Goal: Information Seeking & Learning: Learn about a topic

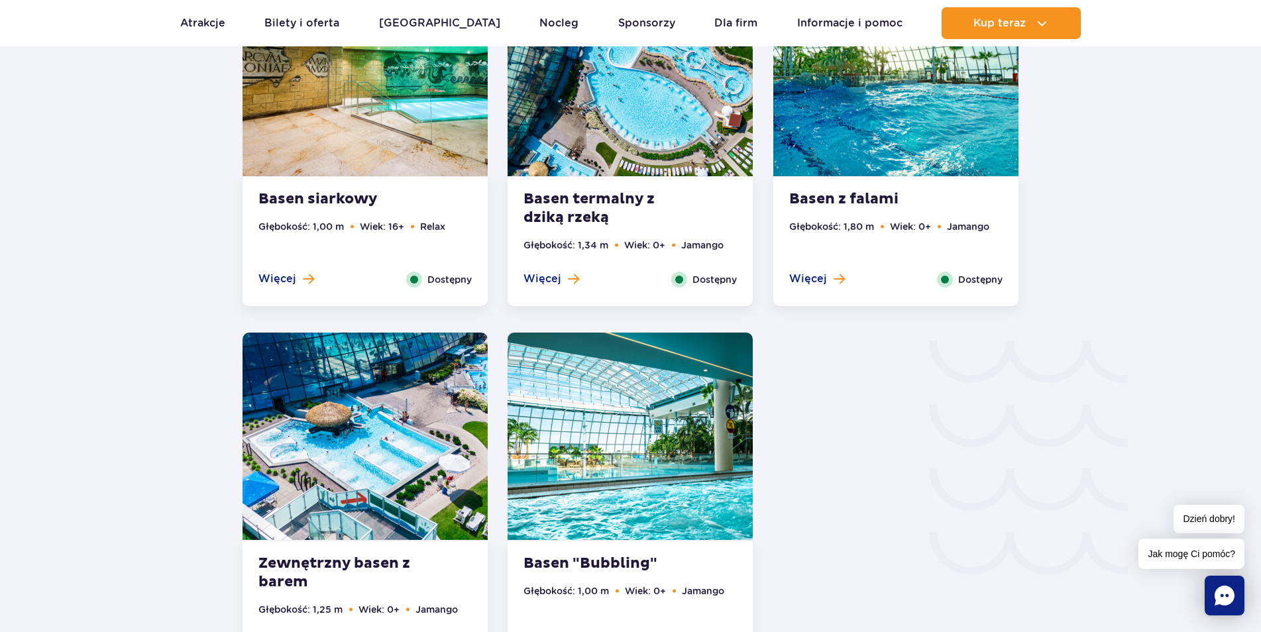
scroll to position [2148, 0]
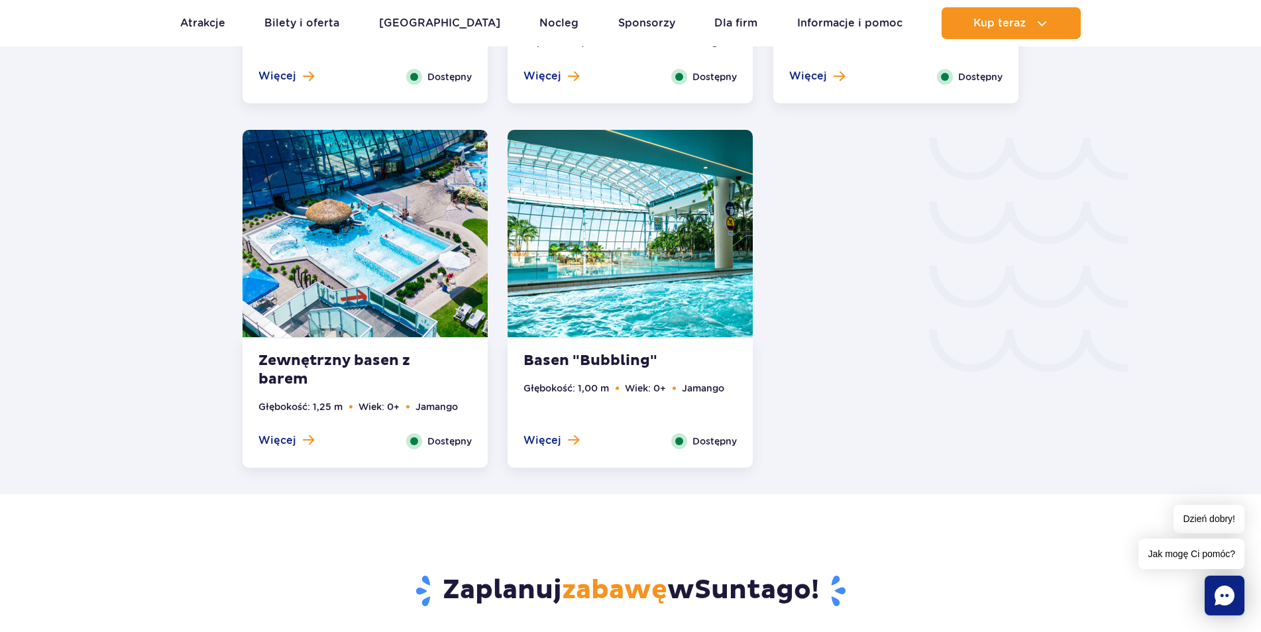
click at [605, 370] on strong "Basen "Bubbling"" at bounding box center [603, 361] width 160 height 19
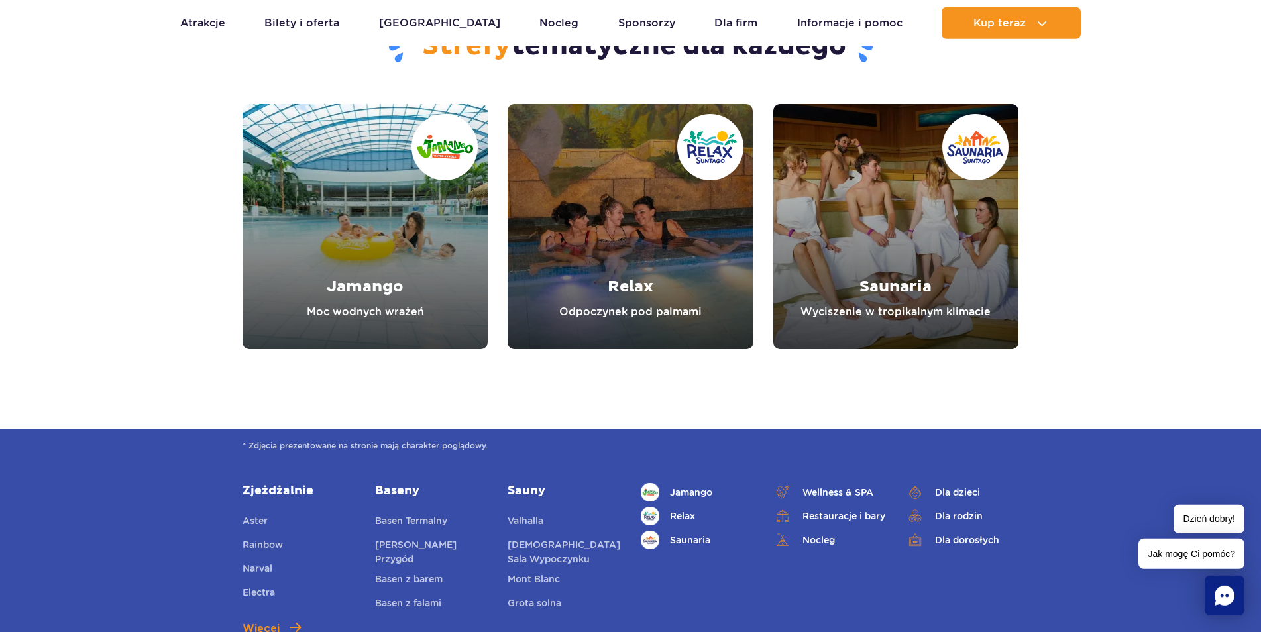
scroll to position [4053, 0]
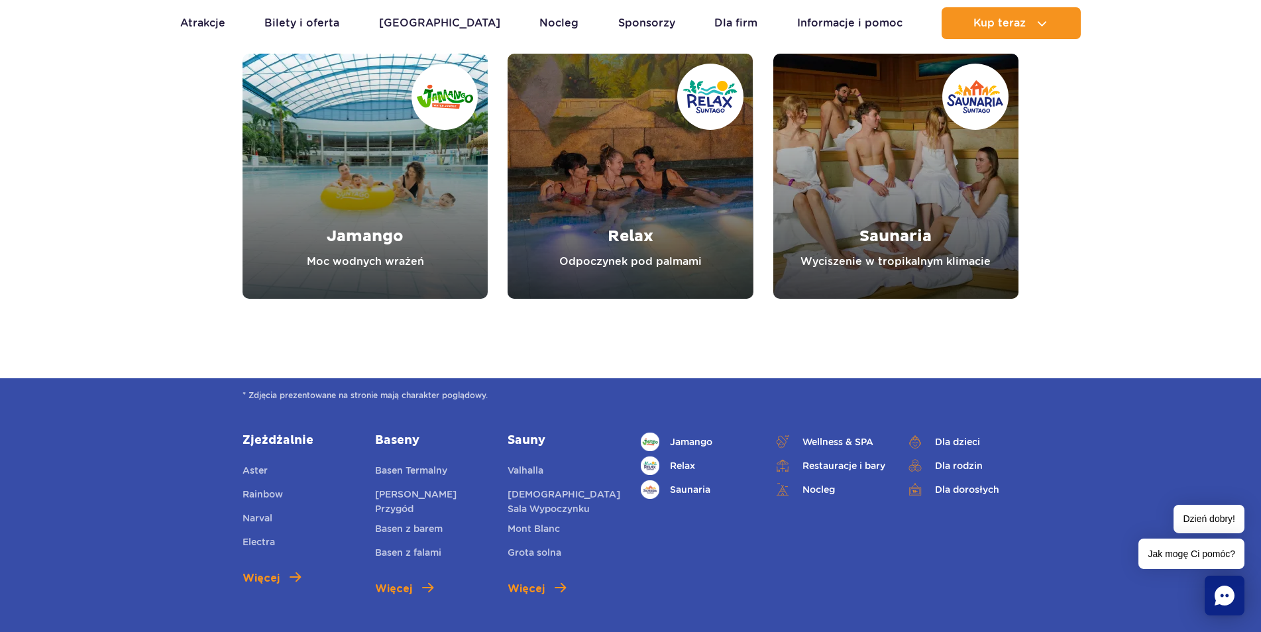
click at [411, 223] on link "Jamango" at bounding box center [365, 176] width 245 height 245
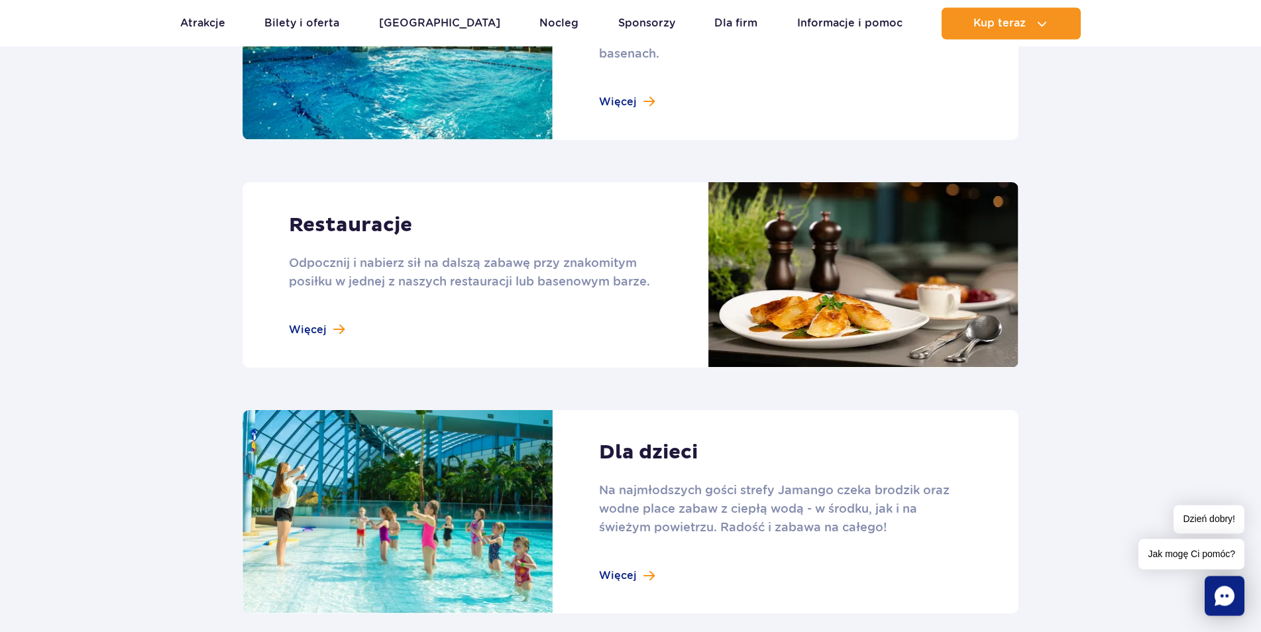
scroll to position [1352, 0]
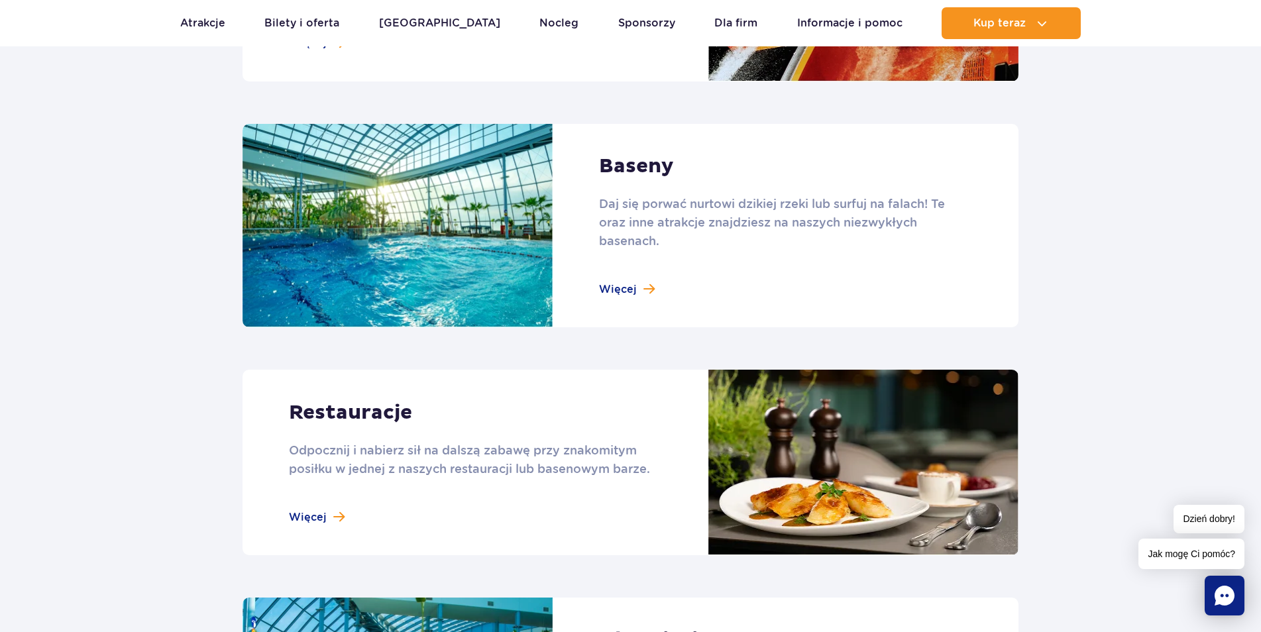
click at [639, 270] on link at bounding box center [631, 226] width 776 height 204
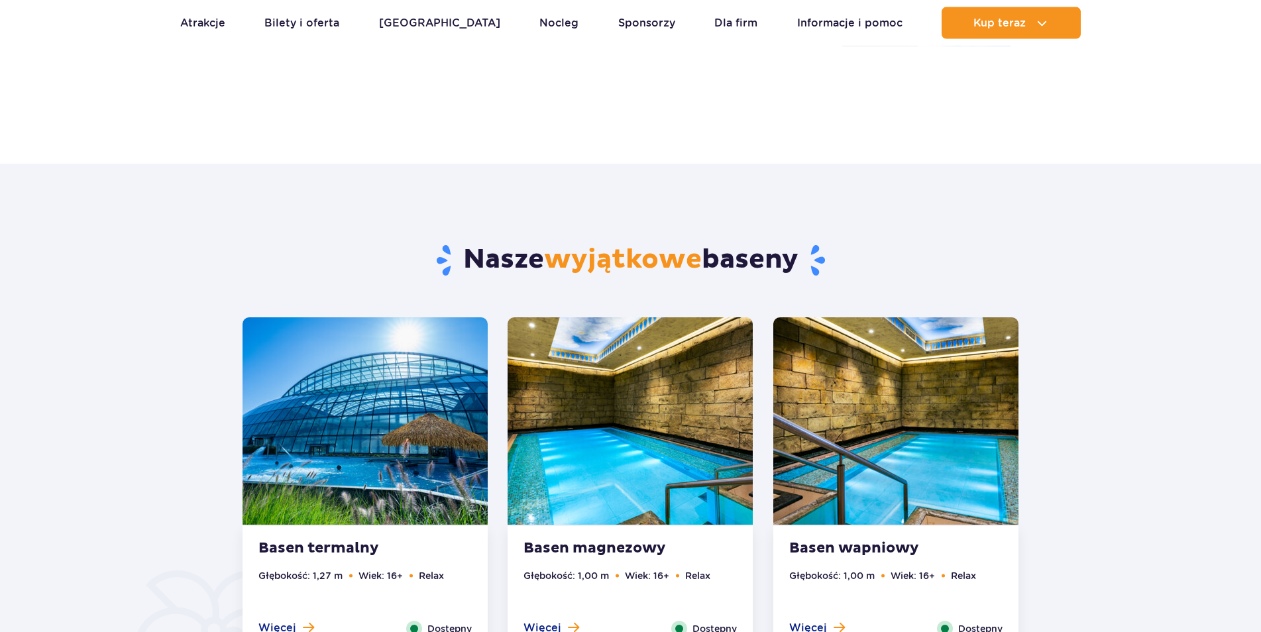
scroll to position [879, 0]
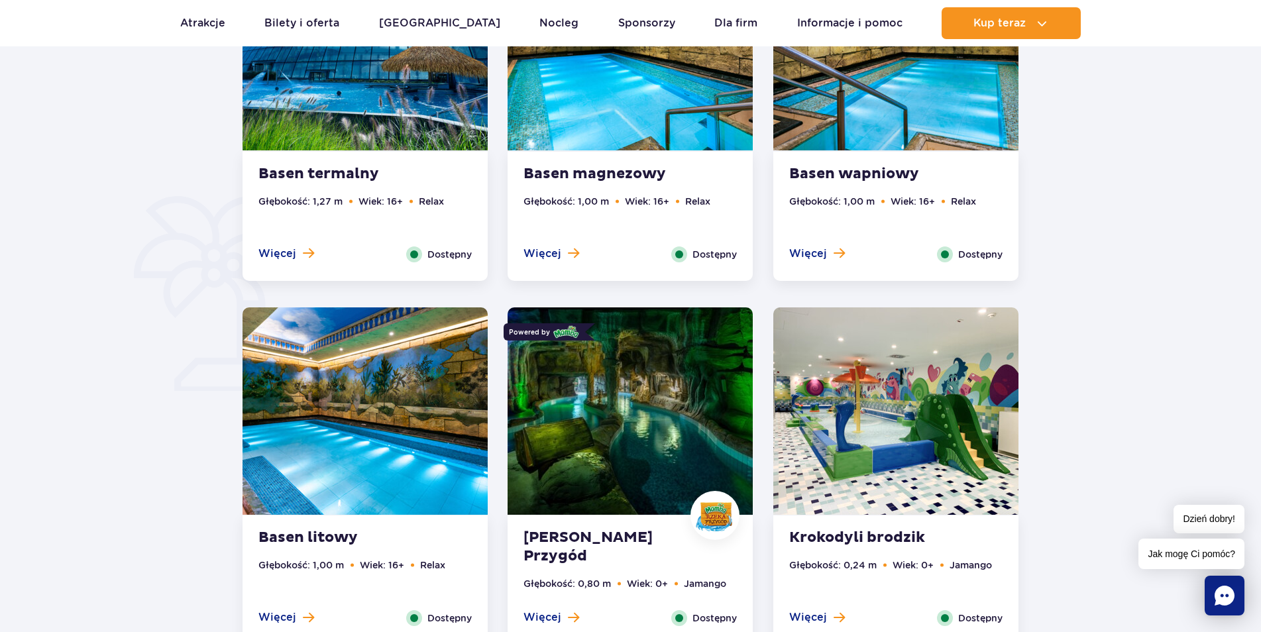
drag, startPoint x: 328, startPoint y: 221, endPoint x: 333, endPoint y: 226, distance: 7.0
click at [333, 225] on ul "Głębokość: 1,27 m Wiek: 16+ Relax" at bounding box center [364, 220] width 213 height 52
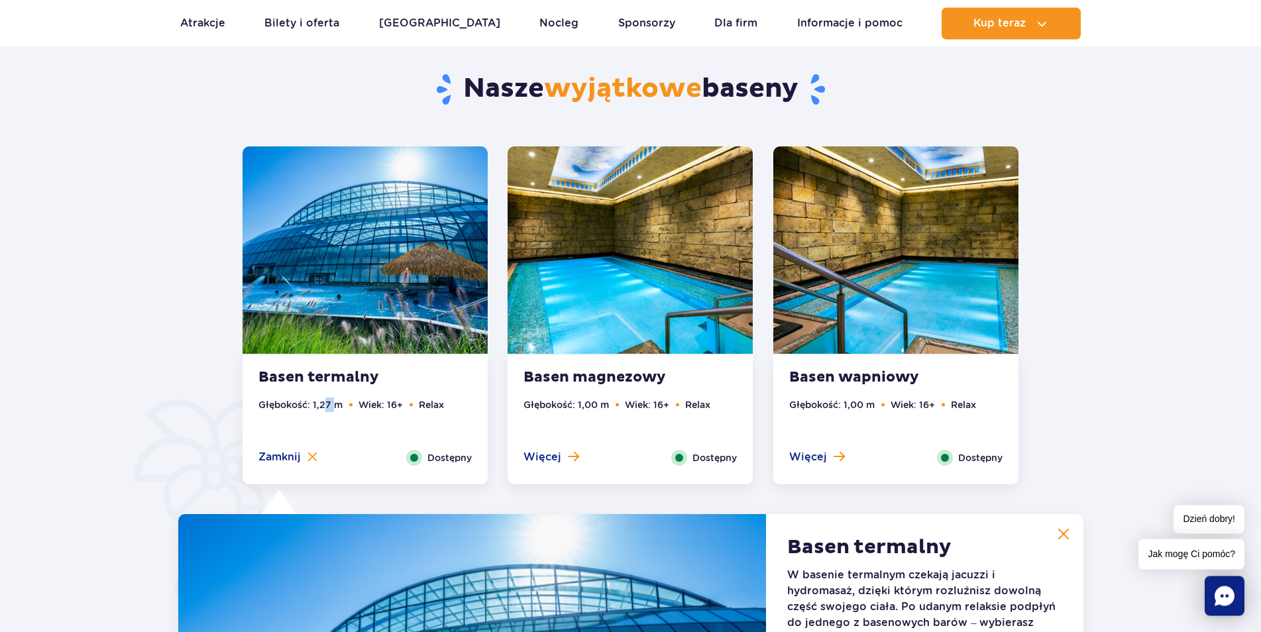
scroll to position [669, 0]
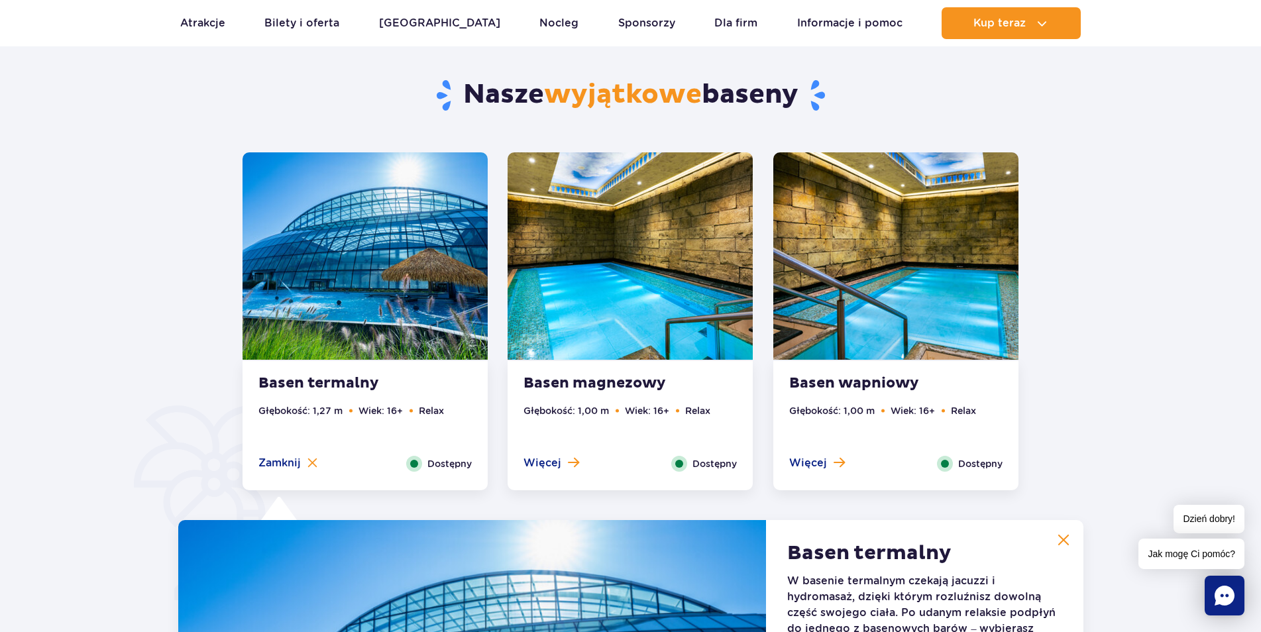
click at [411, 381] on strong "Basen termalny" at bounding box center [338, 383] width 160 height 19
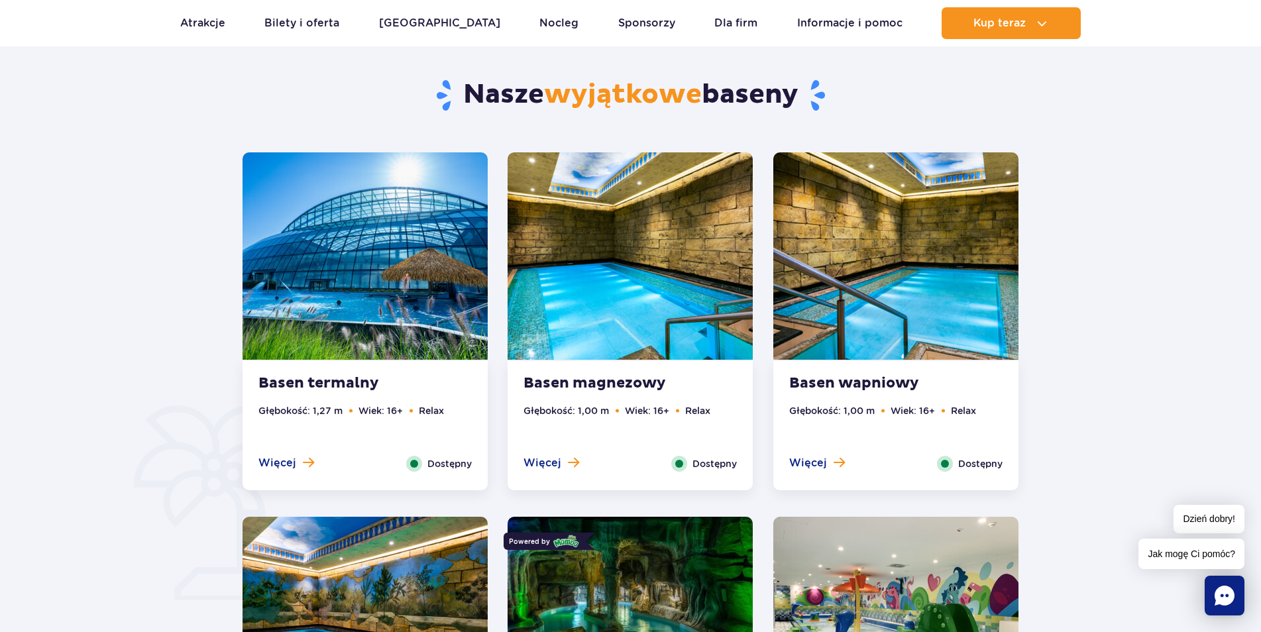
click at [404, 382] on strong "Basen termalny" at bounding box center [338, 383] width 160 height 19
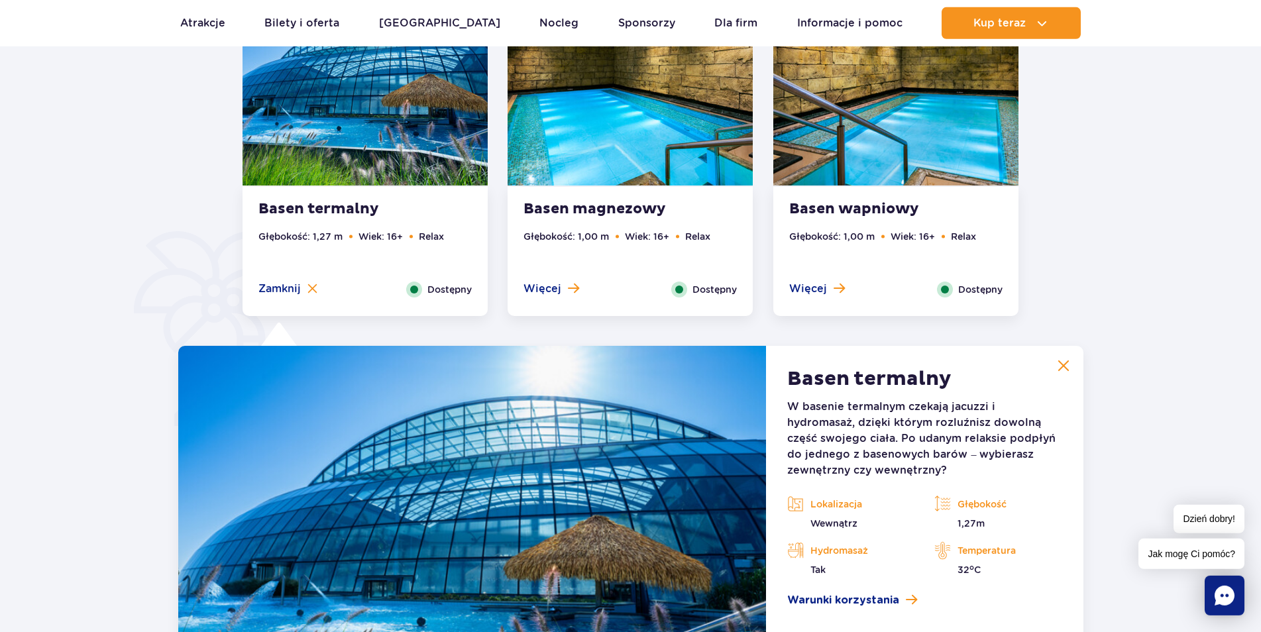
scroll to position [872, 0]
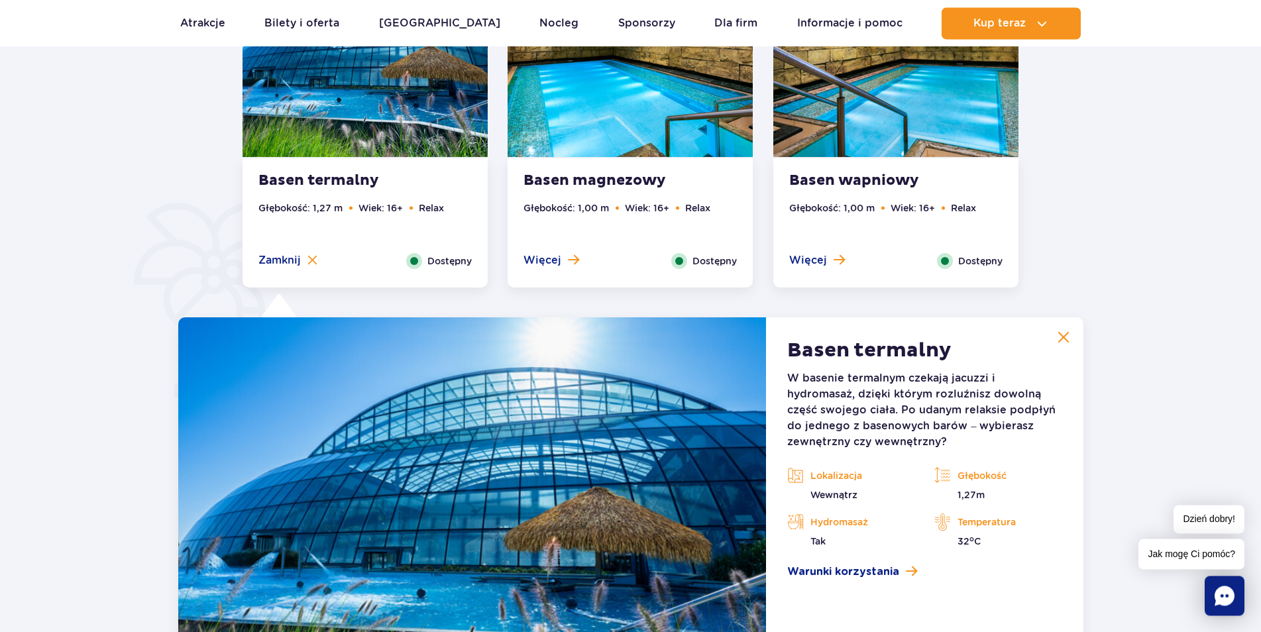
click at [951, 177] on div "Basen wapniowy Głębokość: 1,00 m Wiek: 16+ Relax Więcej Zamknij Dostępny" at bounding box center [895, 222] width 245 height 129
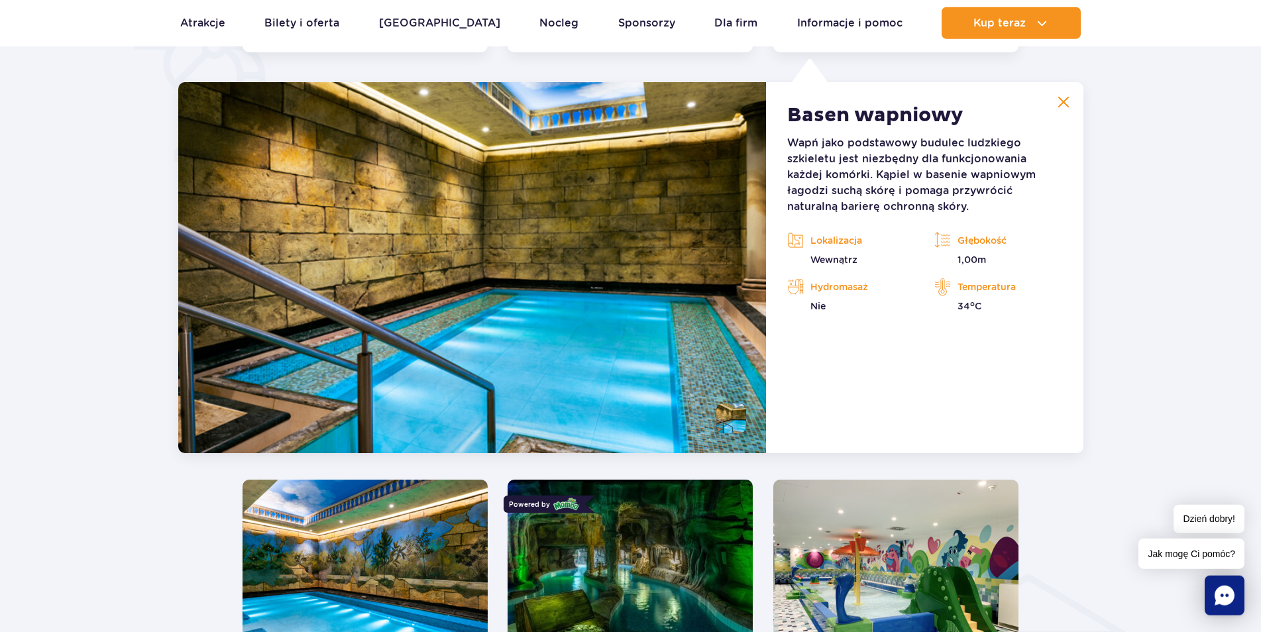
scroll to position [1110, 0]
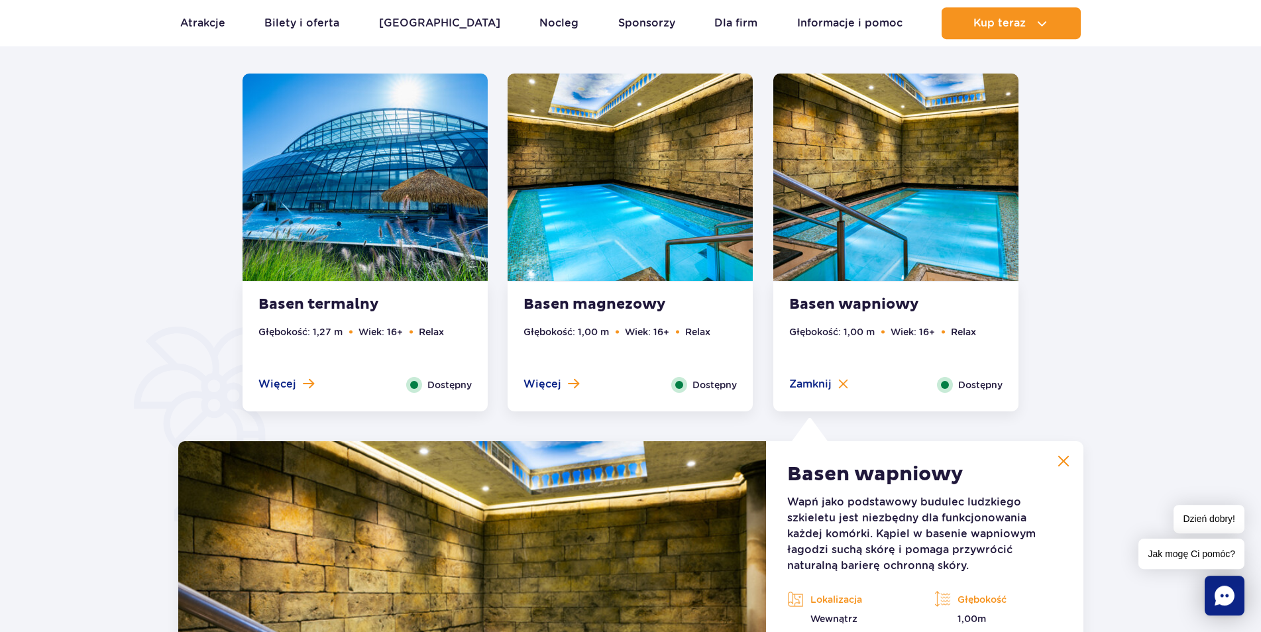
scroll to position [804, 0]
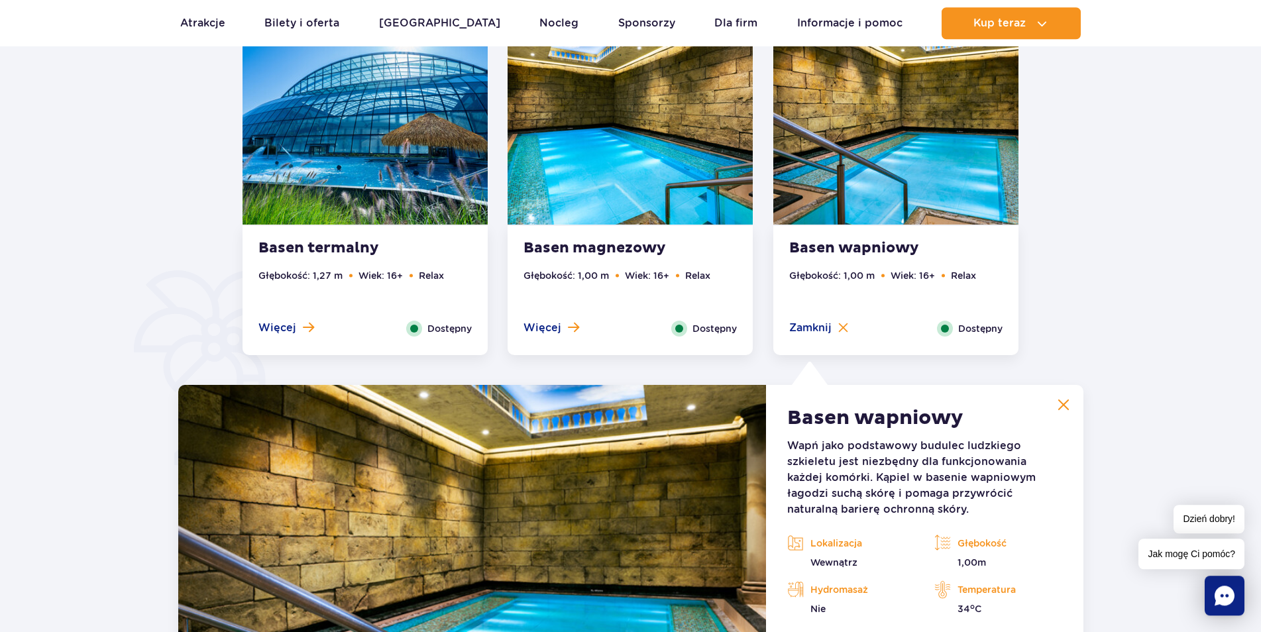
click at [949, 246] on strong "Basen wapniowy" at bounding box center [869, 248] width 160 height 19
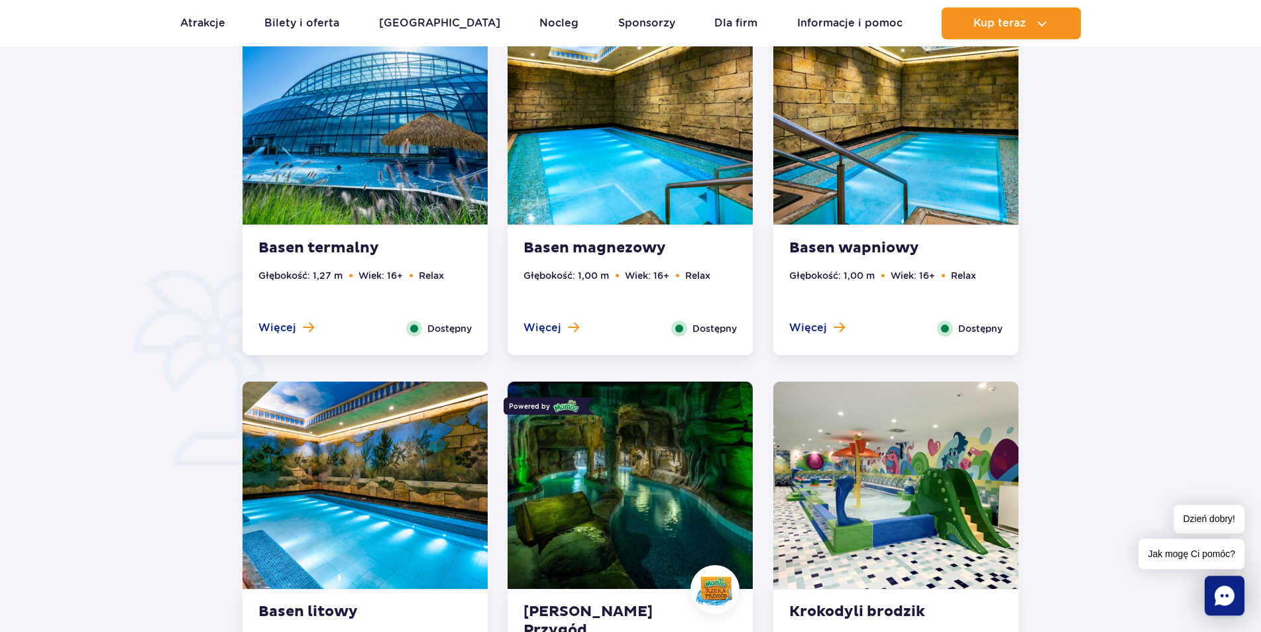
click at [949, 246] on strong "Basen wapniowy" at bounding box center [869, 248] width 160 height 19
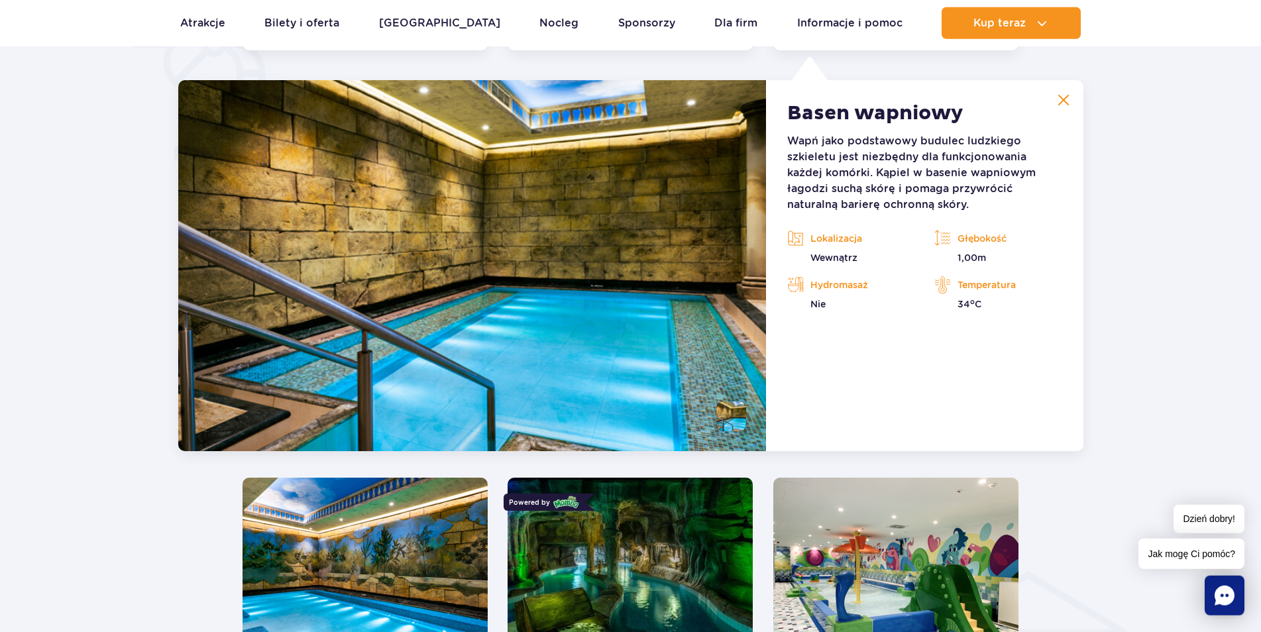
scroll to position [1110, 0]
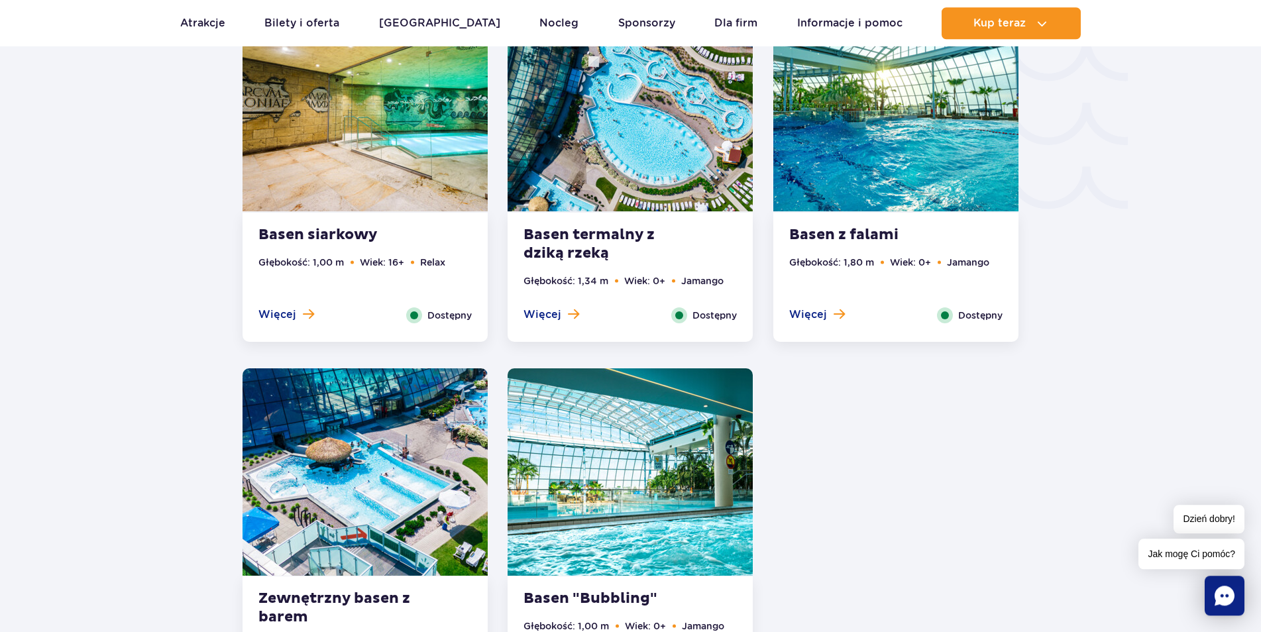
scroll to position [2326, 0]
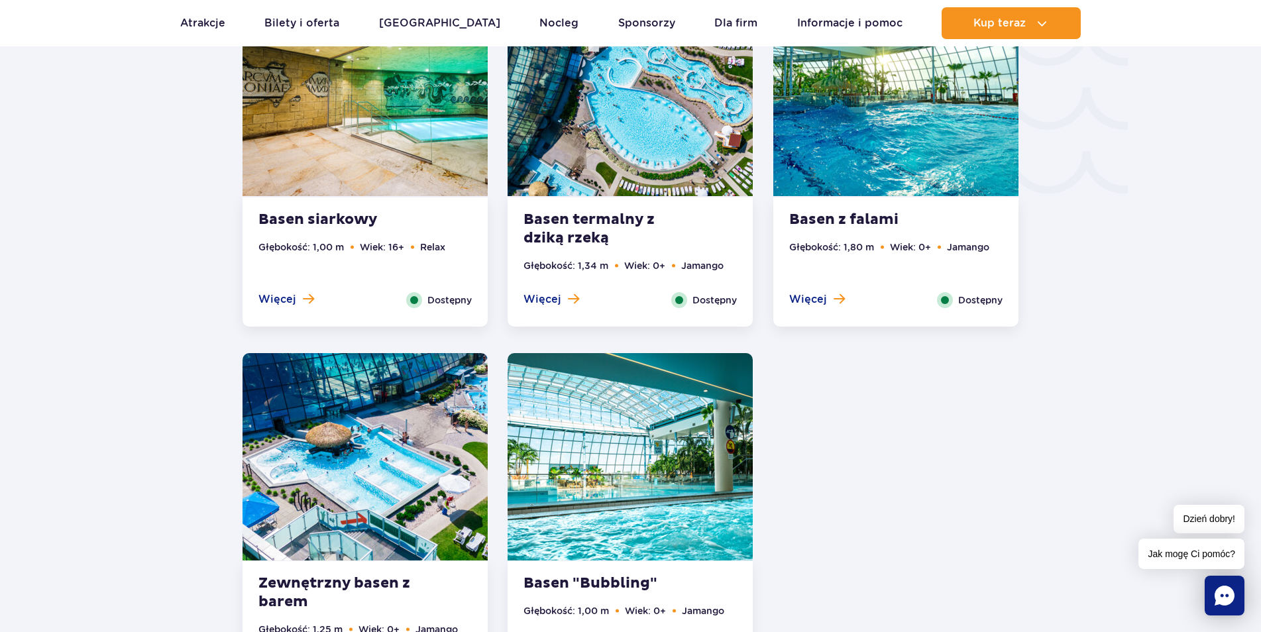
click at [704, 235] on div "Basen termalny z dziką rzeką Głębokość: 1,34 m Wiek: 0+ Jamango Więcej Zamknij …" at bounding box center [630, 261] width 245 height 129
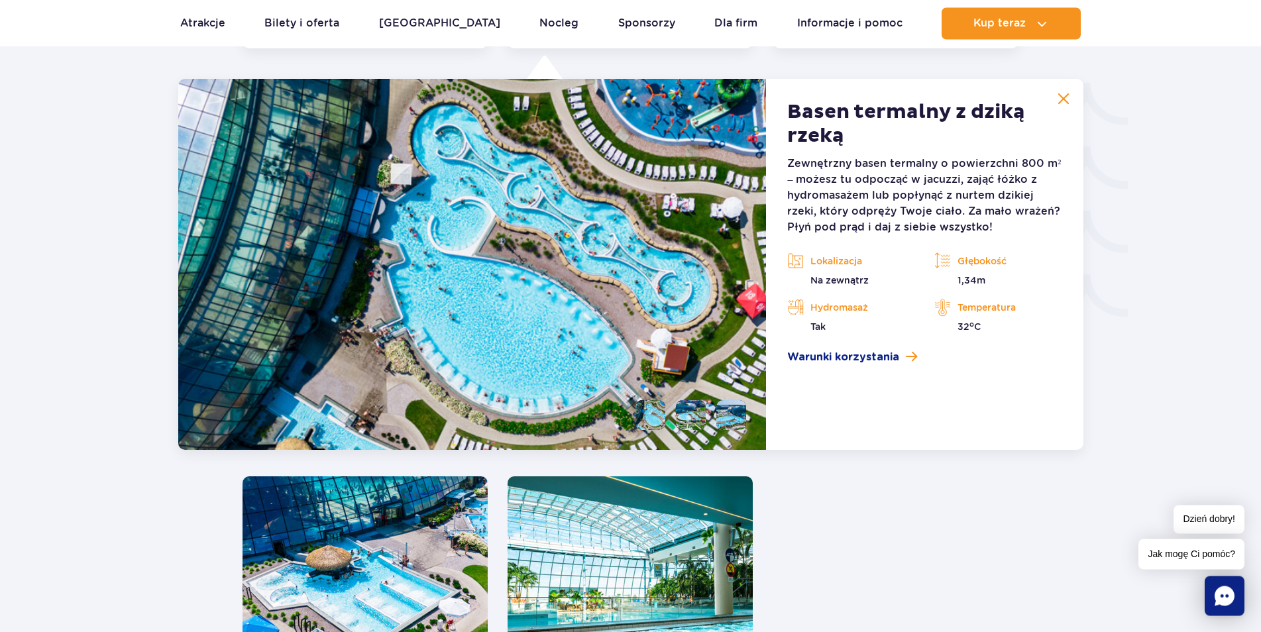
scroll to position [2203, 0]
drag, startPoint x: 466, startPoint y: 280, endPoint x: 472, endPoint y: 285, distance: 7.6
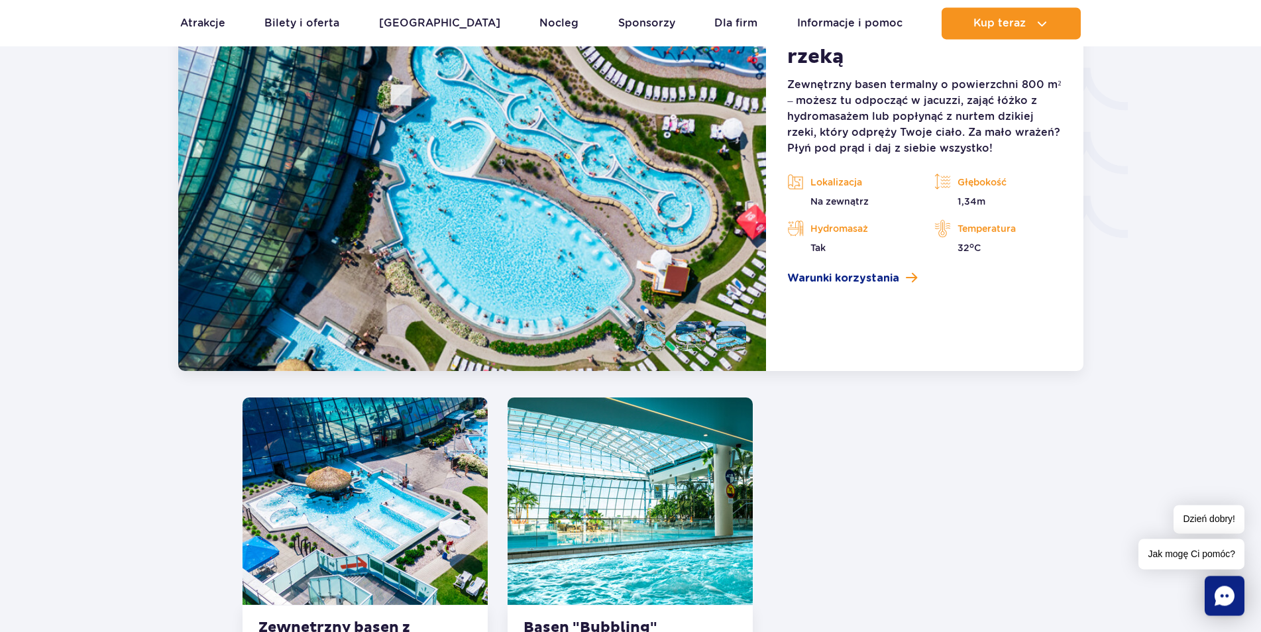
scroll to position [2473, 0]
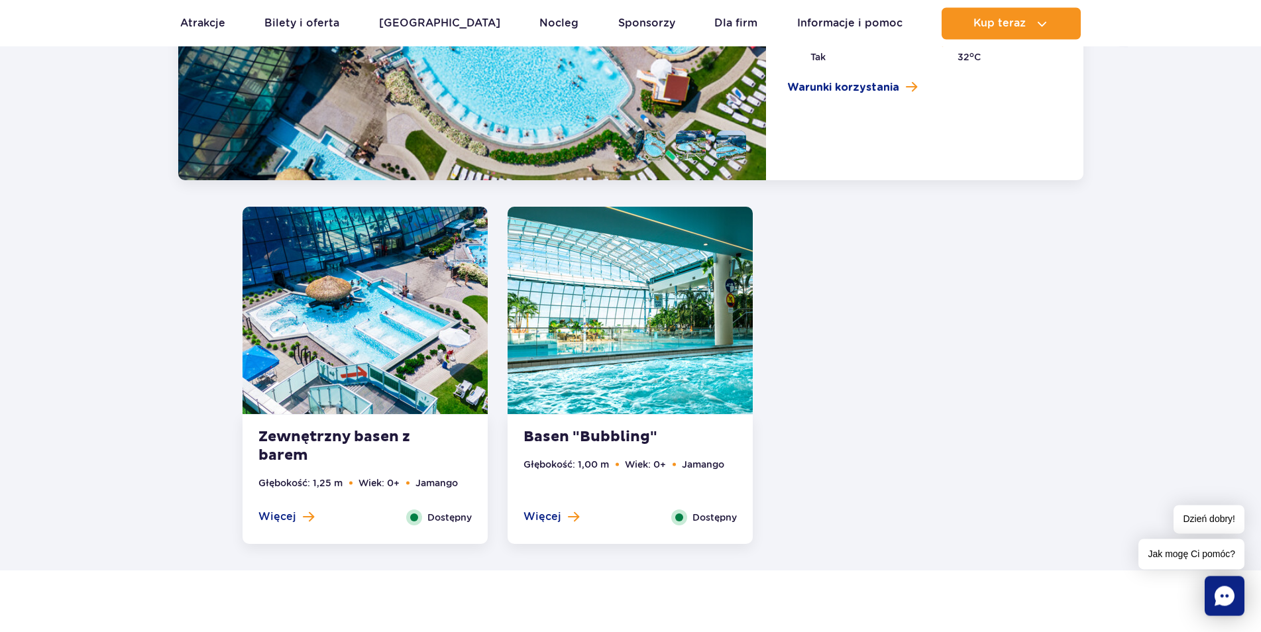
click at [619, 439] on strong "Basen "Bubbling"" at bounding box center [603, 437] width 160 height 19
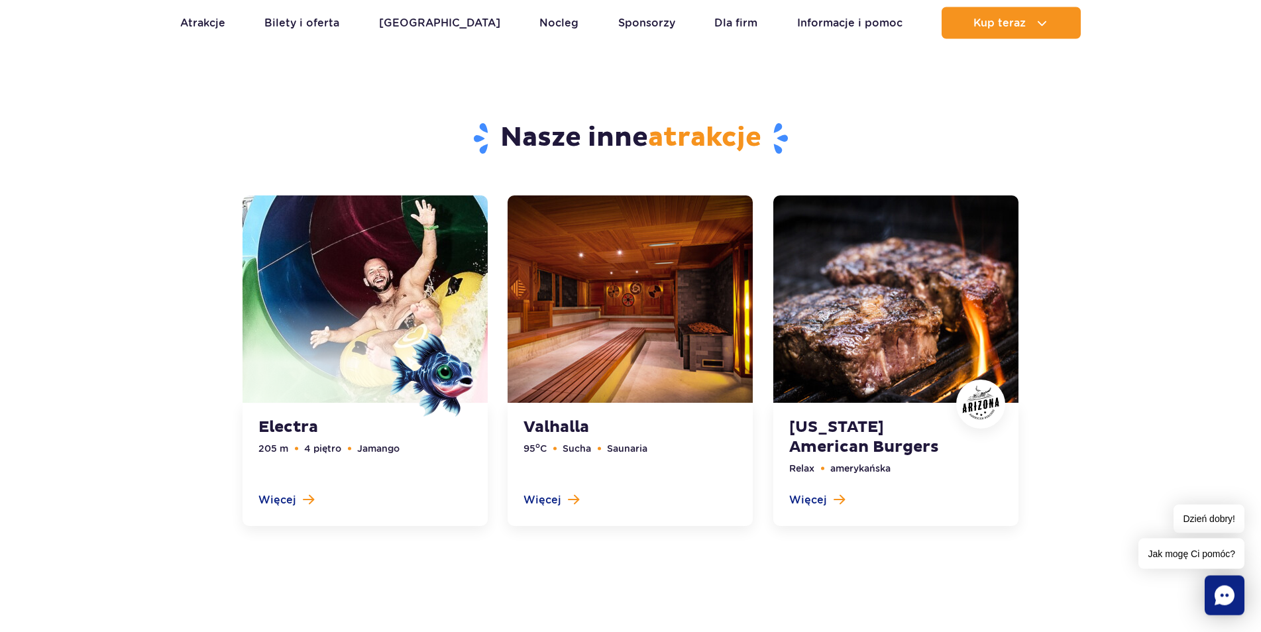
scroll to position [3445, 0]
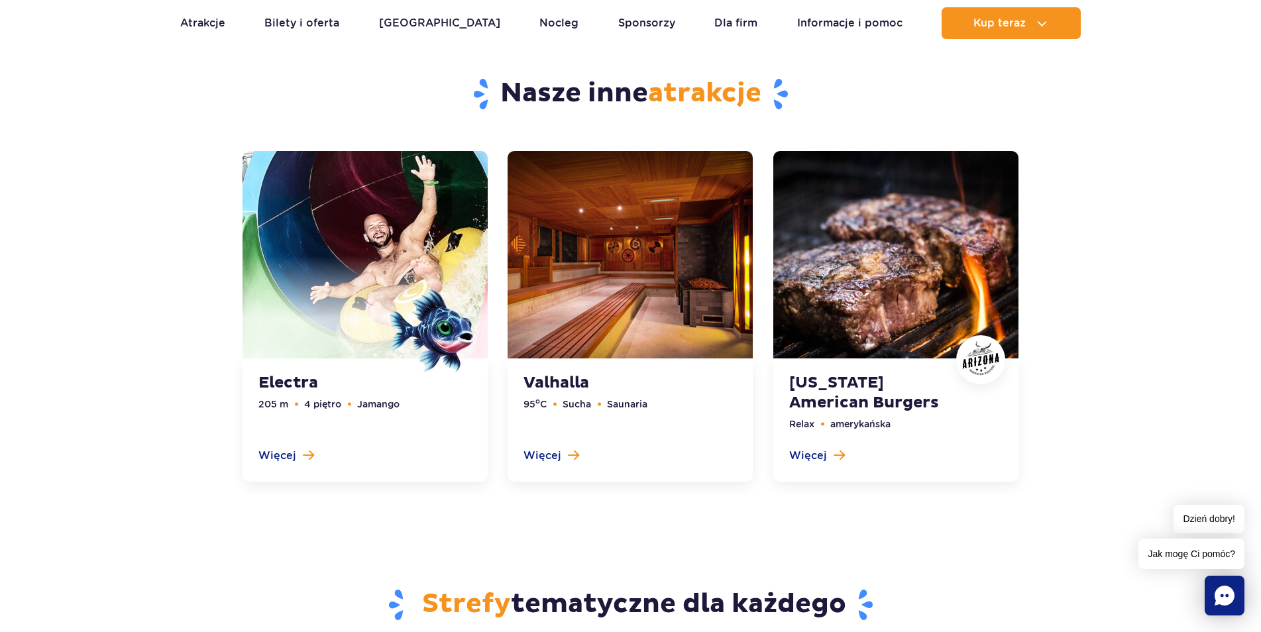
click at [651, 385] on link at bounding box center [630, 316] width 245 height 331
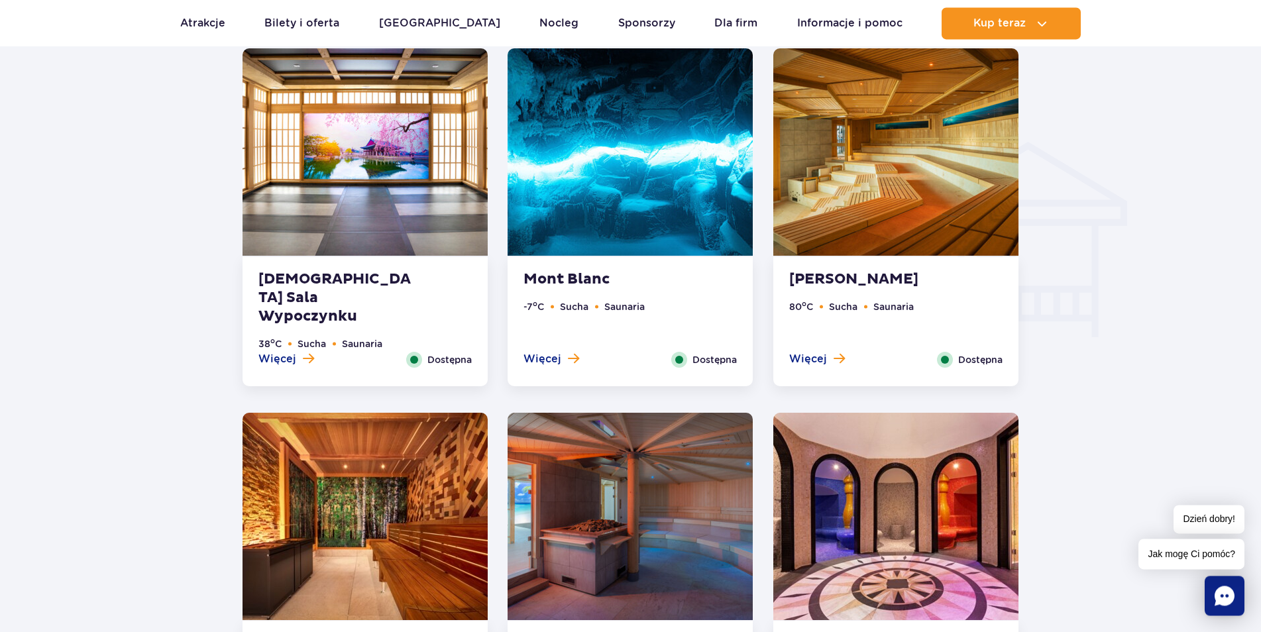
scroll to position [1545, 0]
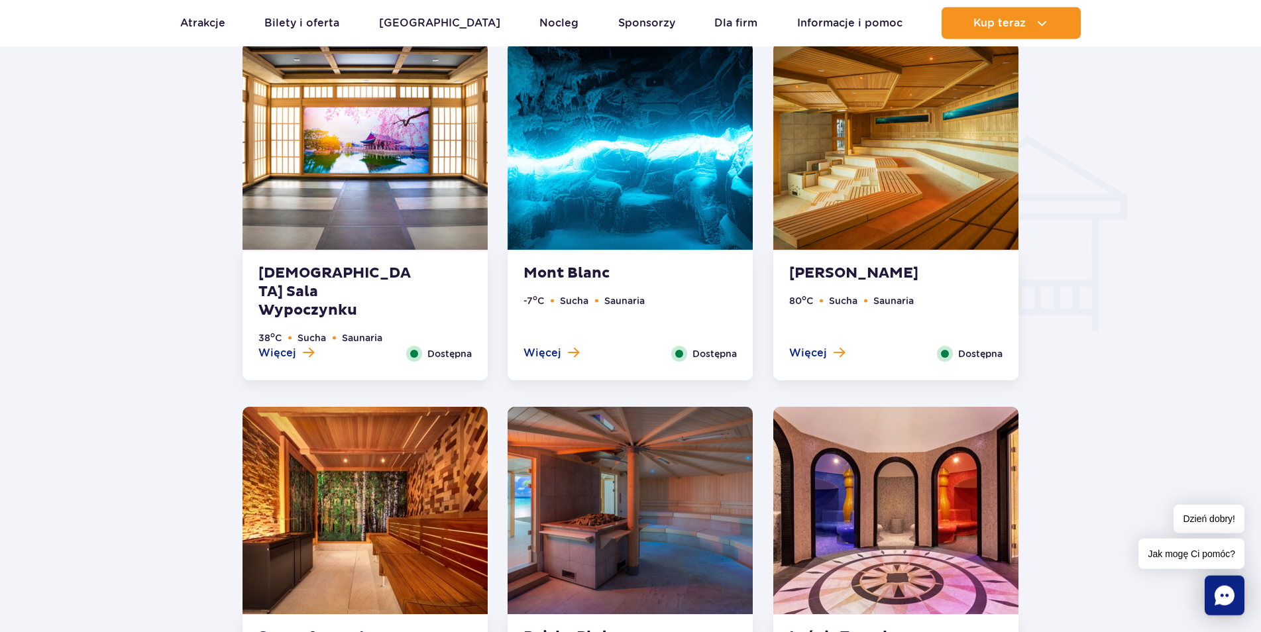
click at [585, 273] on strong "Mont Blanc" at bounding box center [603, 273] width 160 height 19
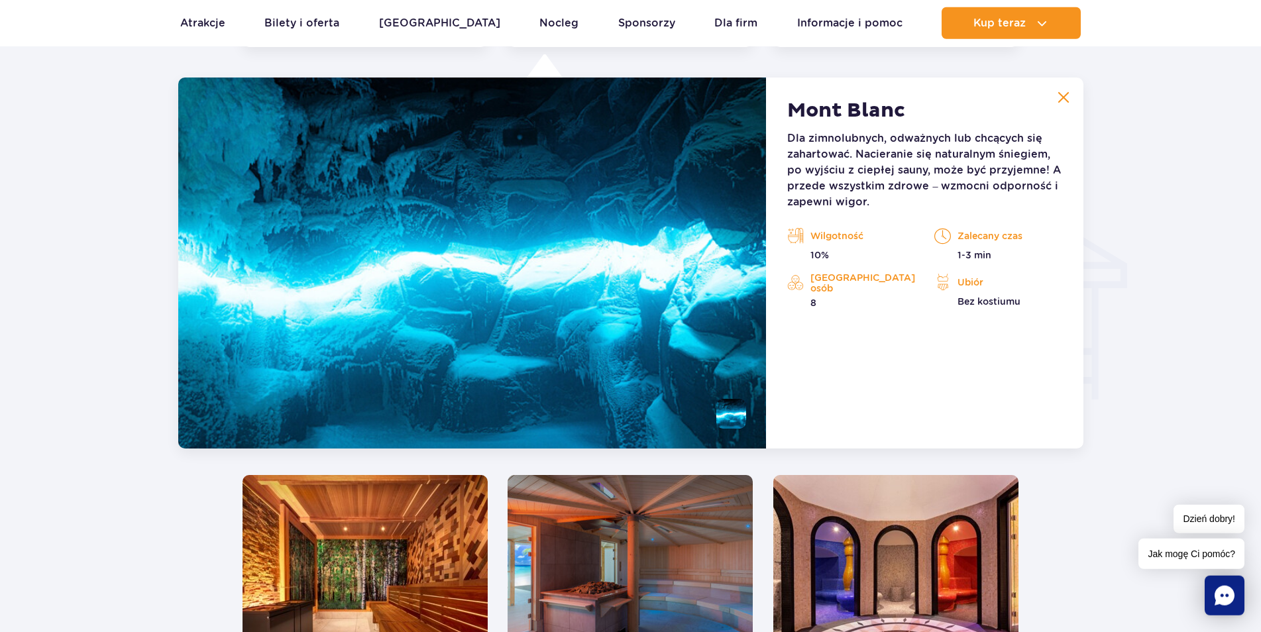
scroll to position [1474, 0]
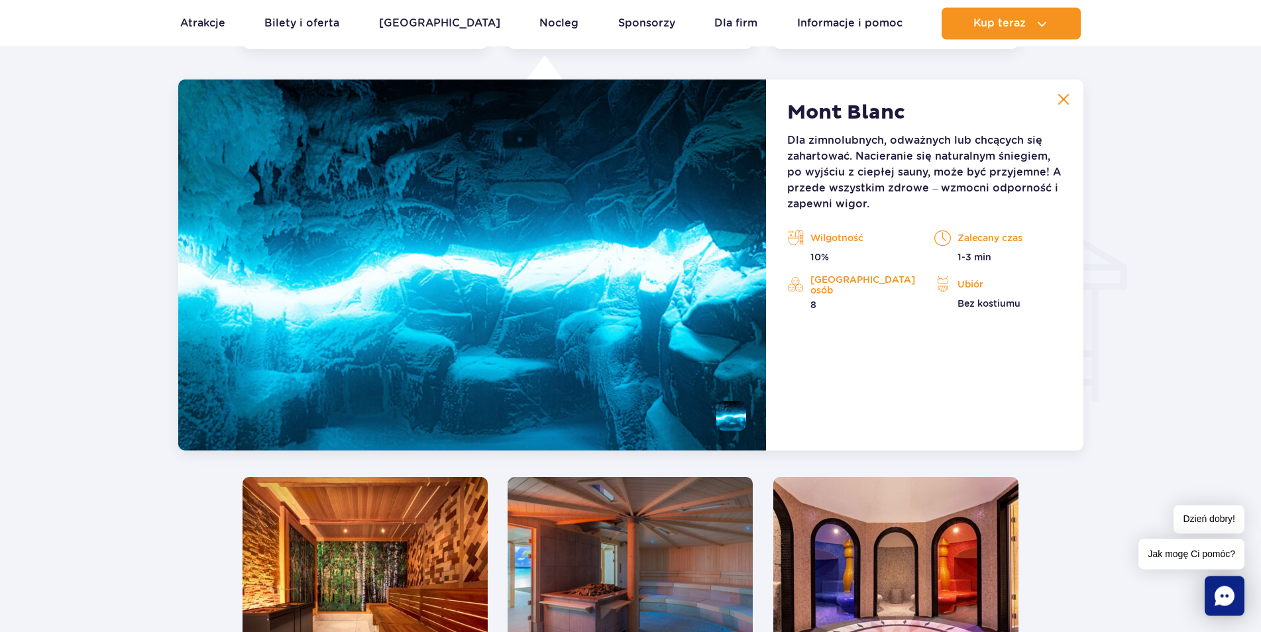
click at [1069, 95] on button at bounding box center [1063, 99] width 27 height 27
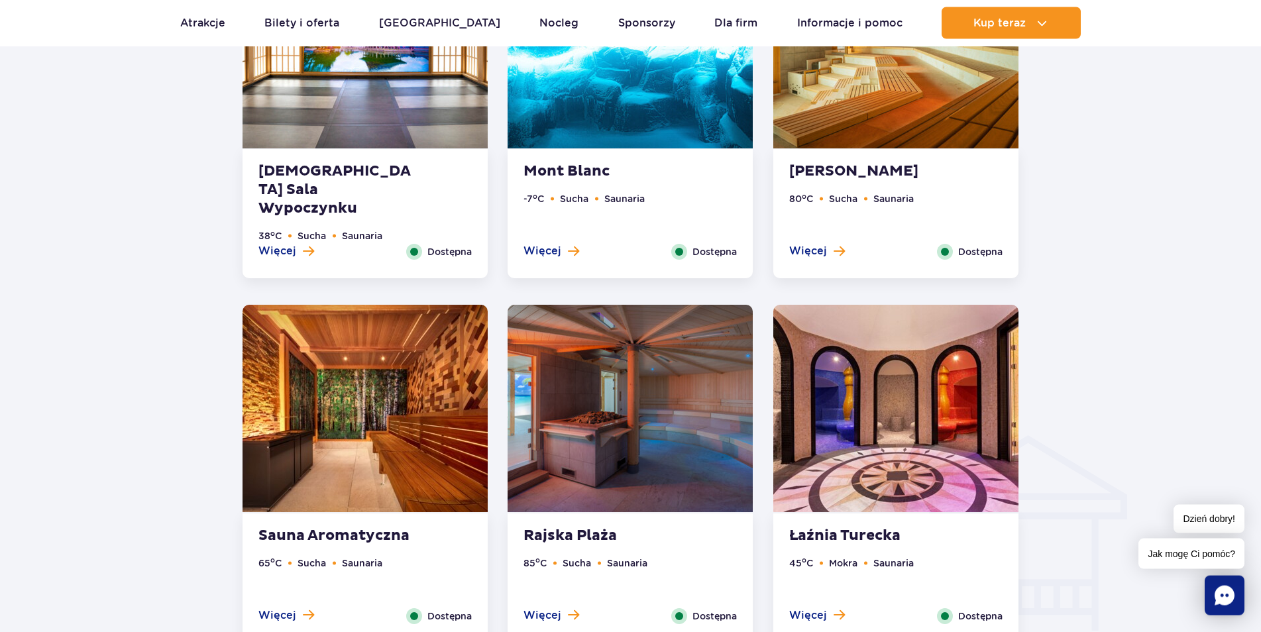
scroll to position [1339, 0]
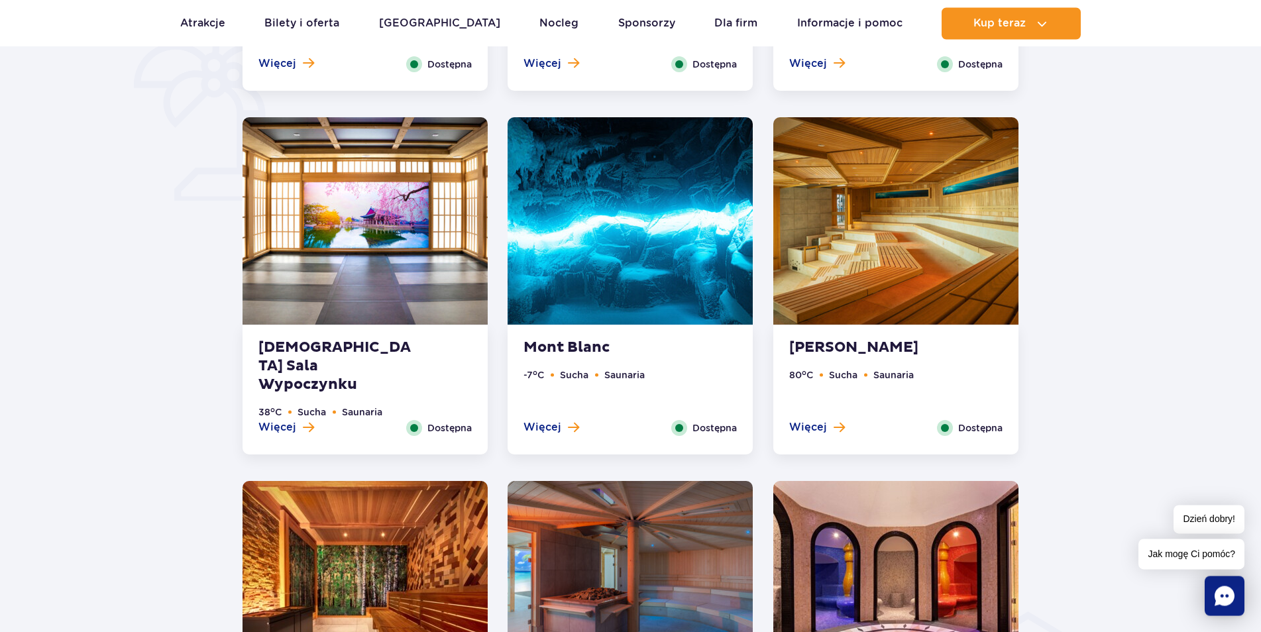
click at [677, 392] on ul "-7 o C Sucha Saunaria" at bounding box center [629, 394] width 213 height 52
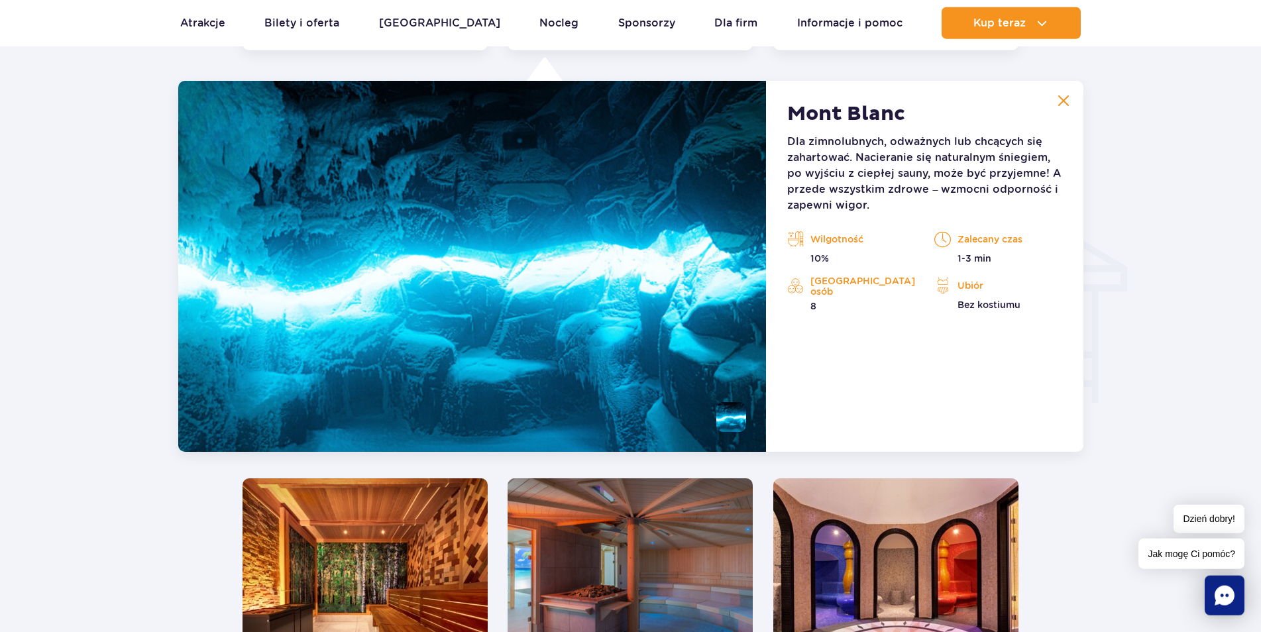
scroll to position [1474, 0]
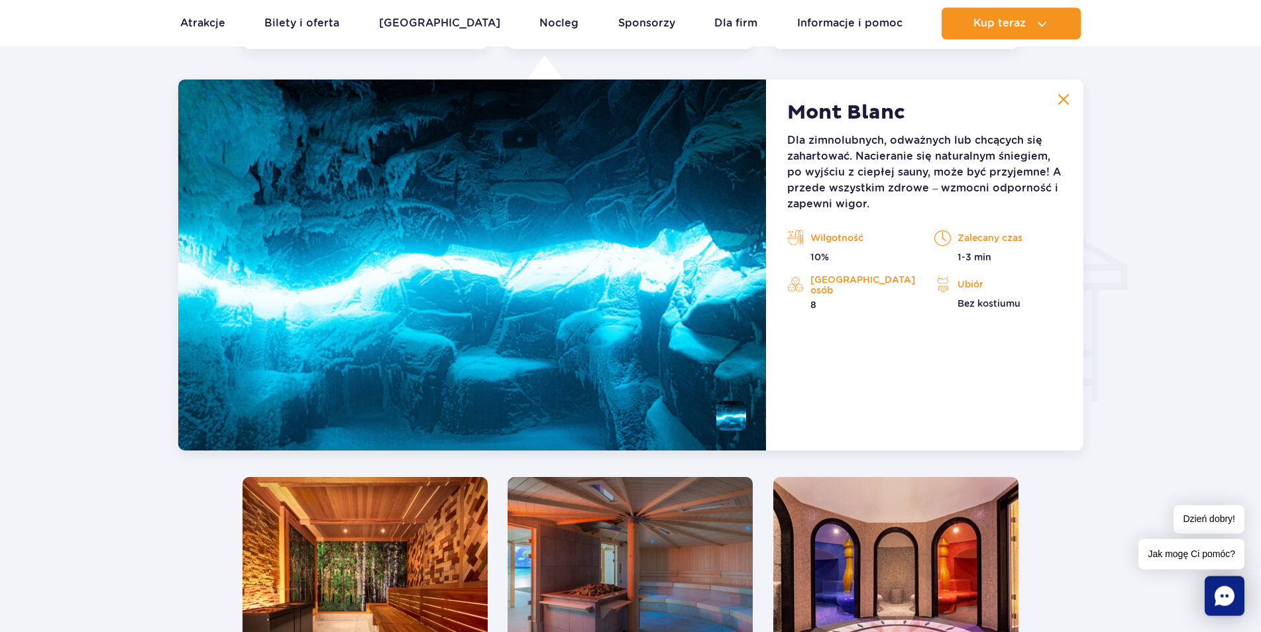
click at [11, 331] on div at bounding box center [630, 200] width 1387 height 2012
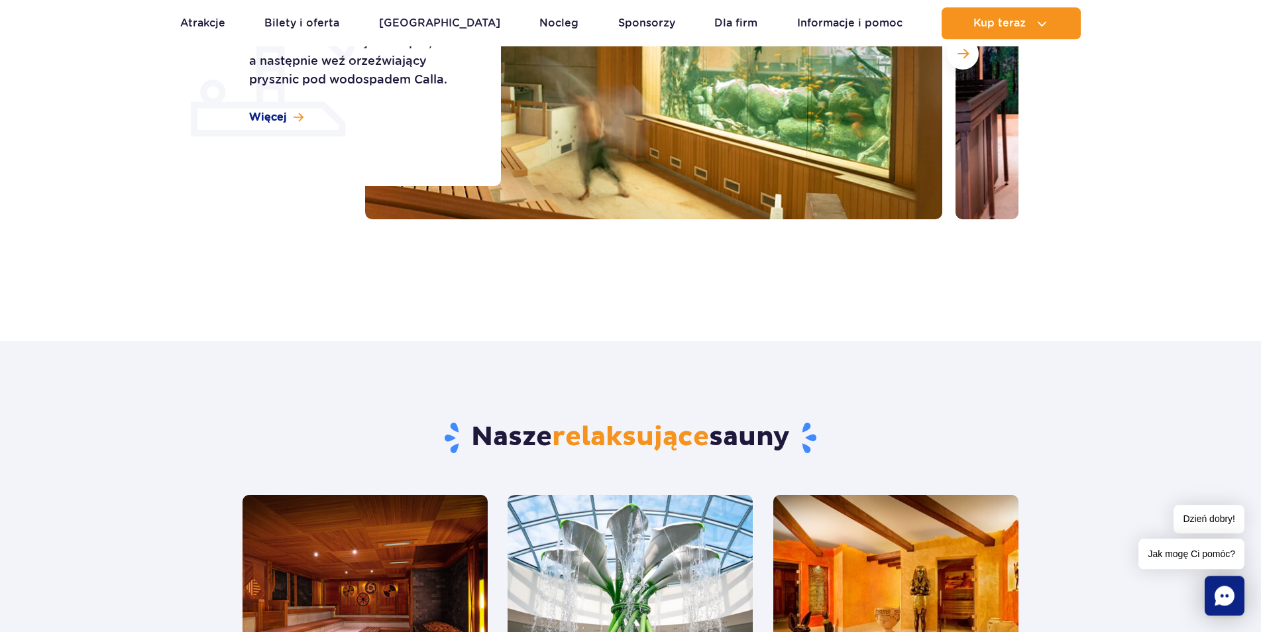
scroll to position [325, 0]
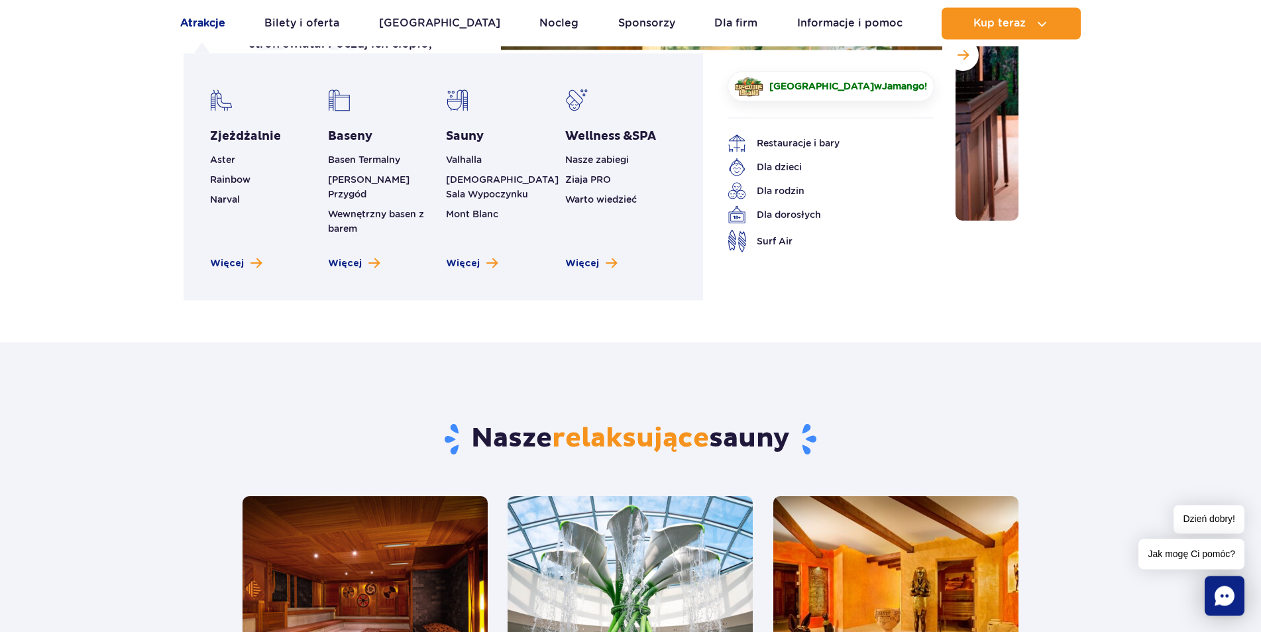
click at [199, 27] on link "Atrakcje" at bounding box center [202, 23] width 45 height 32
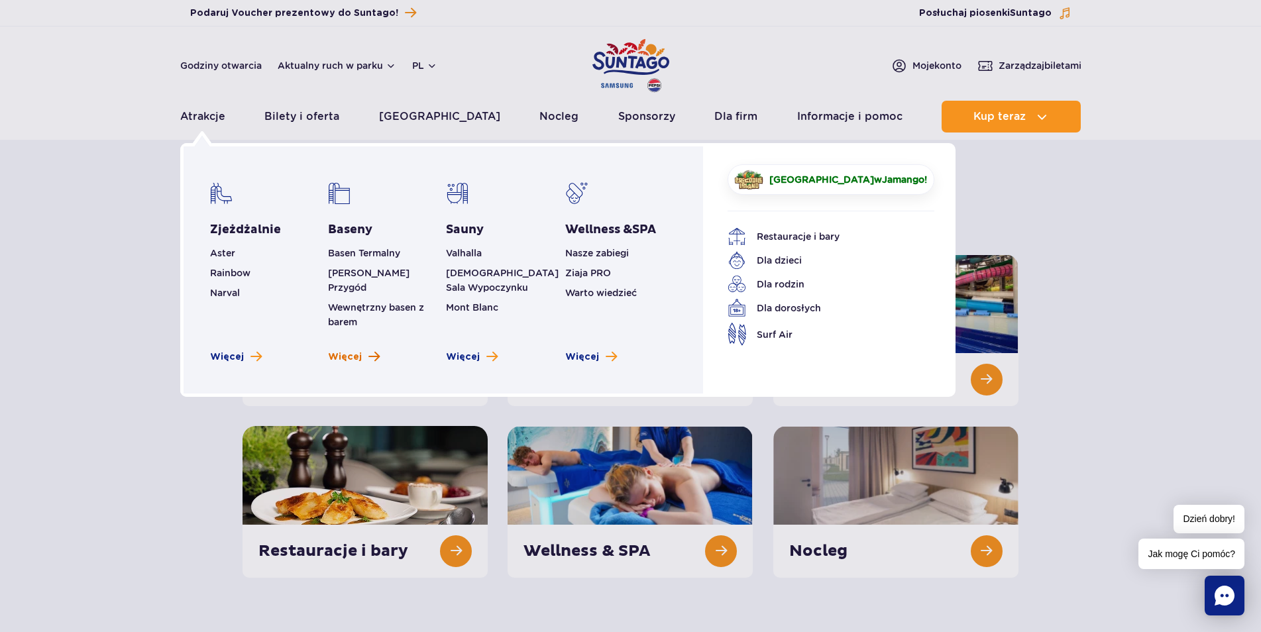
click at [359, 351] on span "Więcej" at bounding box center [345, 357] width 34 height 13
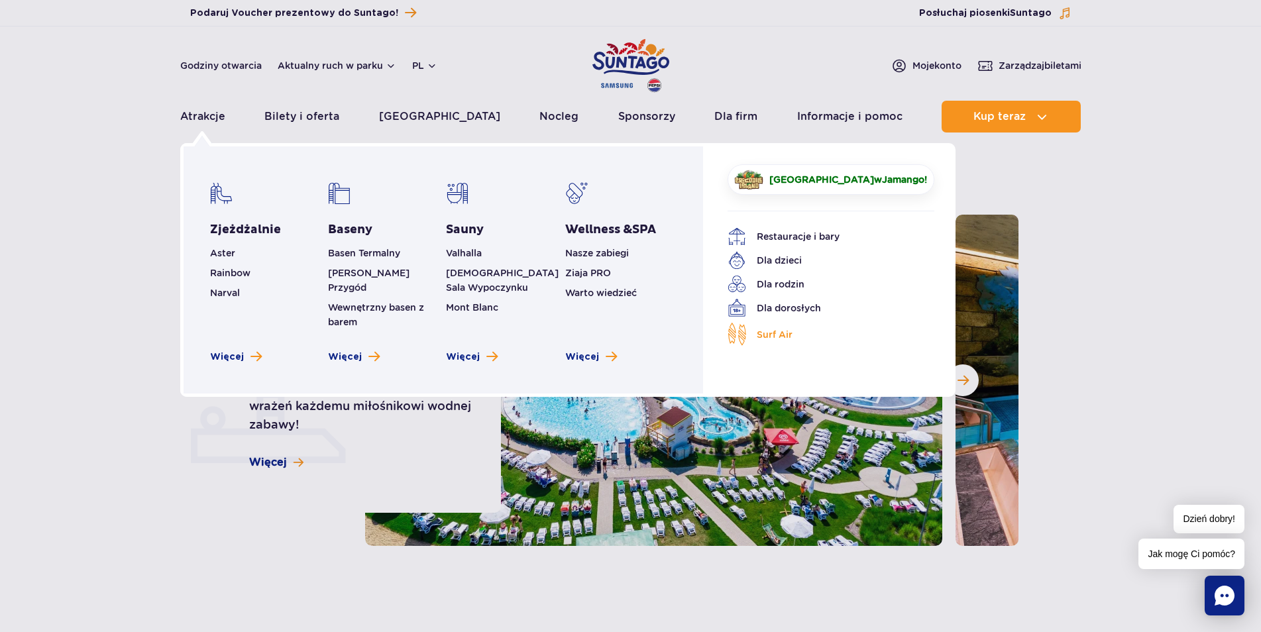
click at [777, 337] on span "Surf Air" at bounding box center [775, 334] width 36 height 15
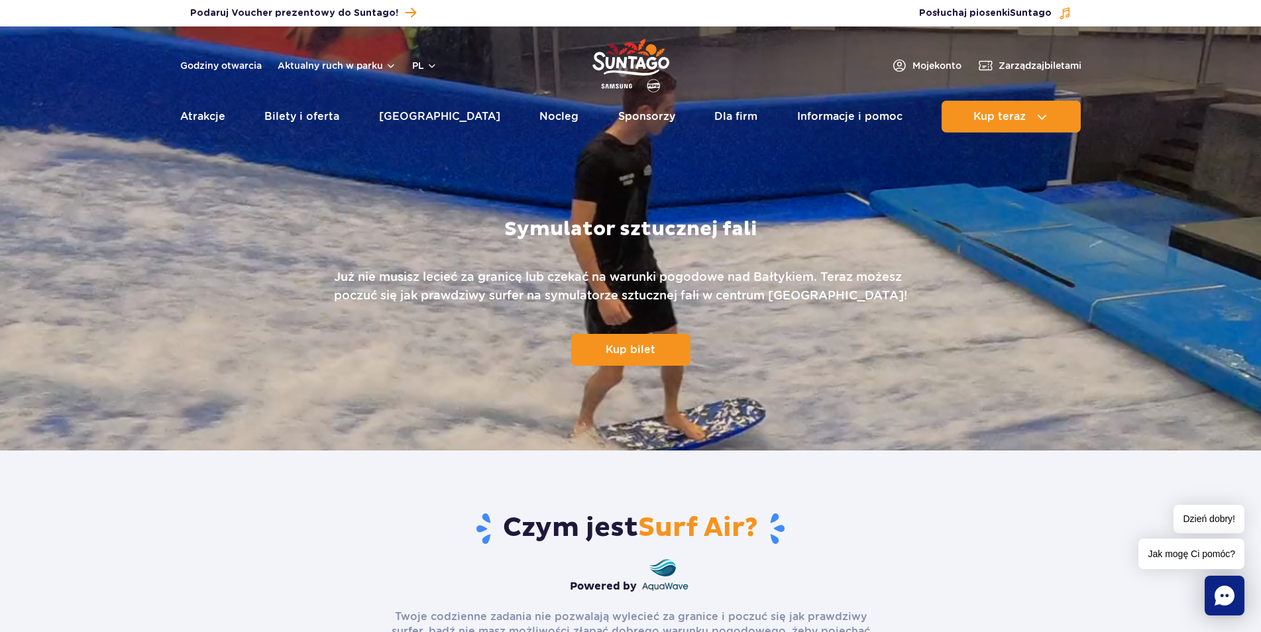
drag, startPoint x: 500, startPoint y: 385, endPoint x: 492, endPoint y: 385, distance: 7.3
click at [494, 385] on div "Symulator sztucznej fali Już nie musisz lecieć za granicę lub czekać na warunki…" at bounding box center [631, 292] width 852 height 318
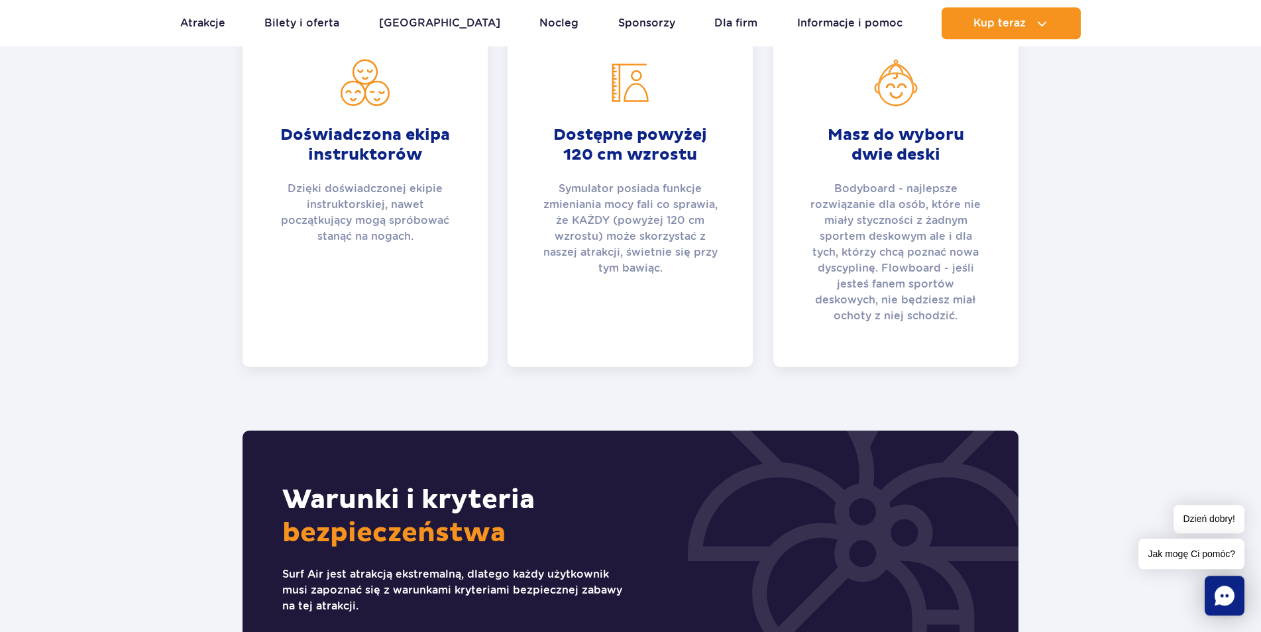
scroll to position [541, 0]
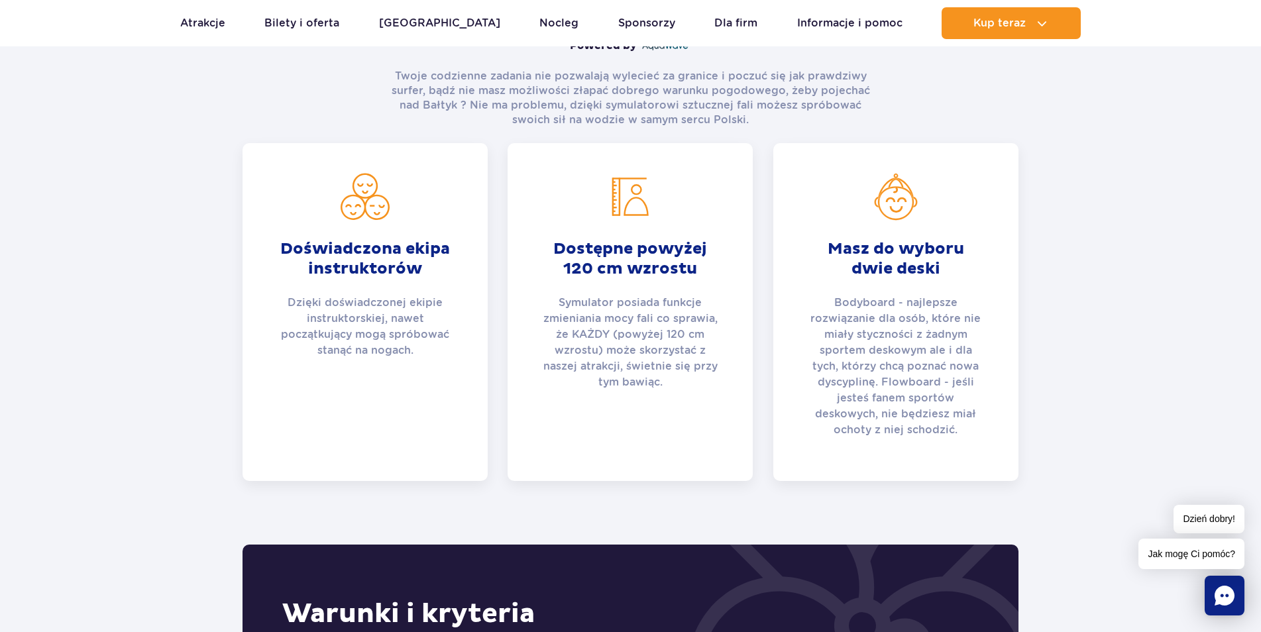
click at [101, 463] on section "Czym jest Surf Air? Powered by Twoje codzienne zadania nie pozwalają wylecieć z…" at bounding box center [630, 220] width 1261 height 521
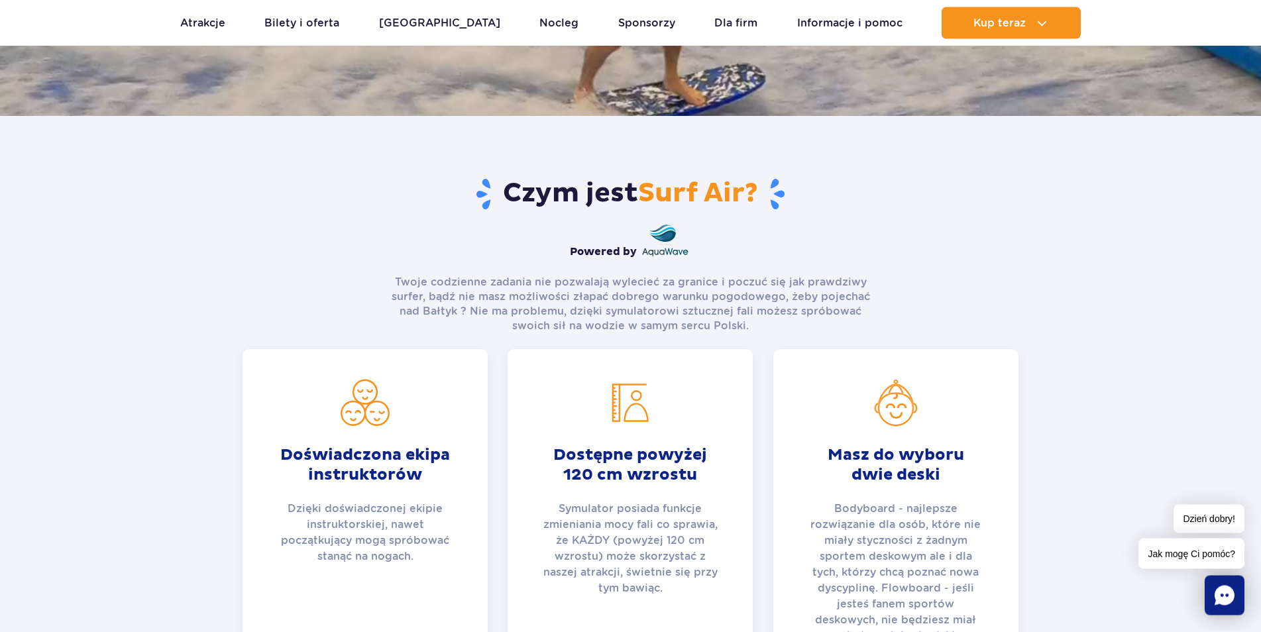
scroll to position [0, 0]
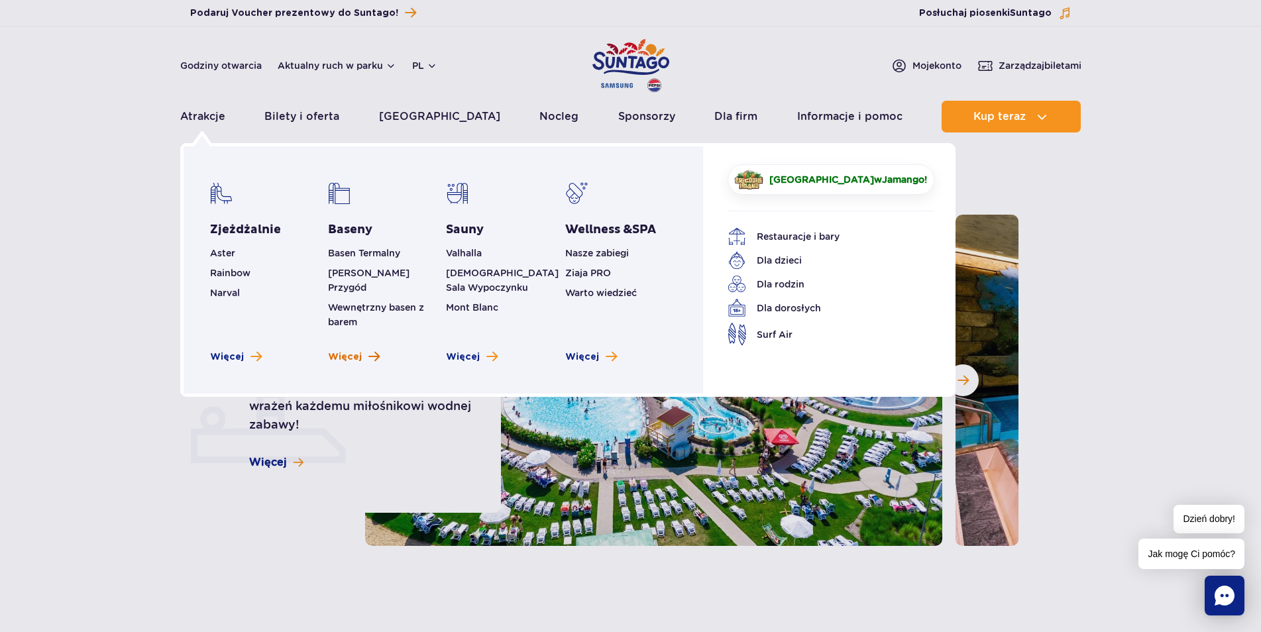
click at [358, 351] on span "Więcej" at bounding box center [345, 357] width 34 height 13
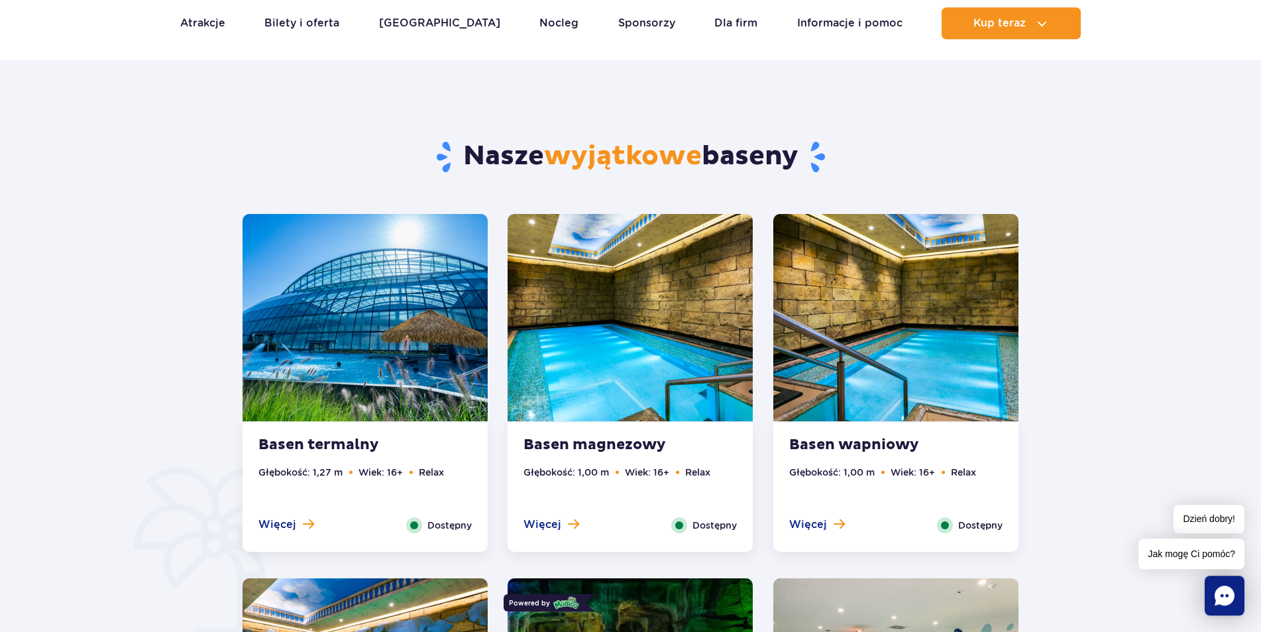
scroll to position [608, 0]
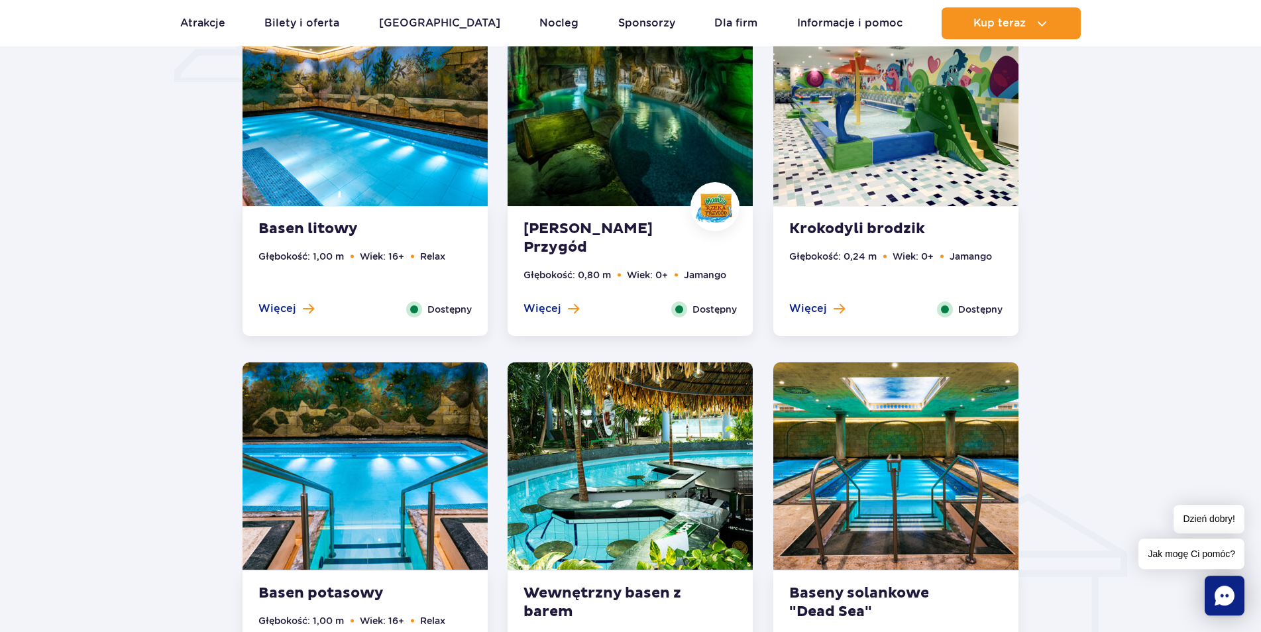
scroll to position [1284, 0]
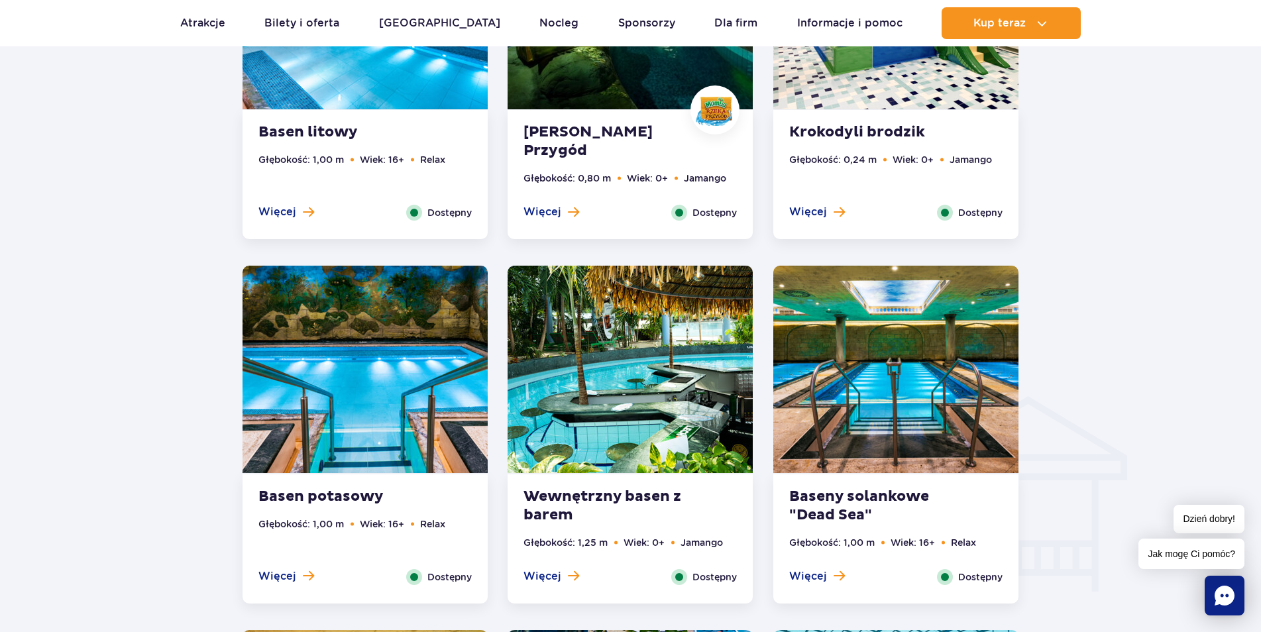
click at [598, 355] on img at bounding box center [630, 369] width 245 height 207
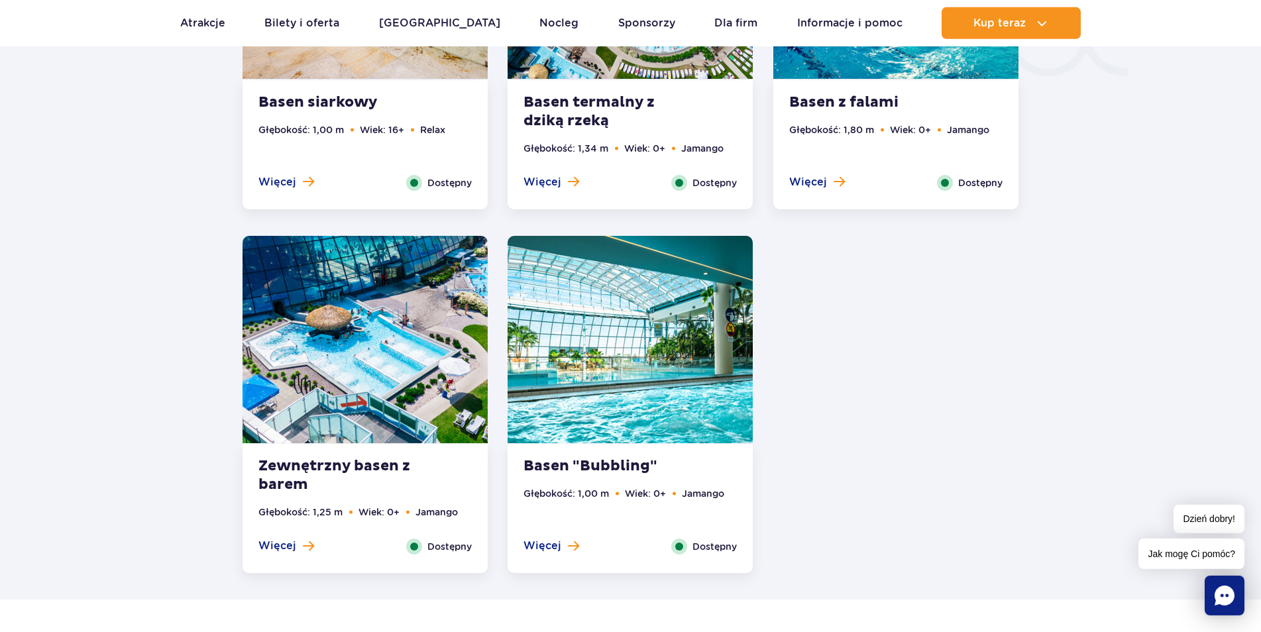
scroll to position [2446, 0]
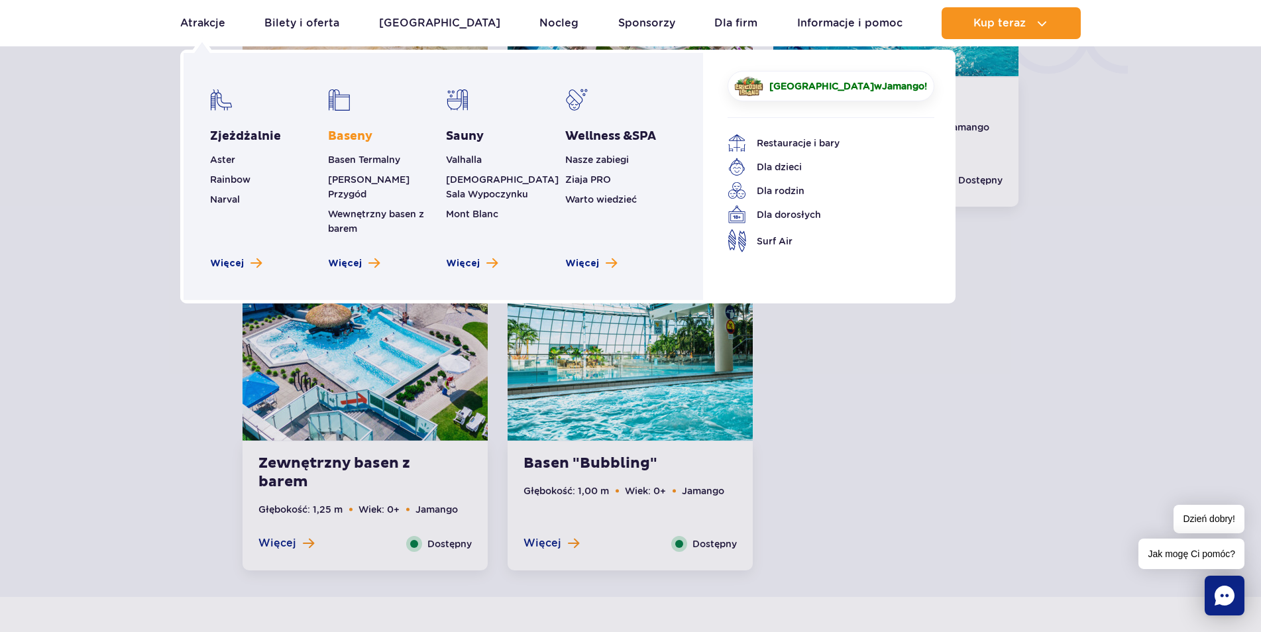
click at [354, 130] on link "Baseny" at bounding box center [350, 137] width 44 height 16
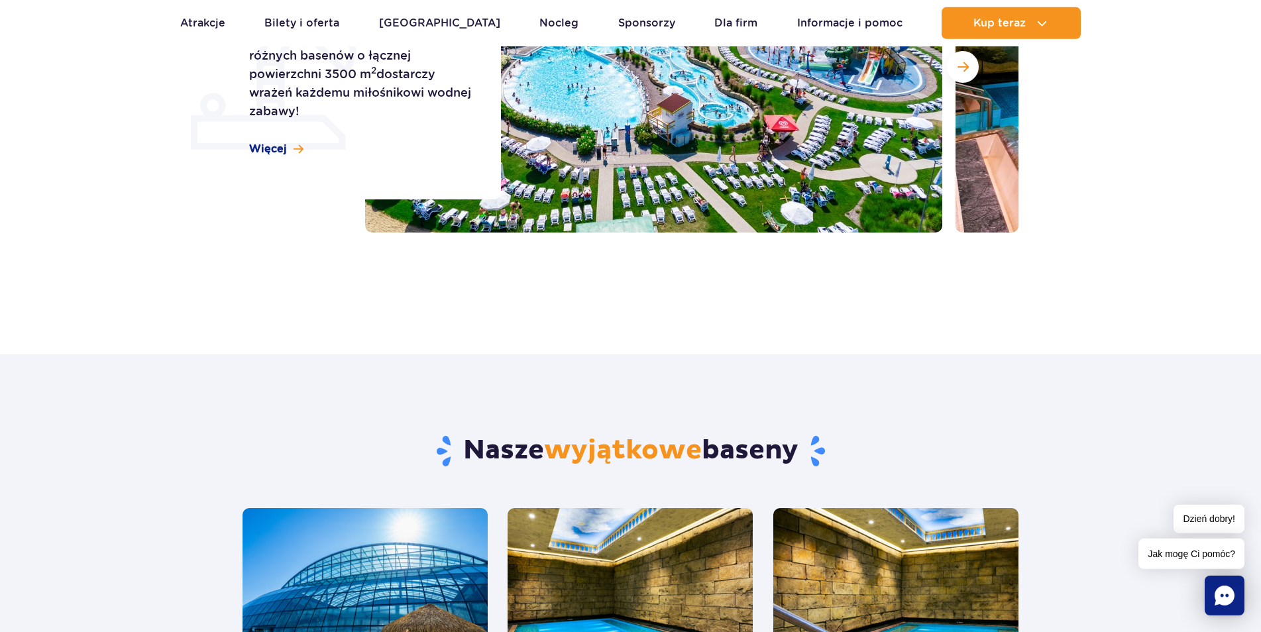
scroll to position [203, 0]
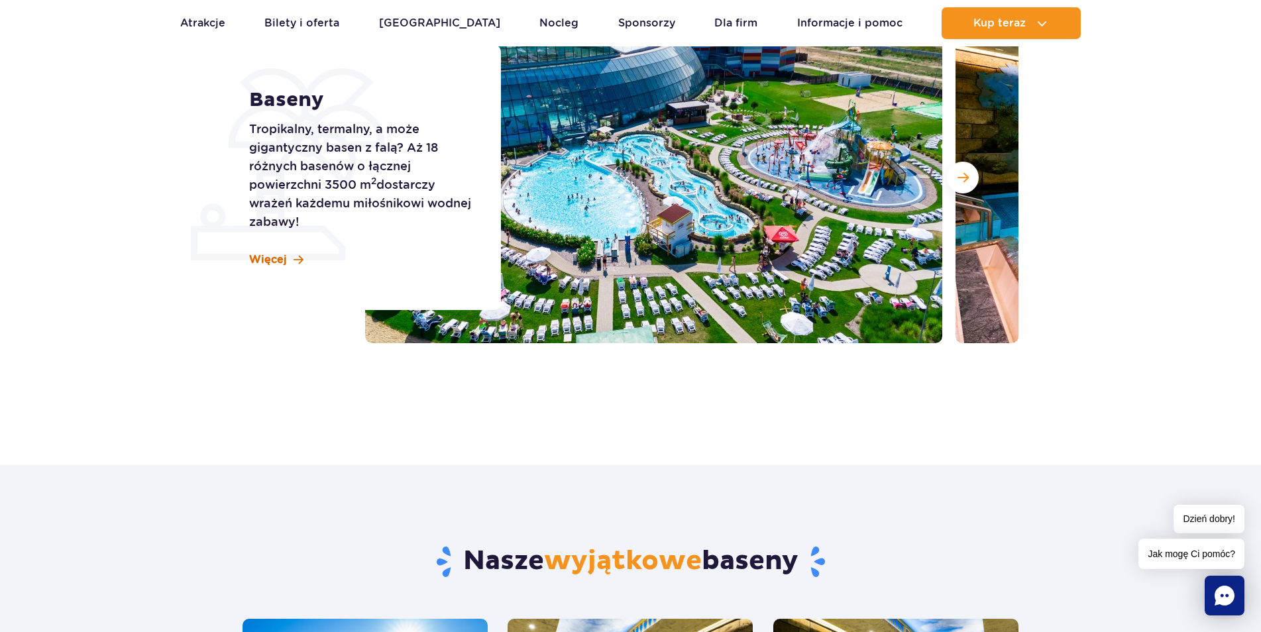
click at [287, 260] on span "Więcej" at bounding box center [268, 259] width 38 height 15
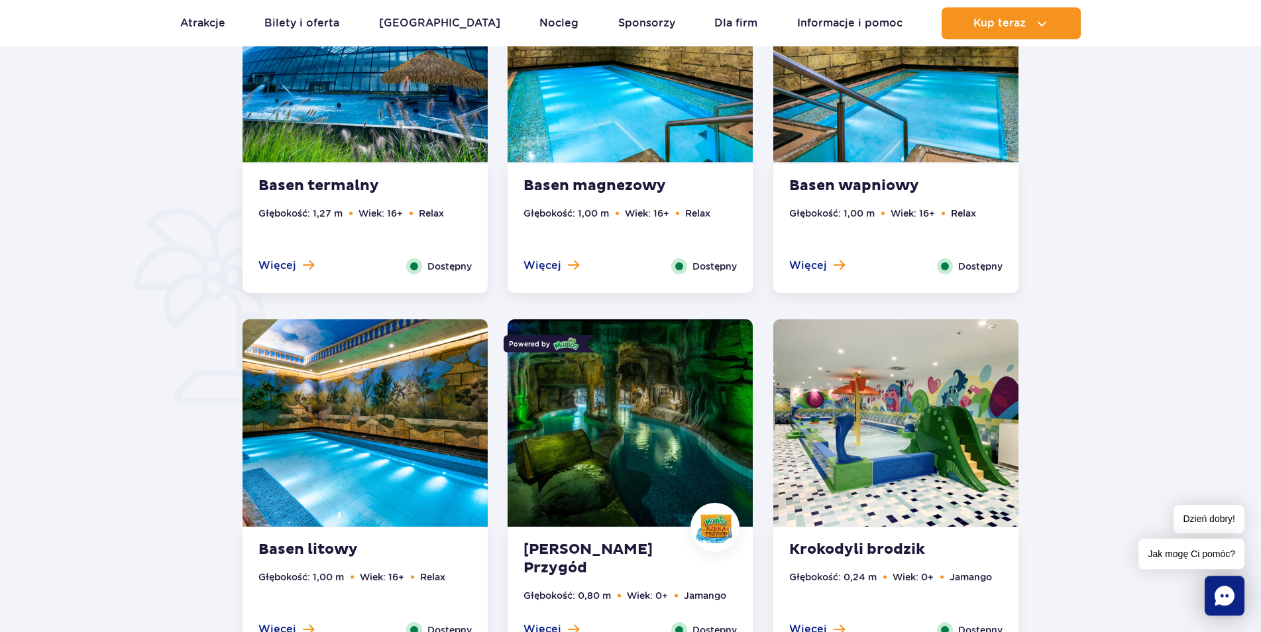
scroll to position [871, 0]
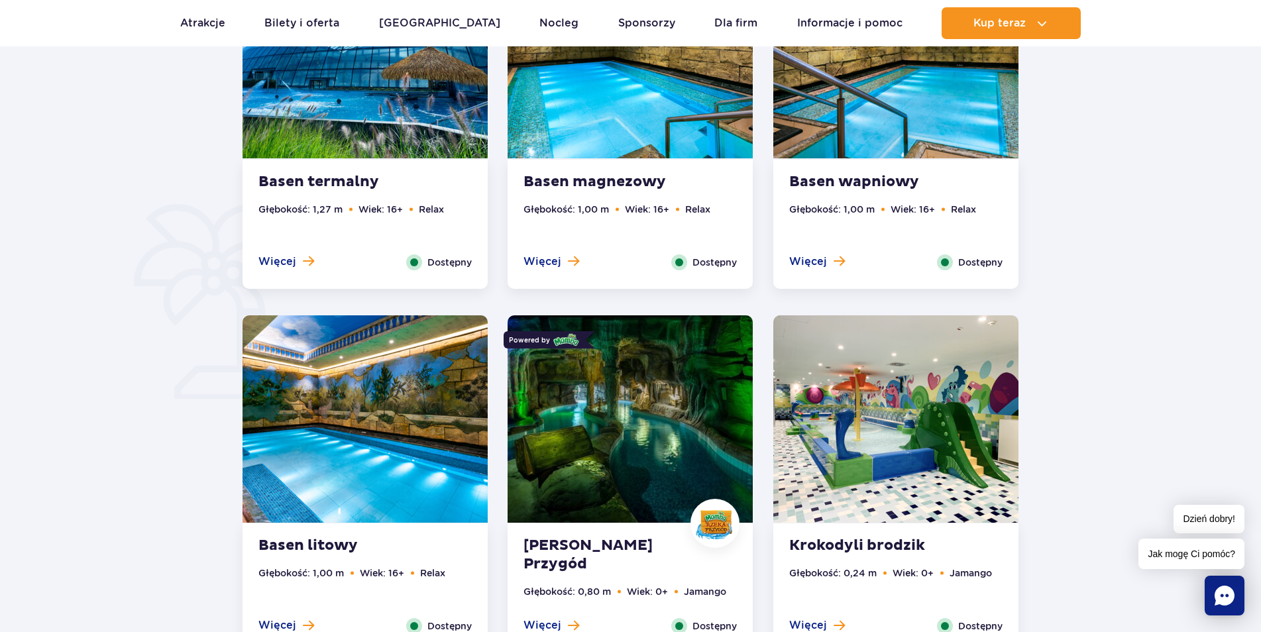
click at [295, 543] on strong "Basen litowy" at bounding box center [338, 546] width 160 height 19
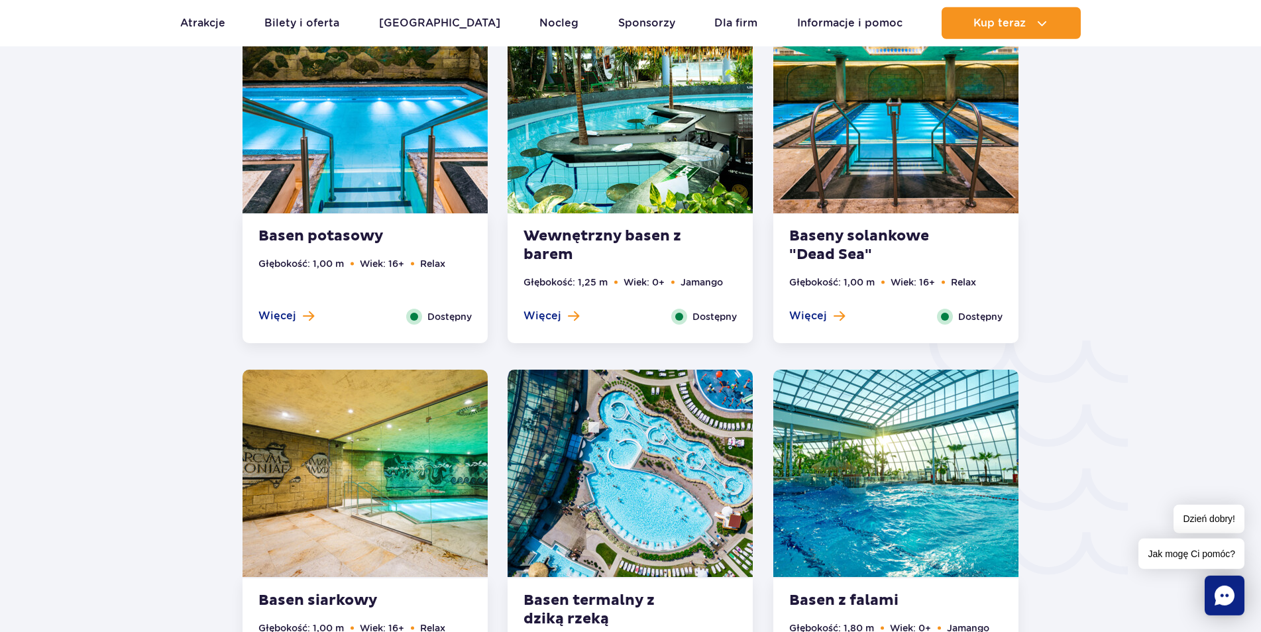
scroll to position [1947, 0]
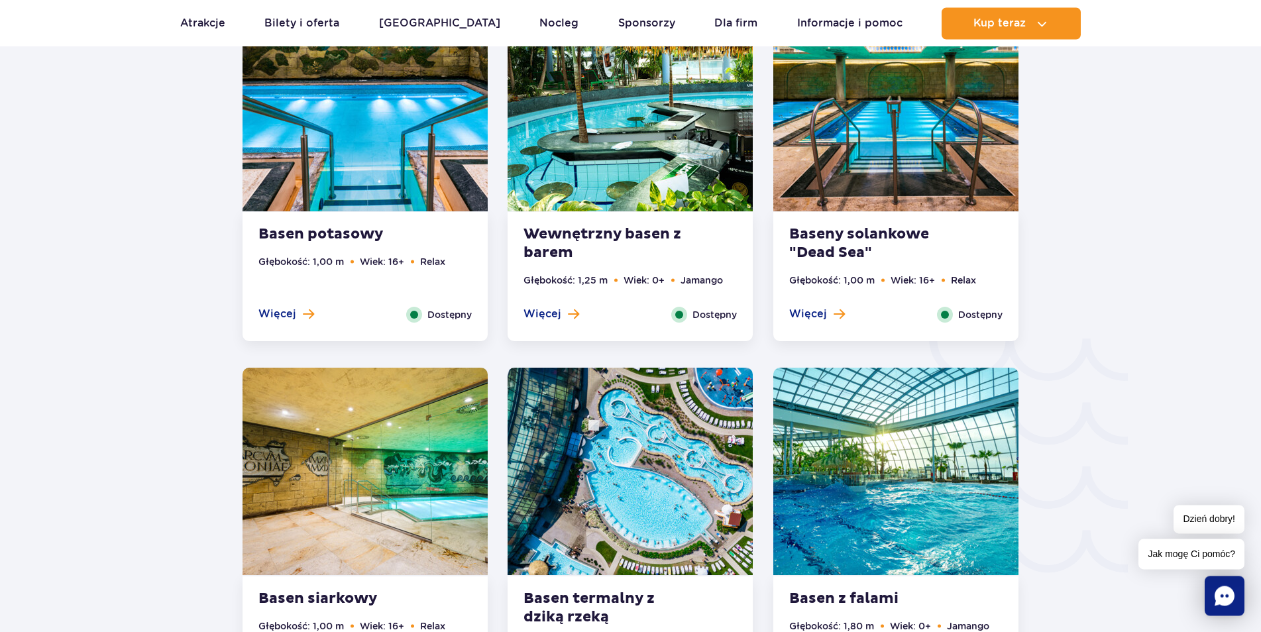
click at [421, 506] on img at bounding box center [365, 471] width 245 height 207
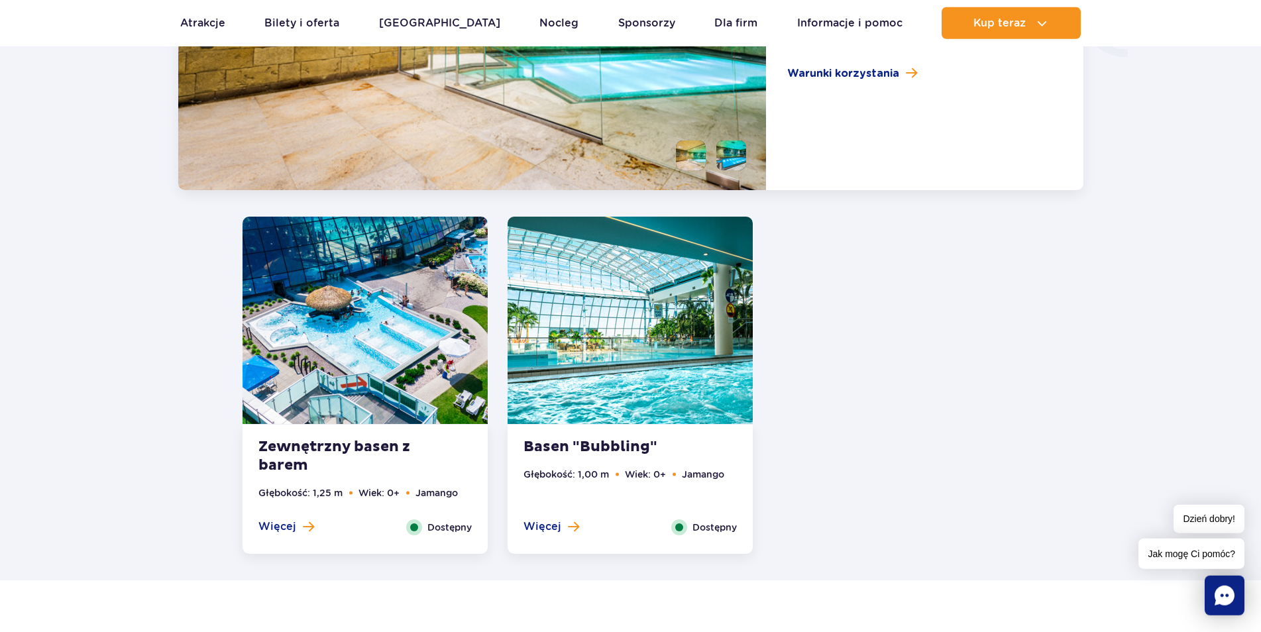
scroll to position [2540, 0]
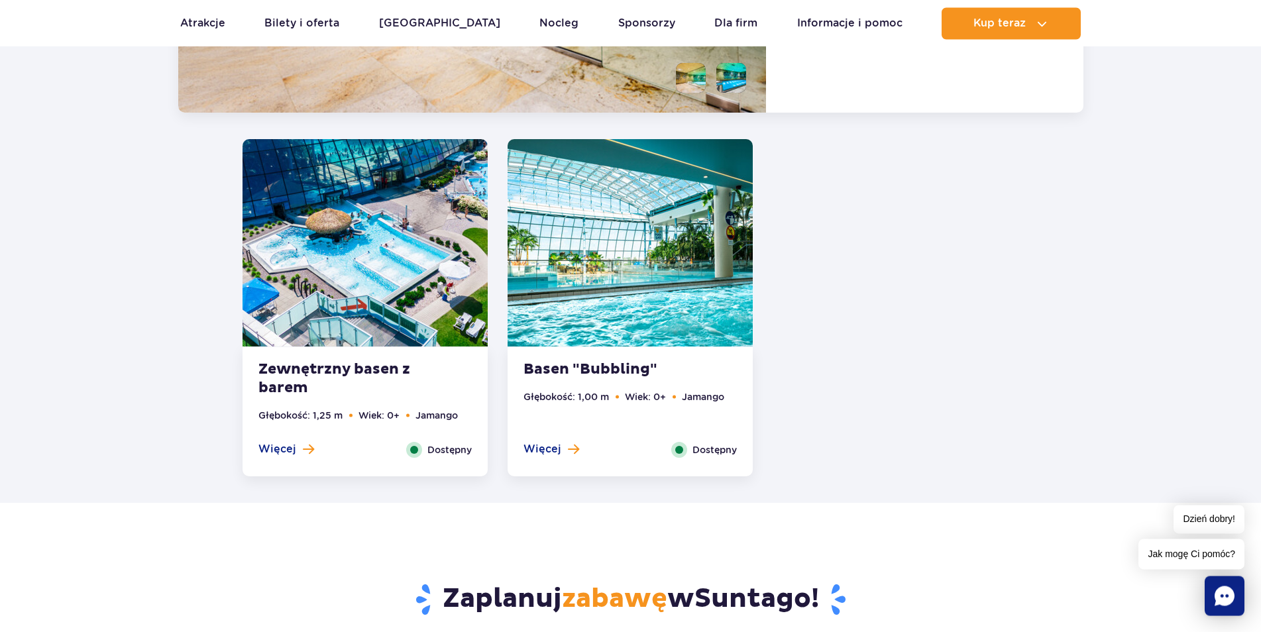
click at [431, 374] on div "Zewnętrzny basen z barem Głębokość: 1,25 m Wiek: 0+ Jamango Więcej Zamknij Dost…" at bounding box center [365, 411] width 245 height 129
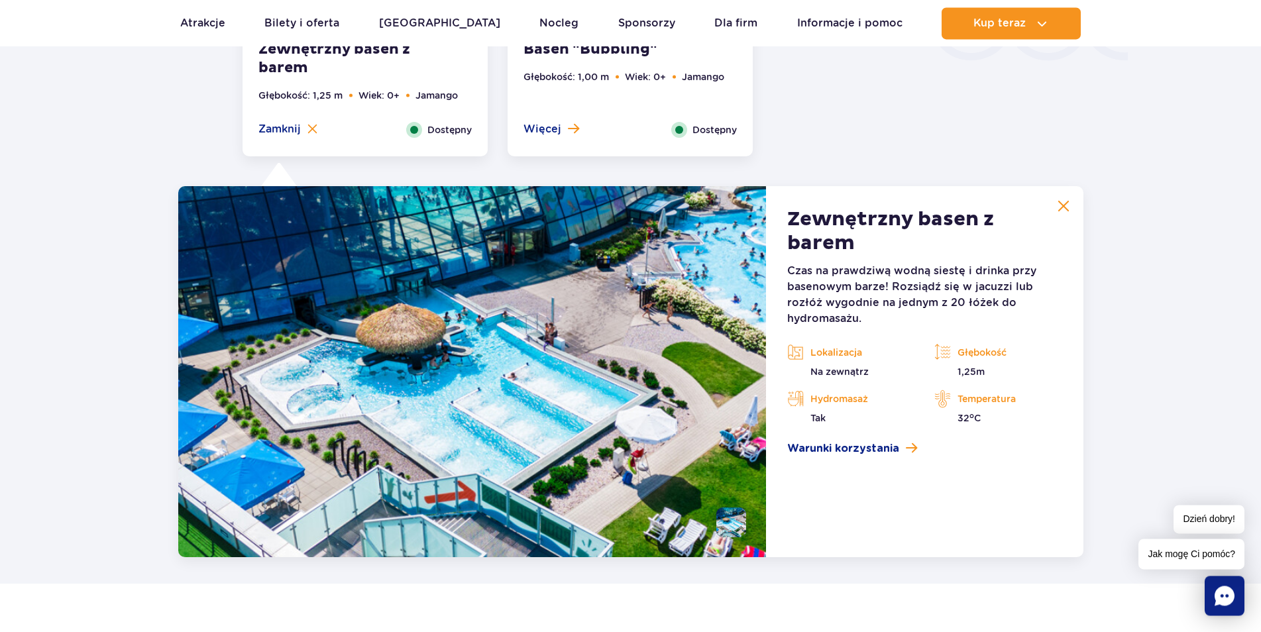
scroll to position [2296, 0]
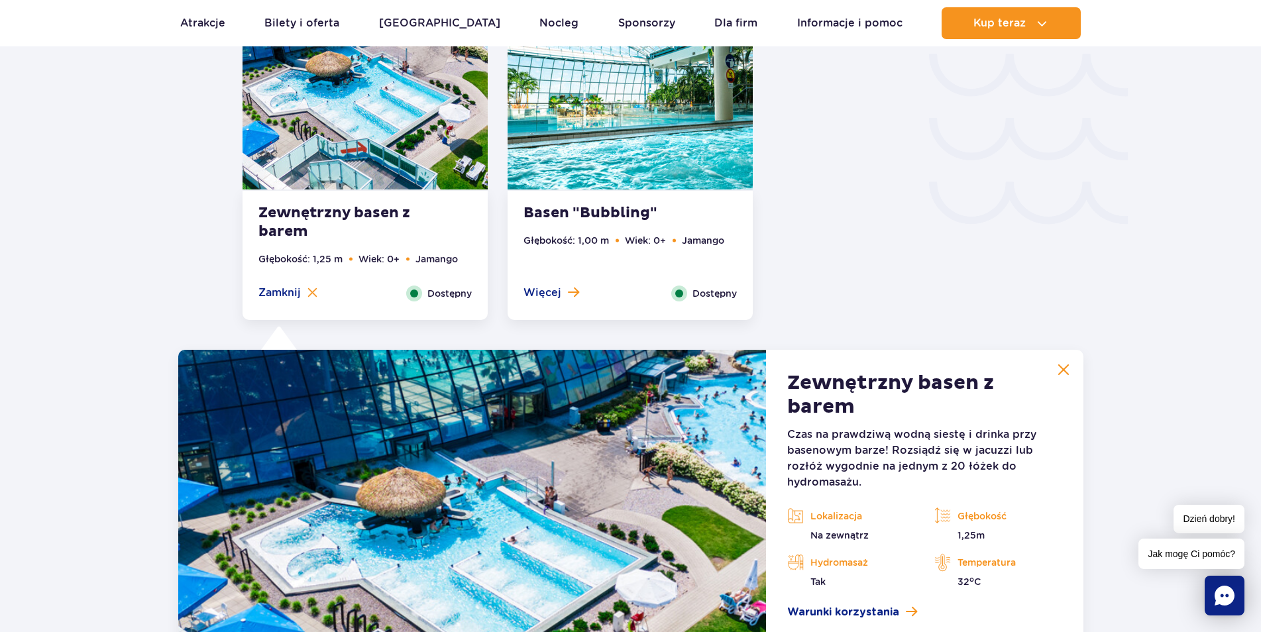
drag, startPoint x: 1029, startPoint y: 337, endPoint x: 959, endPoint y: 163, distance: 187.6
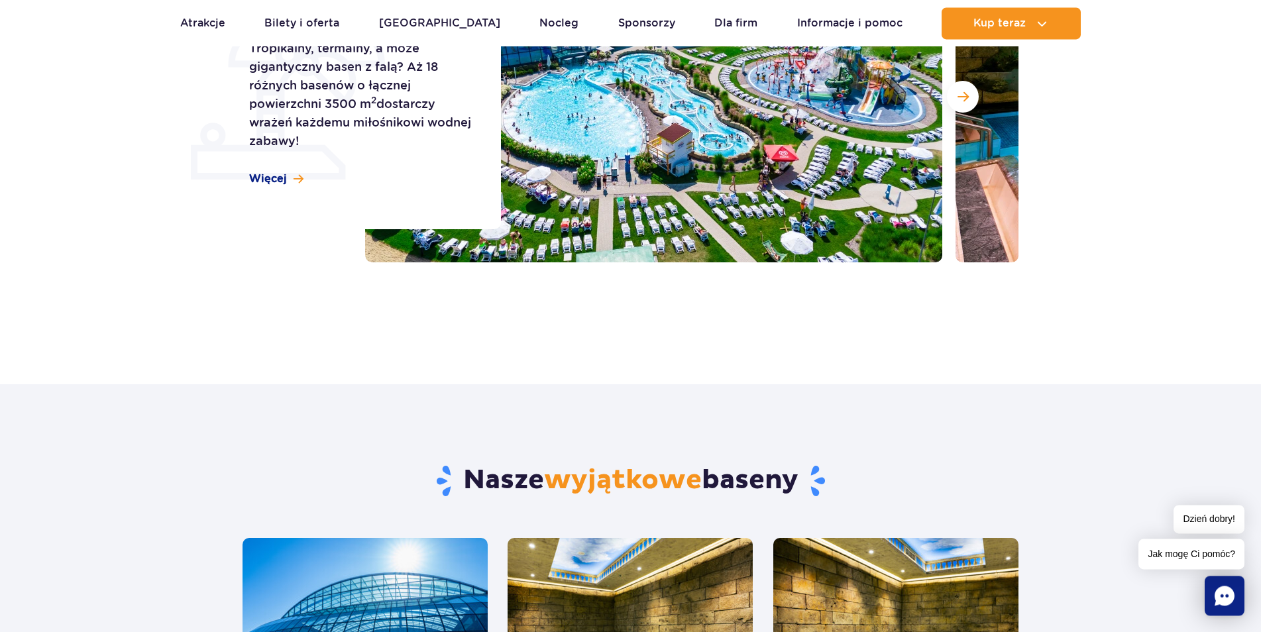
scroll to position [0, 0]
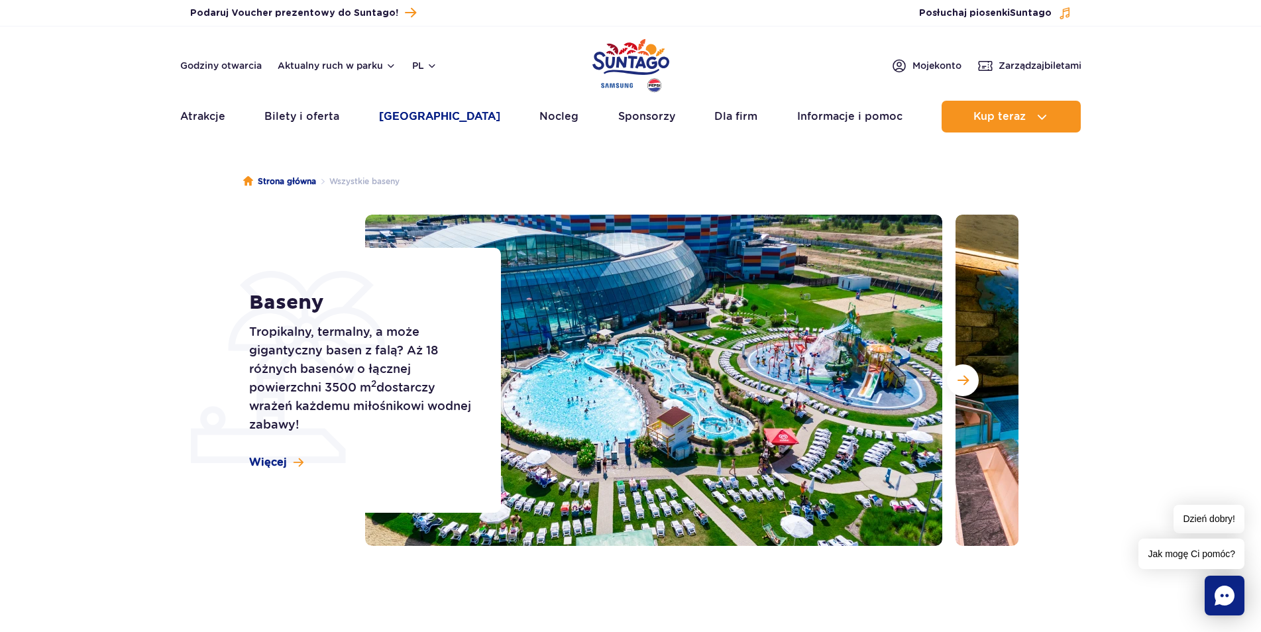
click at [425, 113] on link "[GEOGRAPHIC_DATA]" at bounding box center [439, 117] width 121 height 32
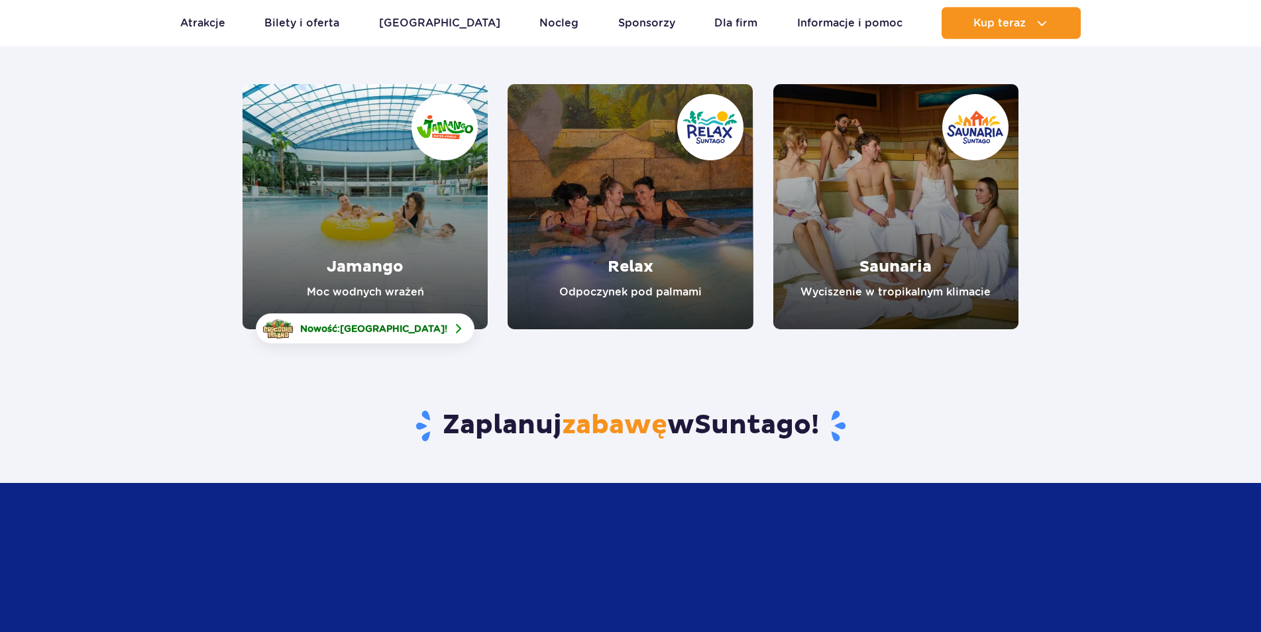
scroll to position [203, 0]
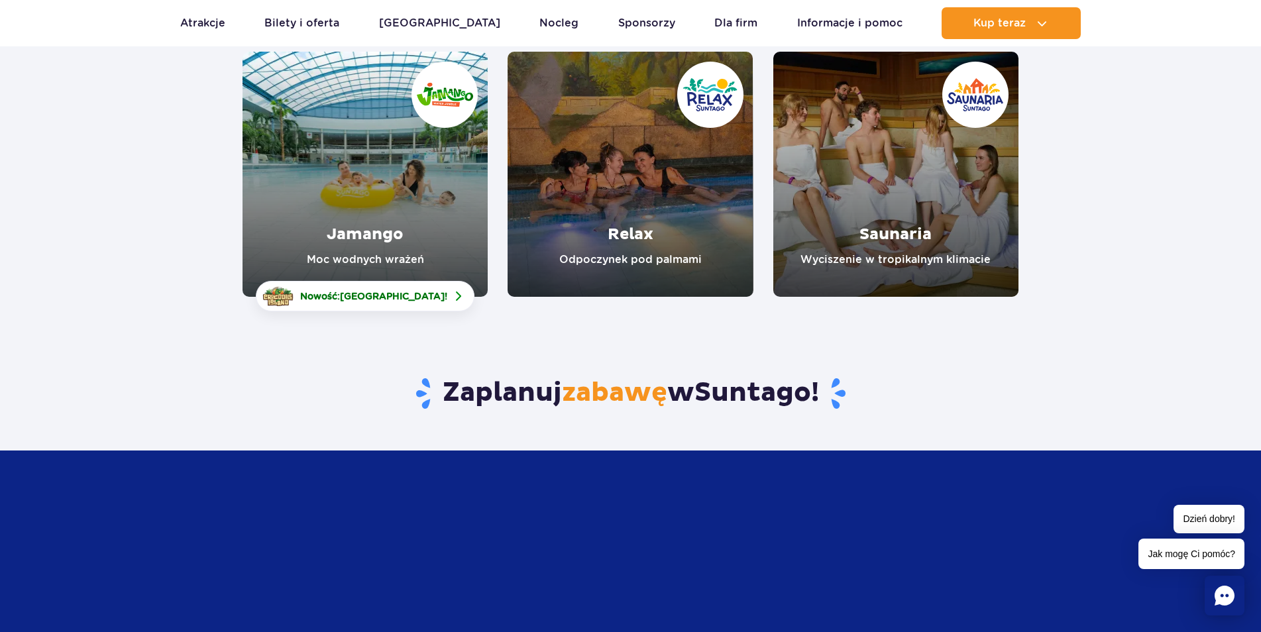
click at [386, 147] on link "Jamango" at bounding box center [365, 174] width 245 height 245
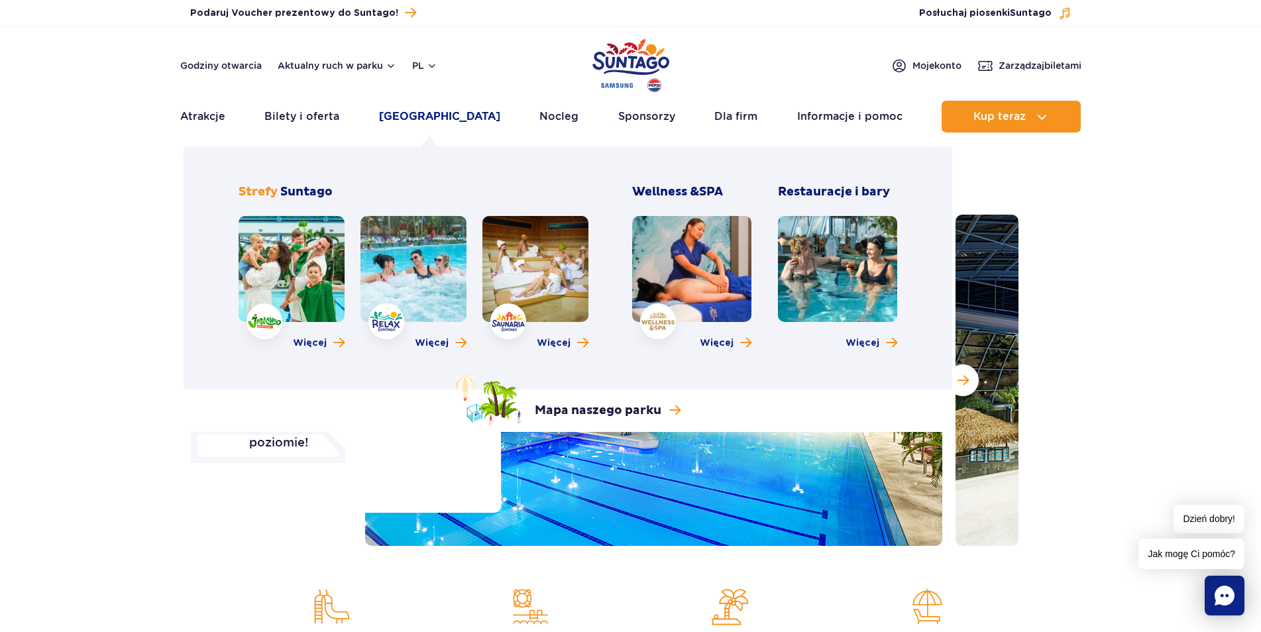
click at [424, 127] on link "[GEOGRAPHIC_DATA]" at bounding box center [439, 117] width 121 height 32
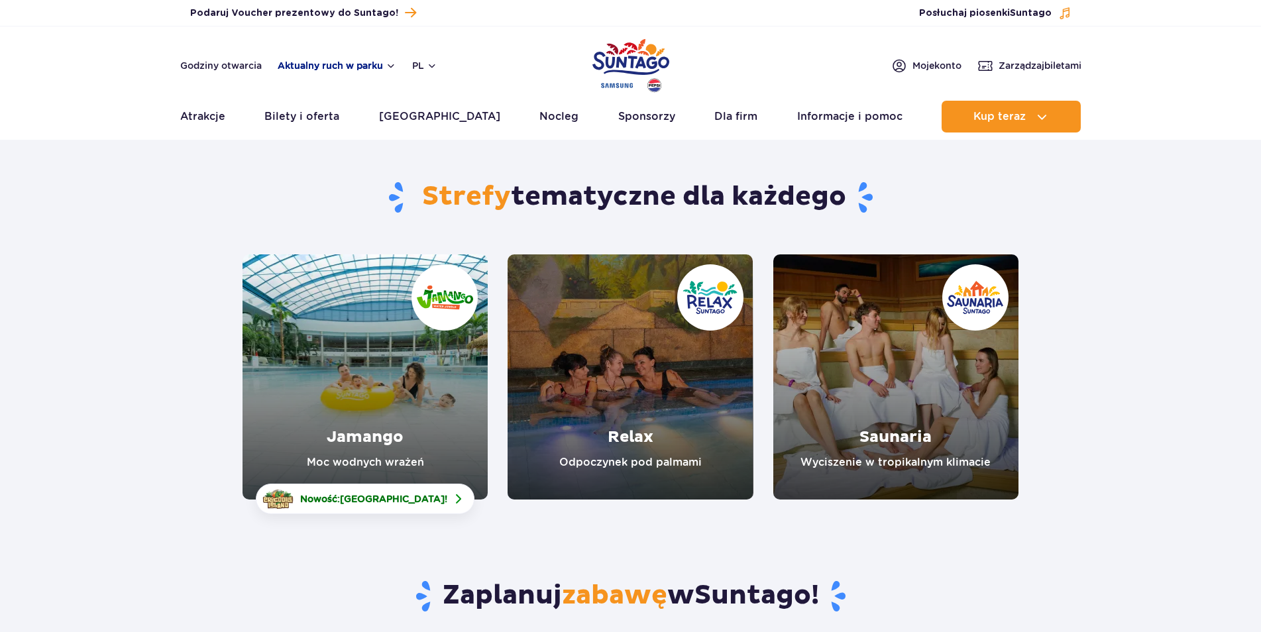
click at [387, 68] on button "Aktualny ruch w parku" at bounding box center [337, 65] width 119 height 11
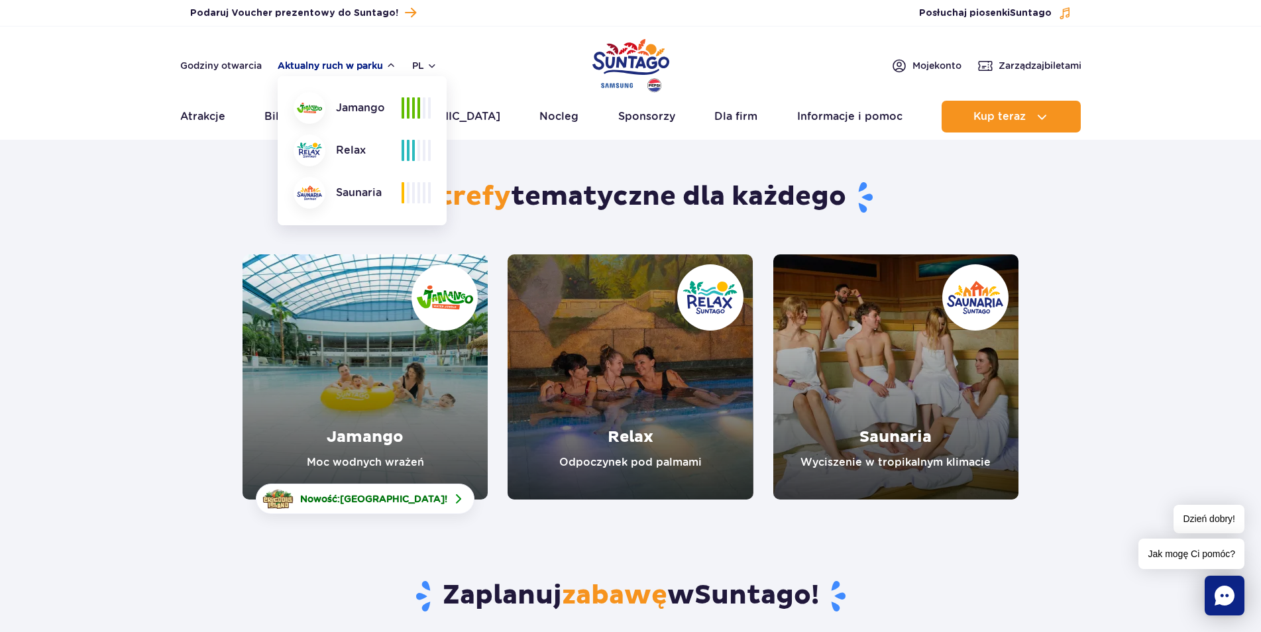
click at [387, 64] on button "Aktualny ruch w parku" at bounding box center [337, 65] width 119 height 11
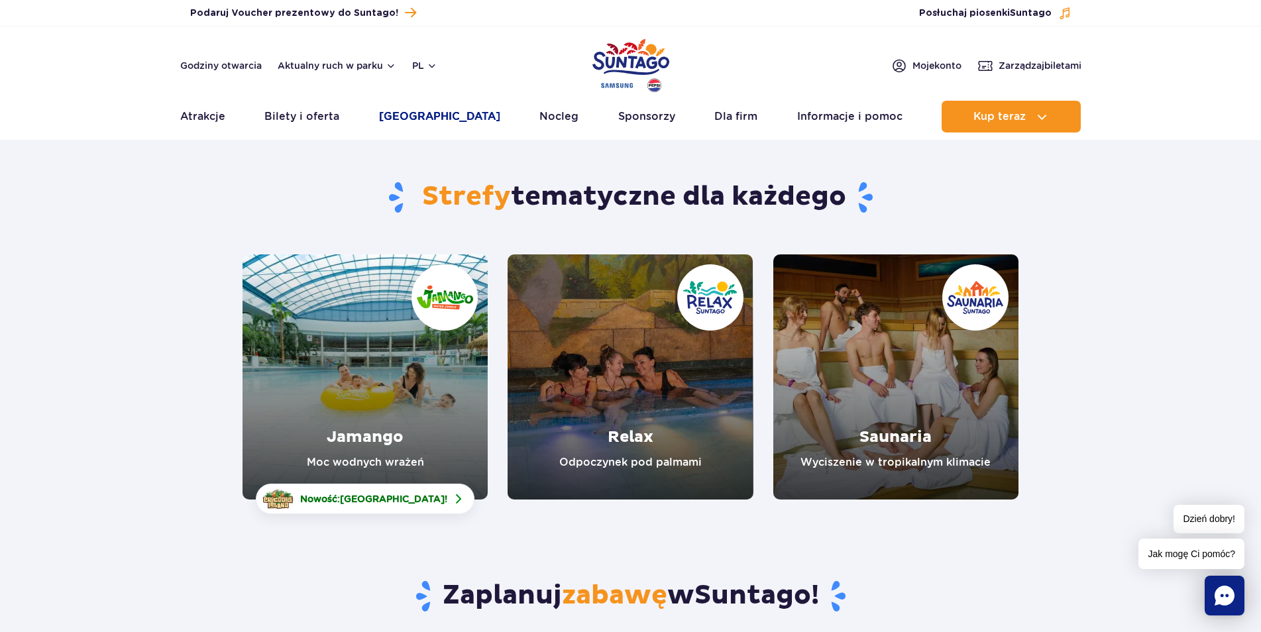
click at [449, 117] on link "[GEOGRAPHIC_DATA]" at bounding box center [439, 117] width 121 height 32
click at [431, 400] on link "Jamango" at bounding box center [365, 376] width 245 height 245
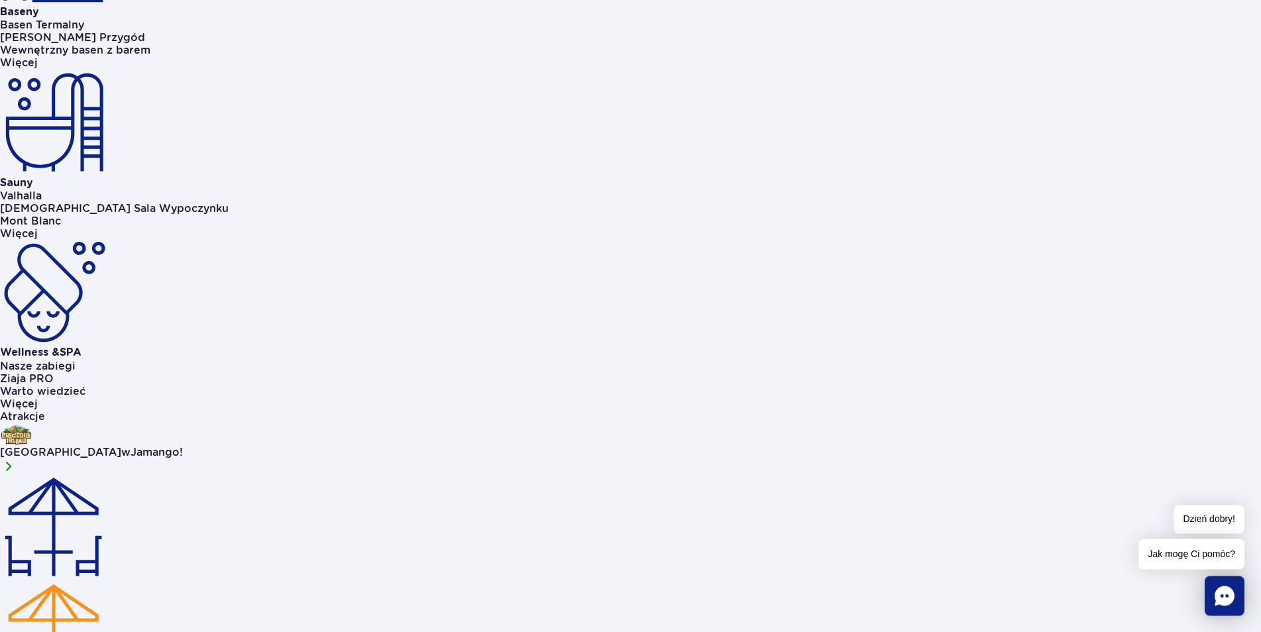
scroll to position [946, 0]
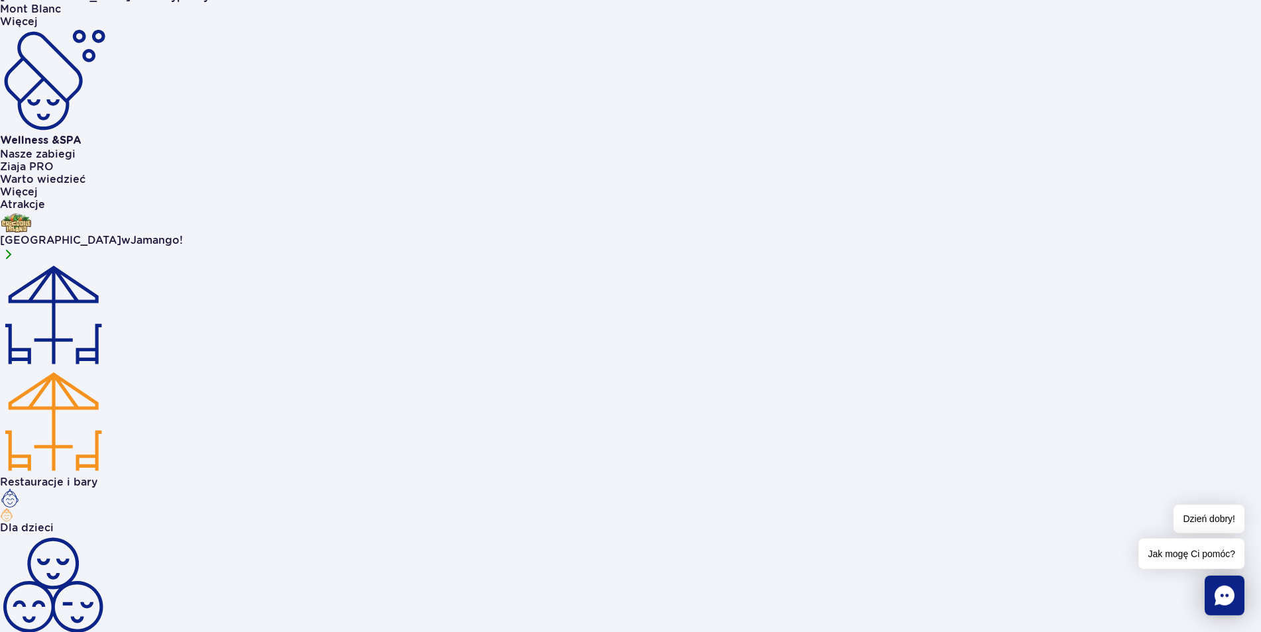
scroll to position [1149, 0]
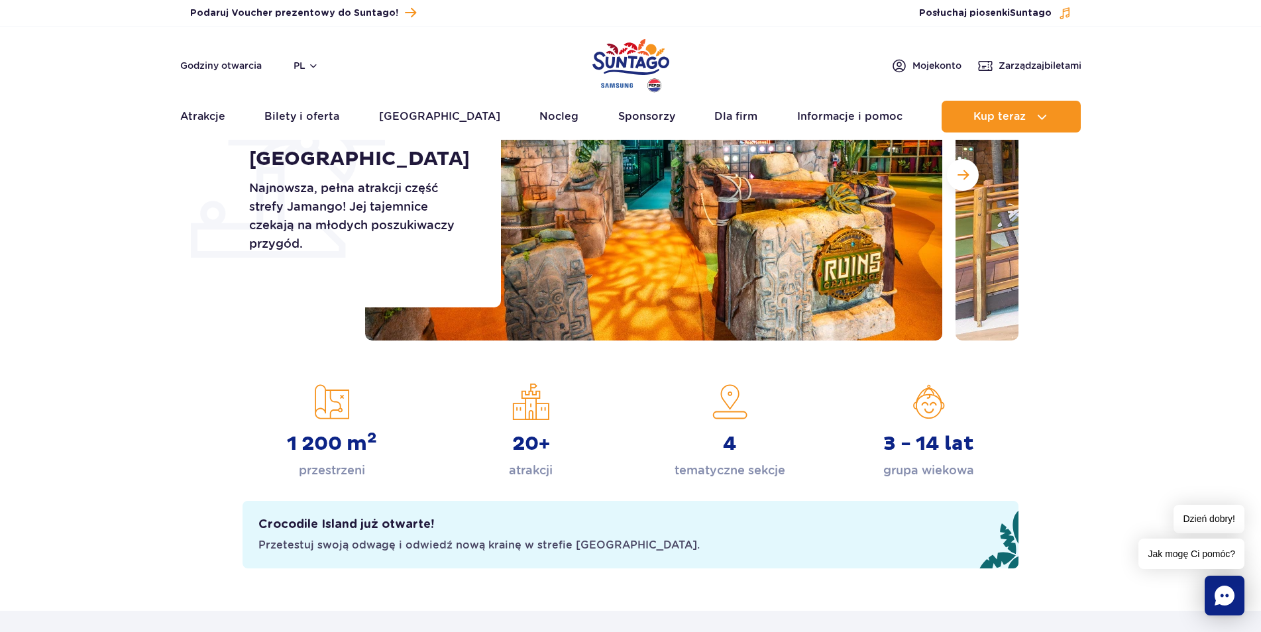
scroll to position [541, 0]
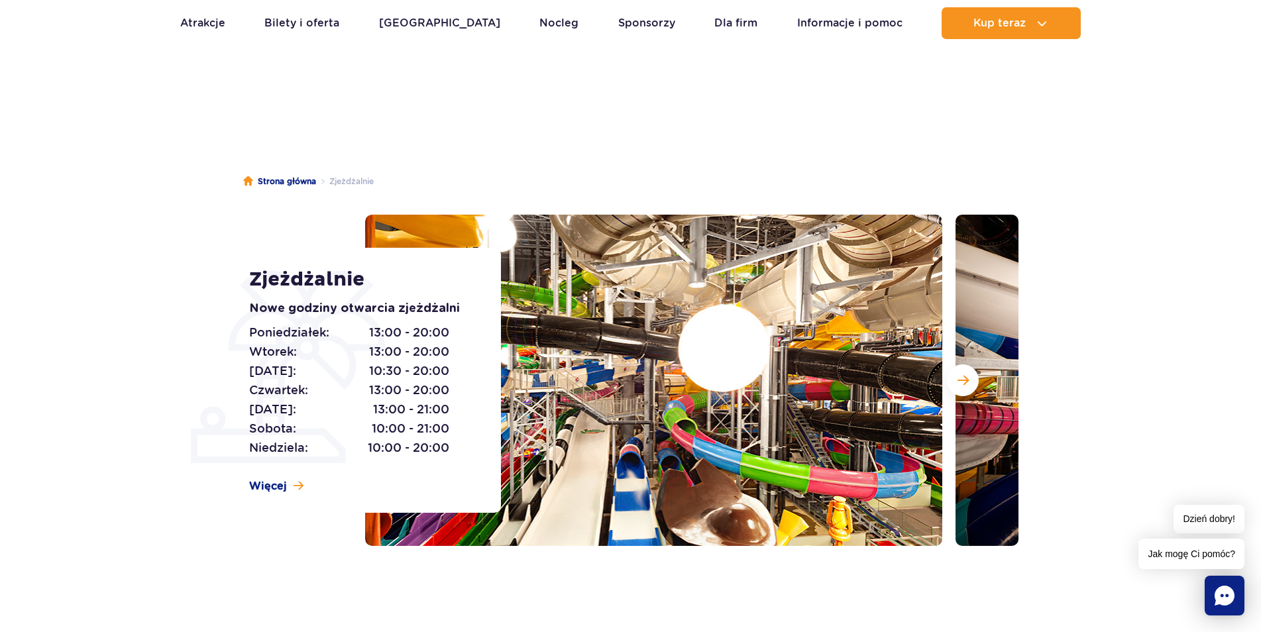
scroll to position [270, 0]
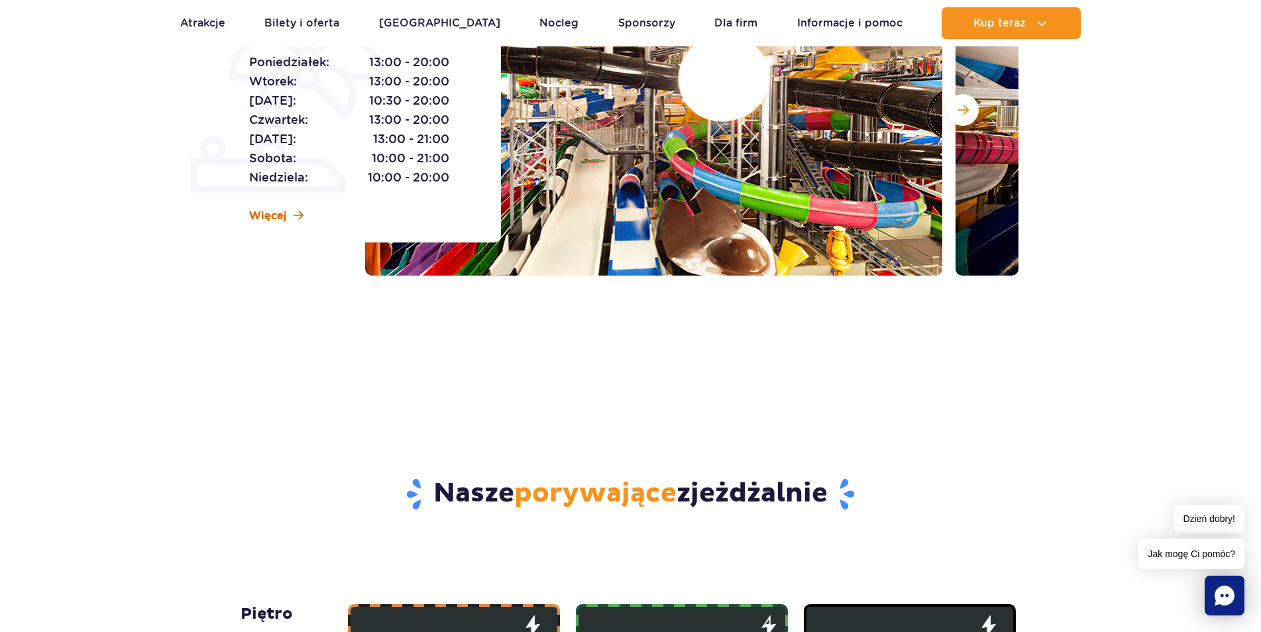
click at [282, 208] on div "Zjeżdżalnie Nowe godziny otwarcia zjeżdżalni Poniedziałek: 13:00 - 20:00 Wtorek…" at bounding box center [367, 109] width 268 height 265
click at [282, 209] on span "Więcej" at bounding box center [268, 216] width 38 height 15
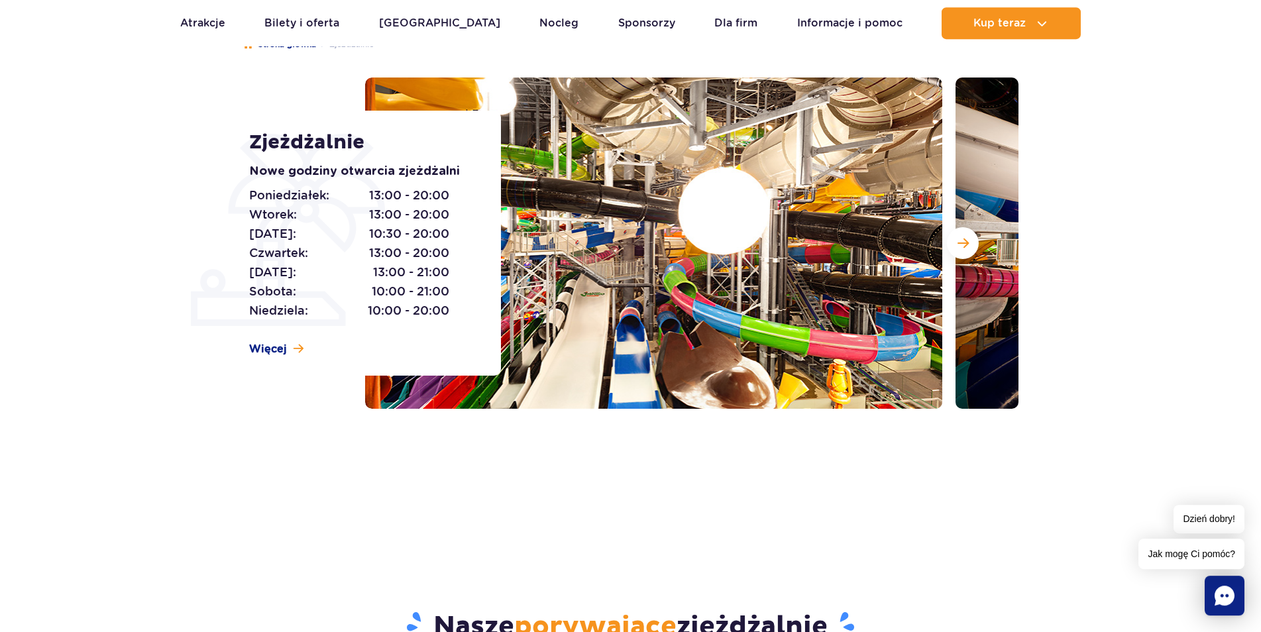
scroll to position [127, 0]
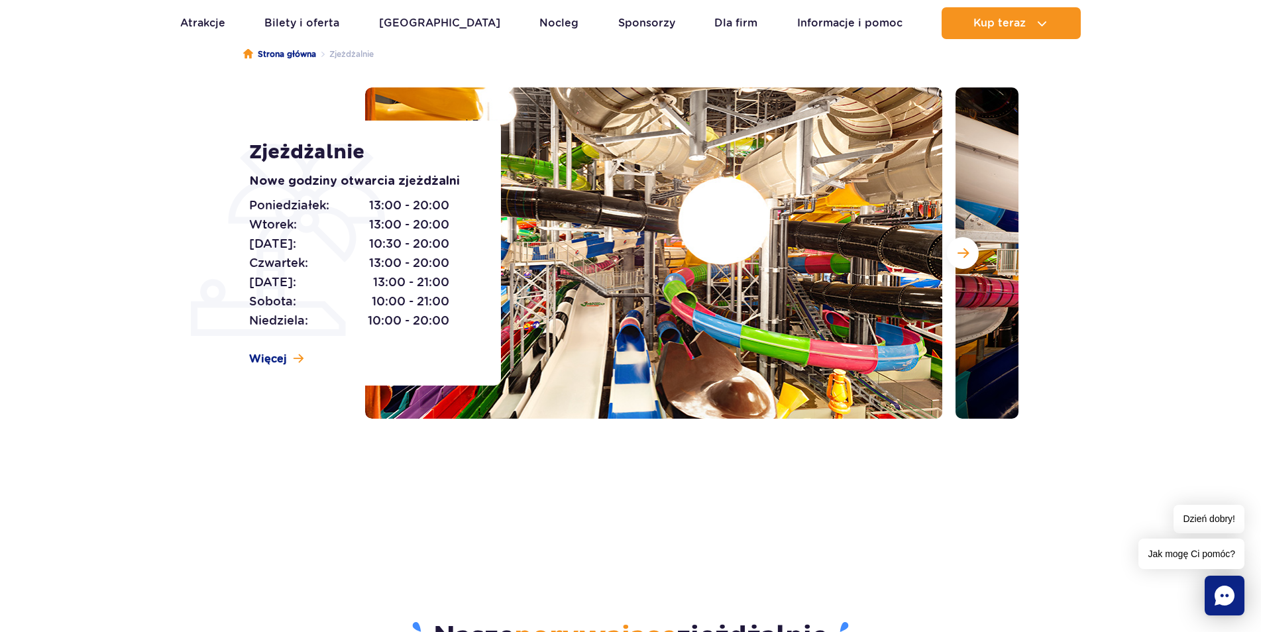
click at [944, 266] on div at bounding box center [691, 252] width 653 height 331
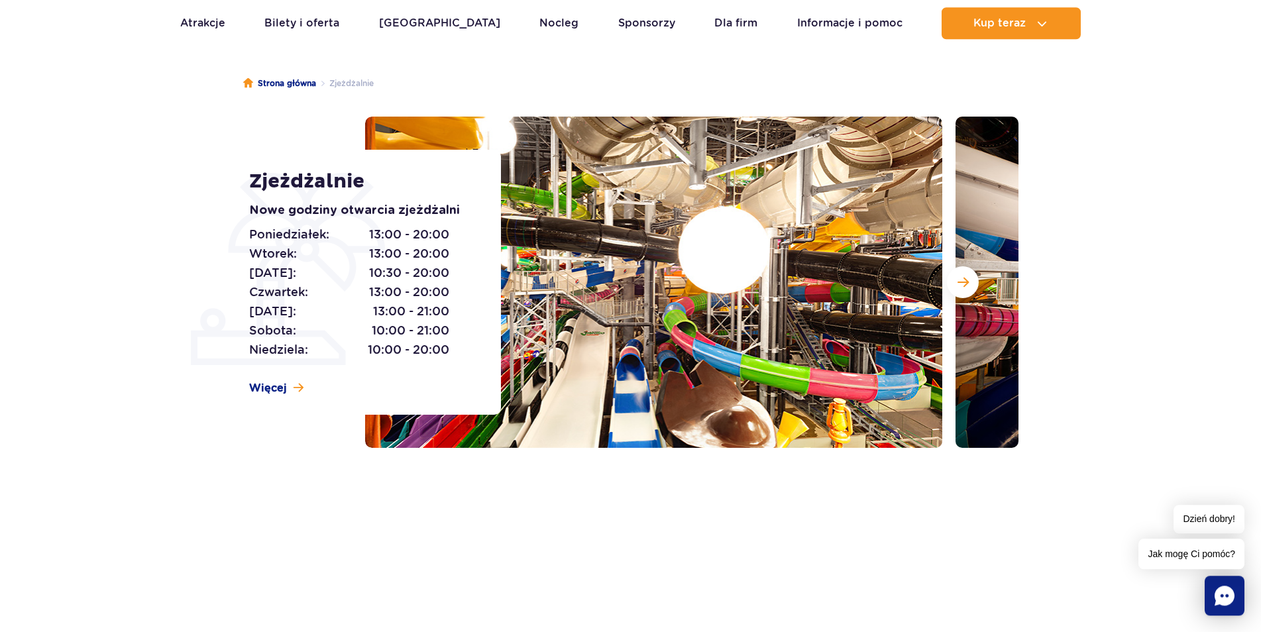
scroll to position [0, 0]
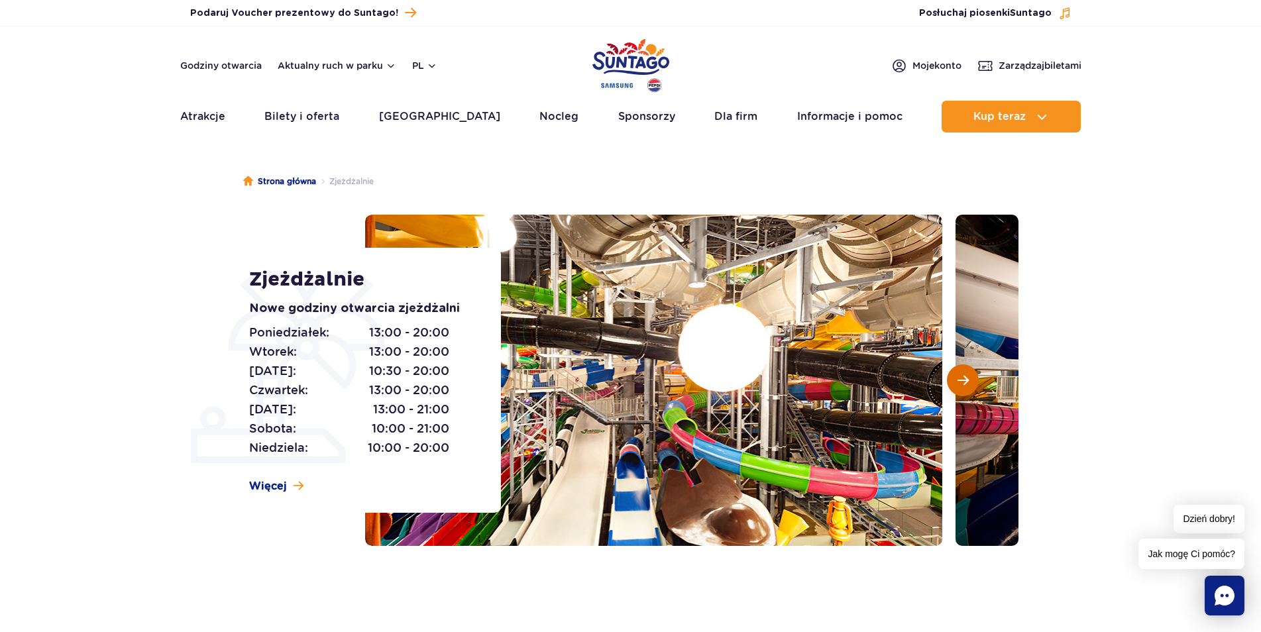
click at [961, 372] on button "Następny slajd" at bounding box center [963, 380] width 32 height 32
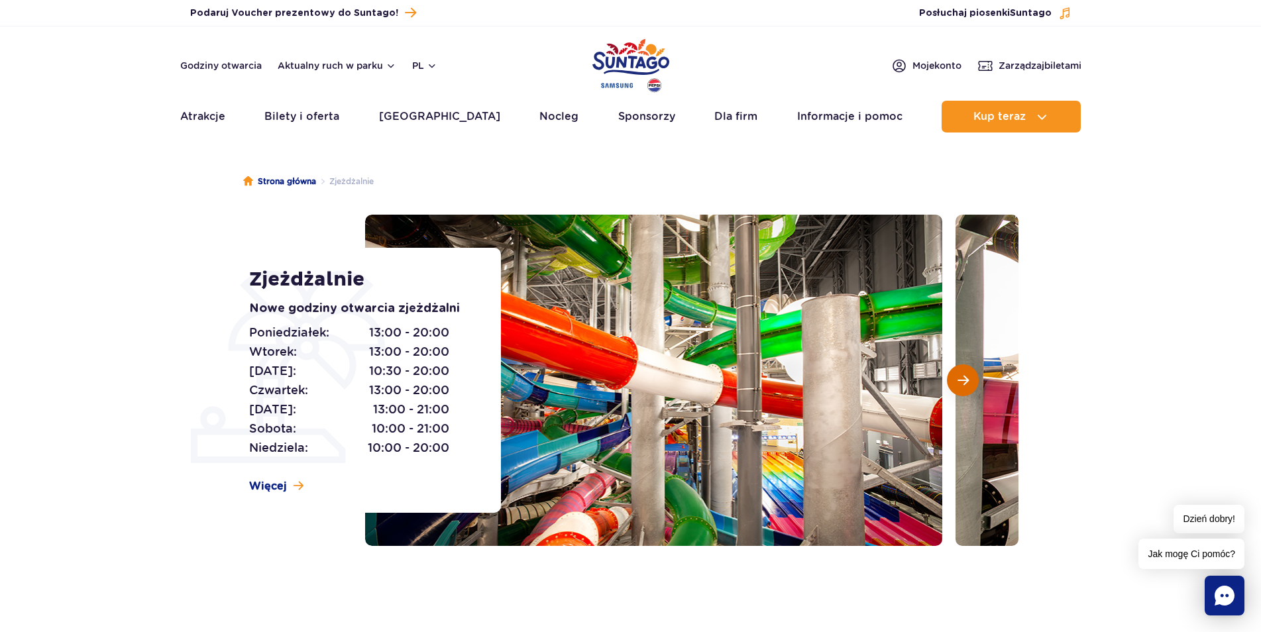
click at [961, 372] on button "Następny slajd" at bounding box center [963, 380] width 32 height 32
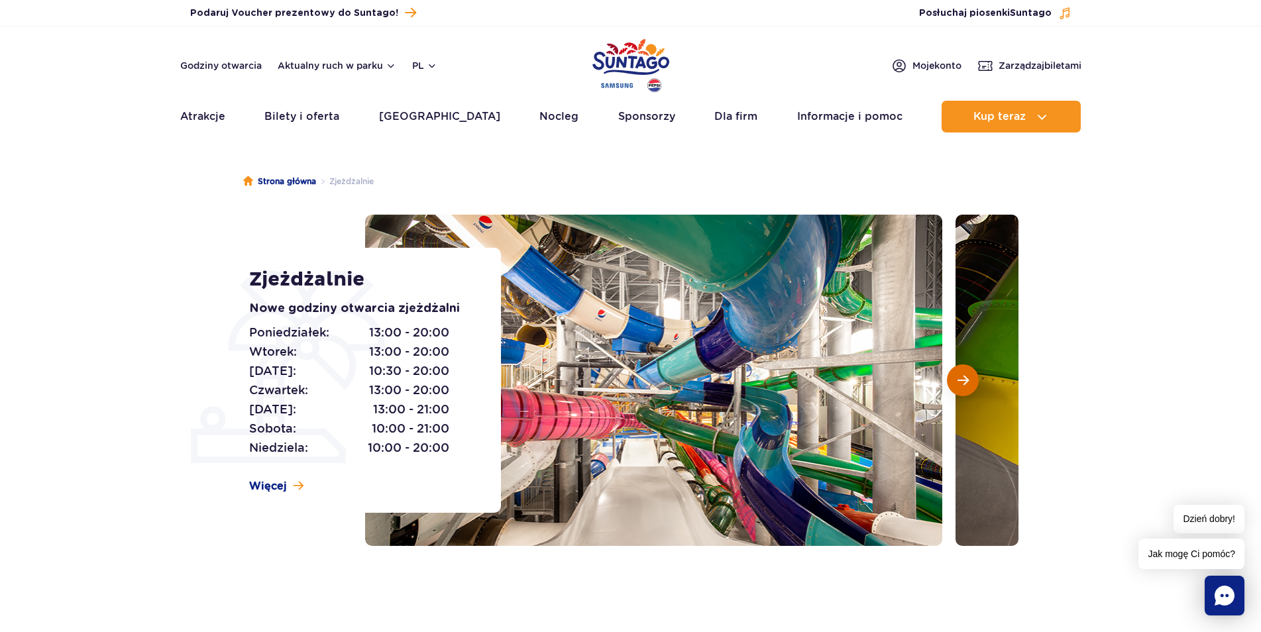
click at [961, 372] on button "Następny slajd" at bounding box center [963, 380] width 32 height 32
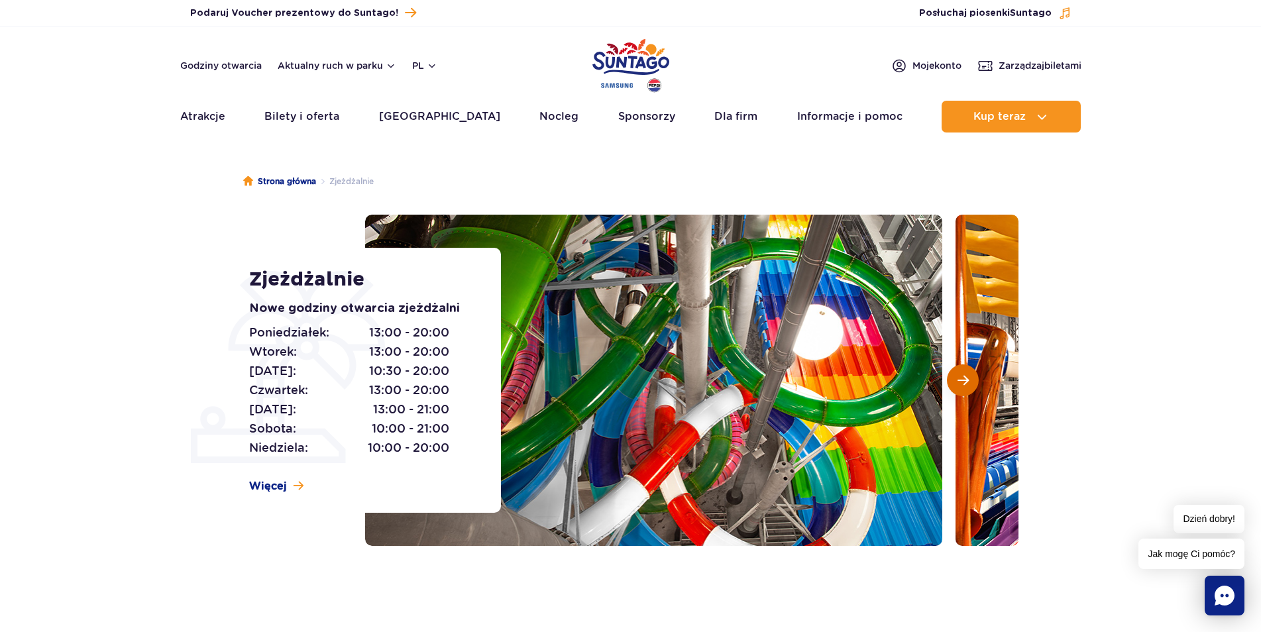
click at [961, 372] on button "Następny slajd" at bounding box center [963, 380] width 32 height 32
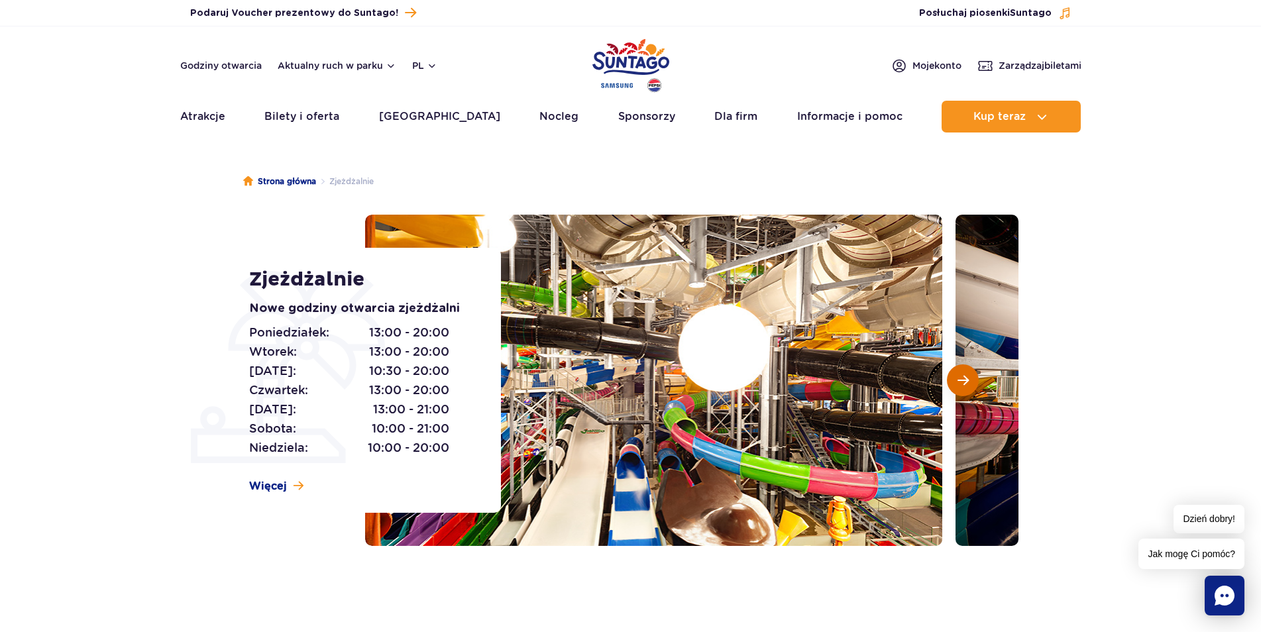
click at [959, 372] on button "Następny slajd" at bounding box center [963, 380] width 32 height 32
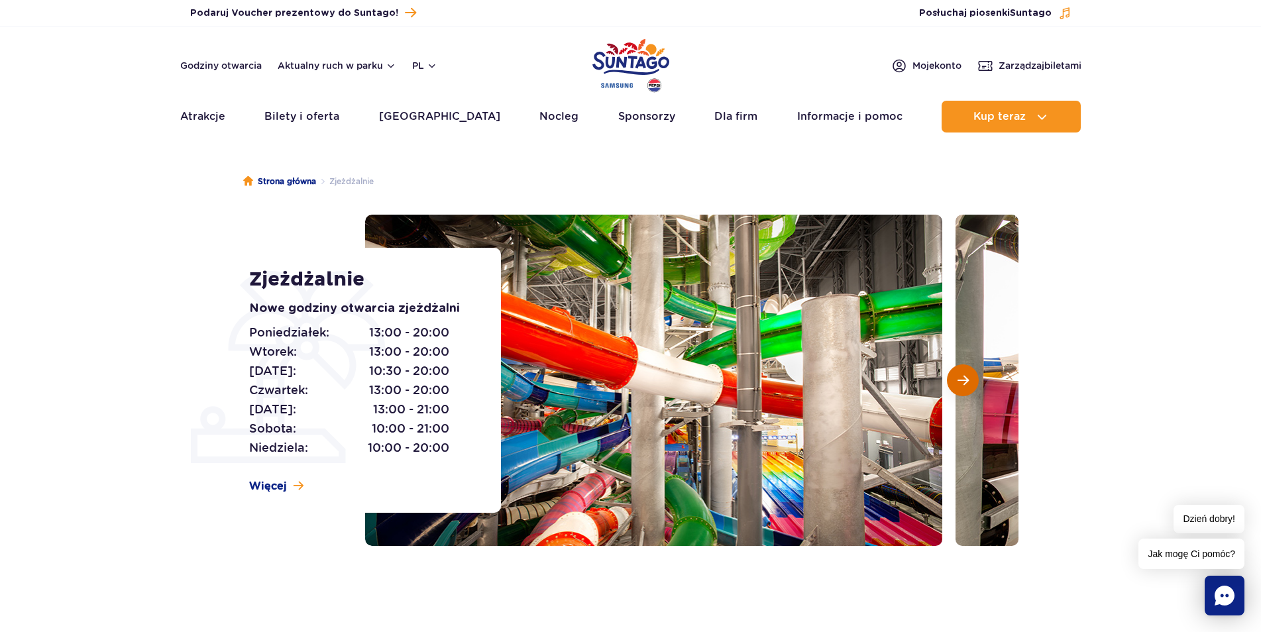
click at [959, 372] on button "Następny slajd" at bounding box center [963, 380] width 32 height 32
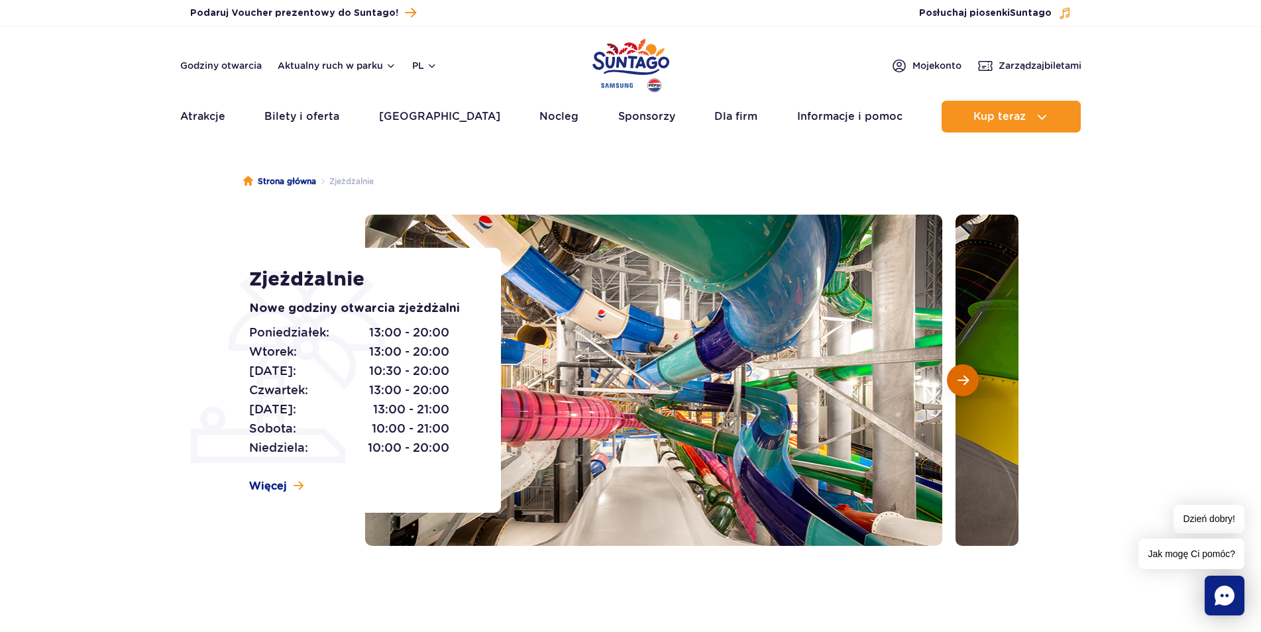
click at [959, 372] on button "Następny slajd" at bounding box center [963, 380] width 32 height 32
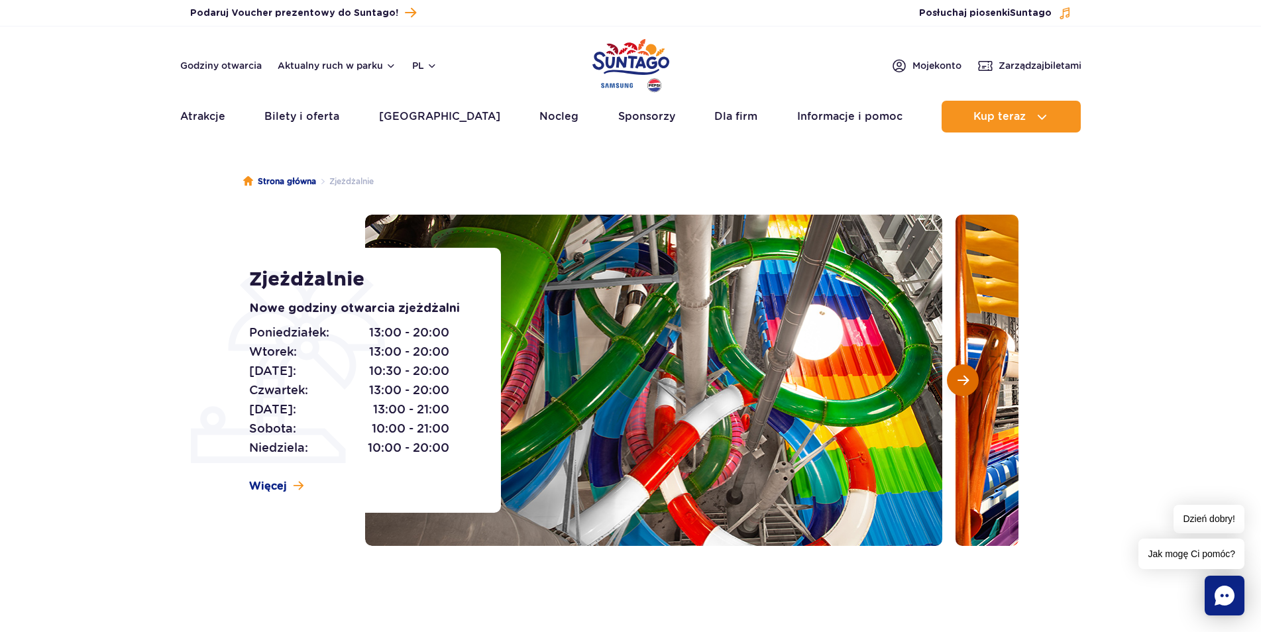
click at [958, 374] on button "Następny slajd" at bounding box center [963, 380] width 32 height 32
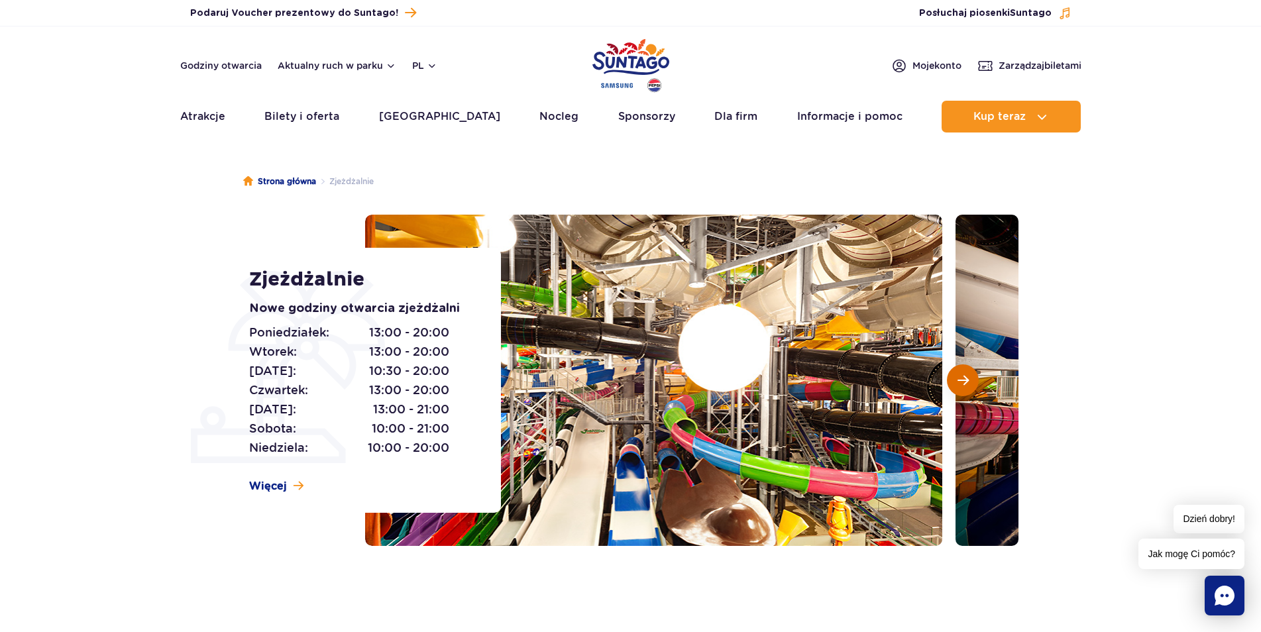
click at [953, 374] on button "Następny slajd" at bounding box center [963, 380] width 32 height 32
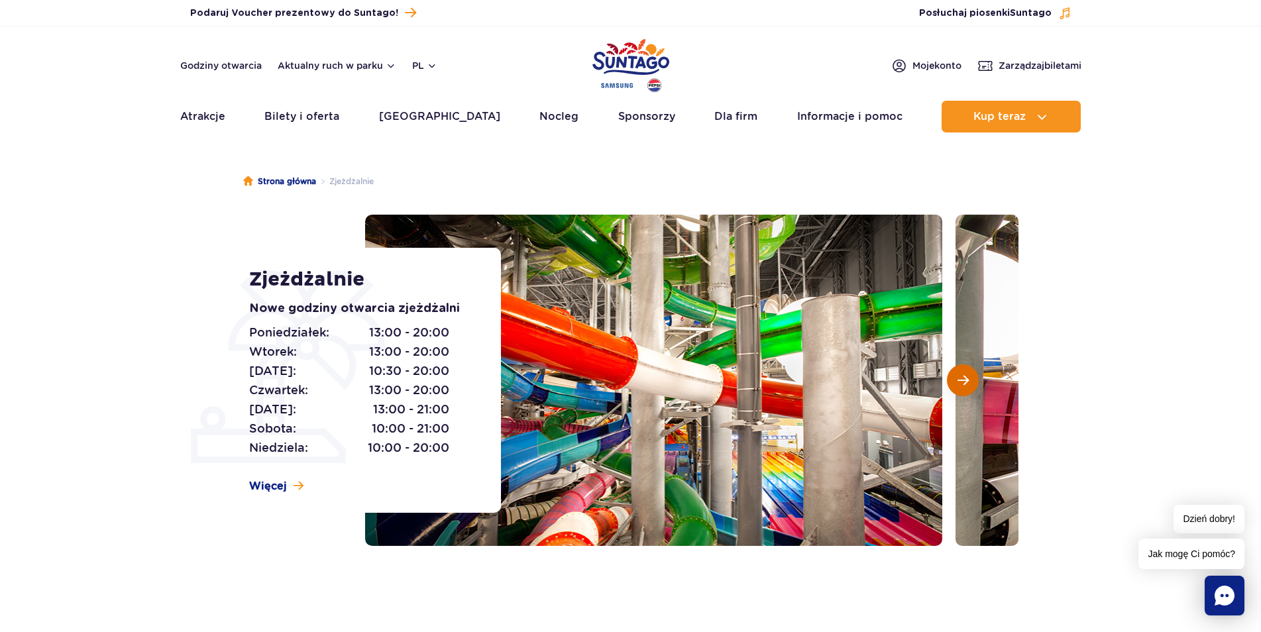
click at [953, 374] on button "Następny slajd" at bounding box center [963, 380] width 32 height 32
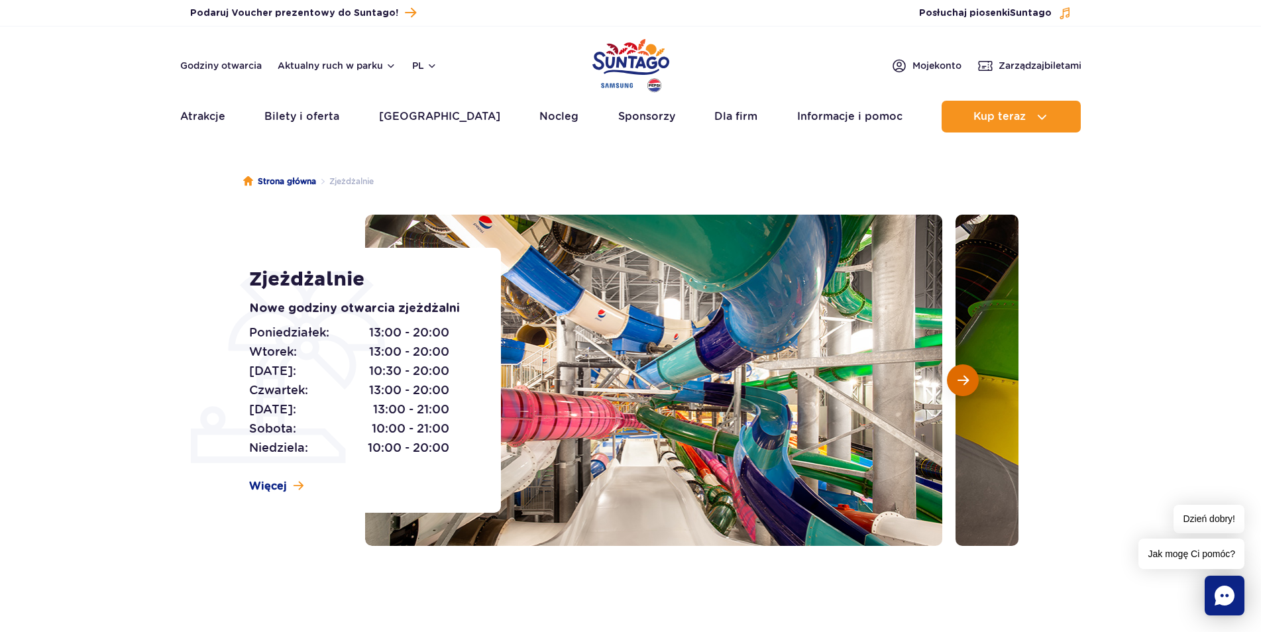
click at [953, 374] on button "Następny slajd" at bounding box center [963, 380] width 32 height 32
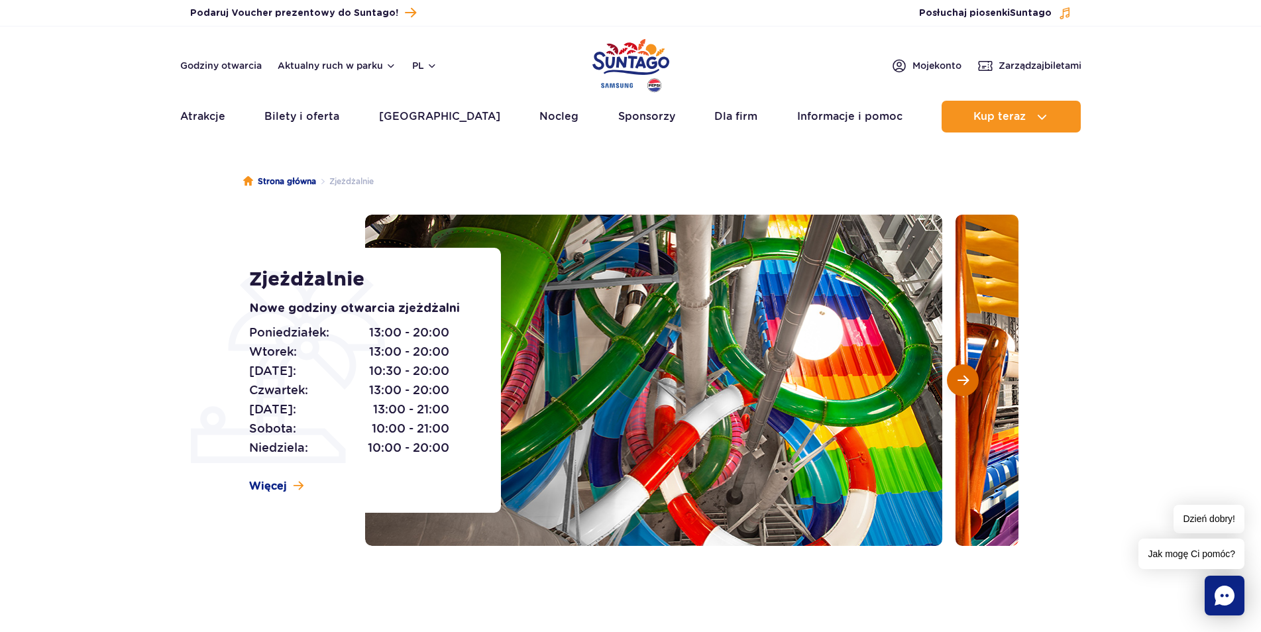
click at [953, 374] on button "Następny slajd" at bounding box center [963, 380] width 32 height 32
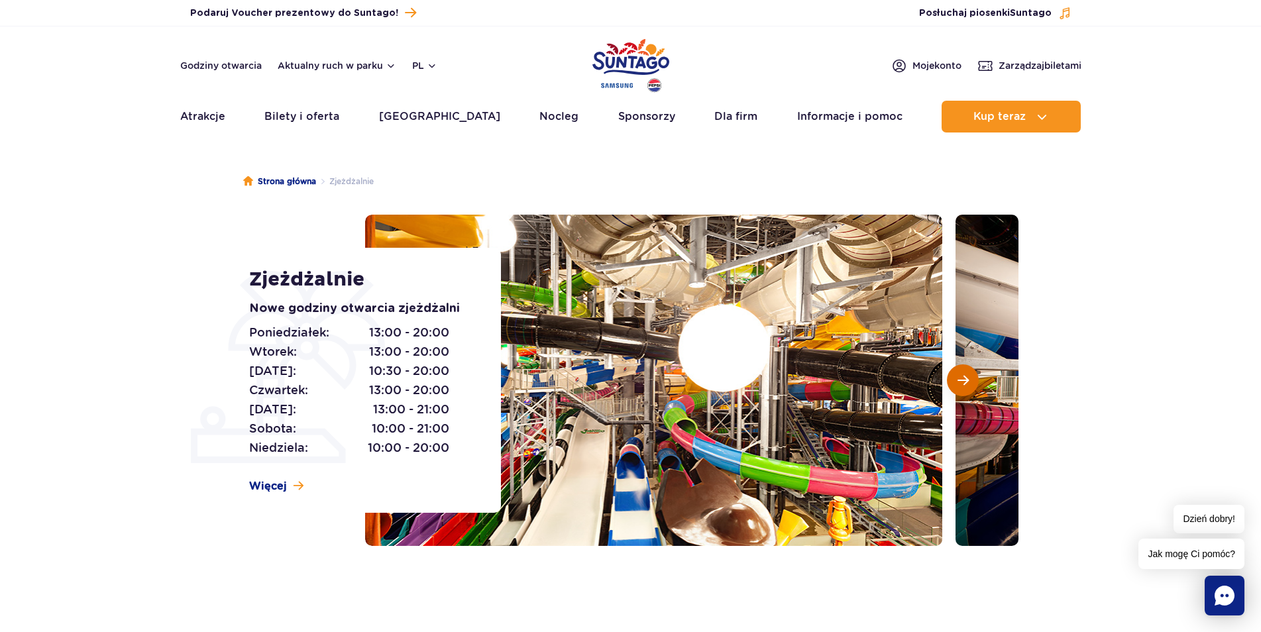
click at [953, 374] on button "Następny slajd" at bounding box center [963, 380] width 32 height 32
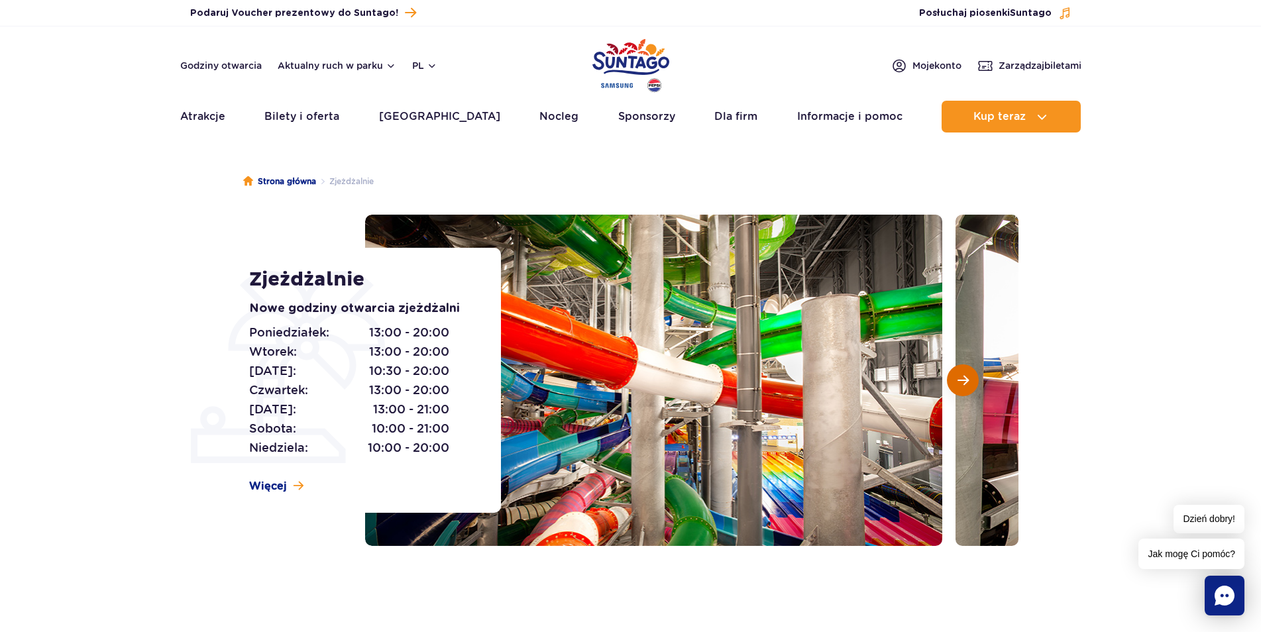
click at [960, 376] on span "Następny slajd" at bounding box center [962, 380] width 11 height 12
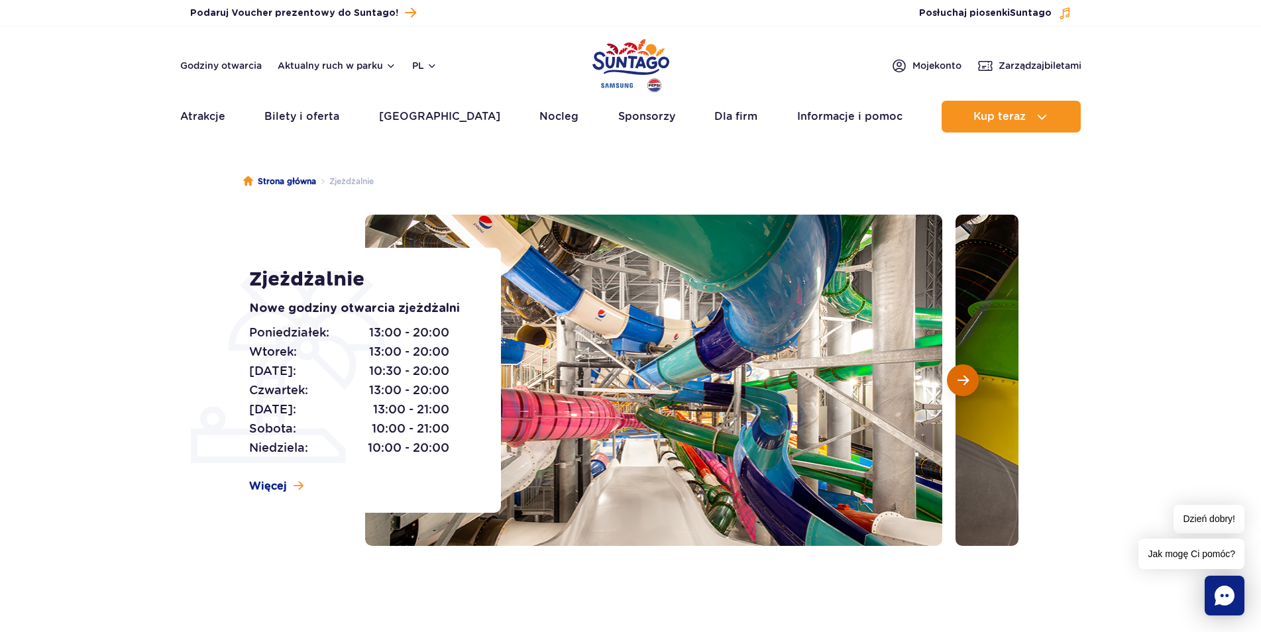
click at [960, 376] on span "Następny slajd" at bounding box center [962, 380] width 11 height 12
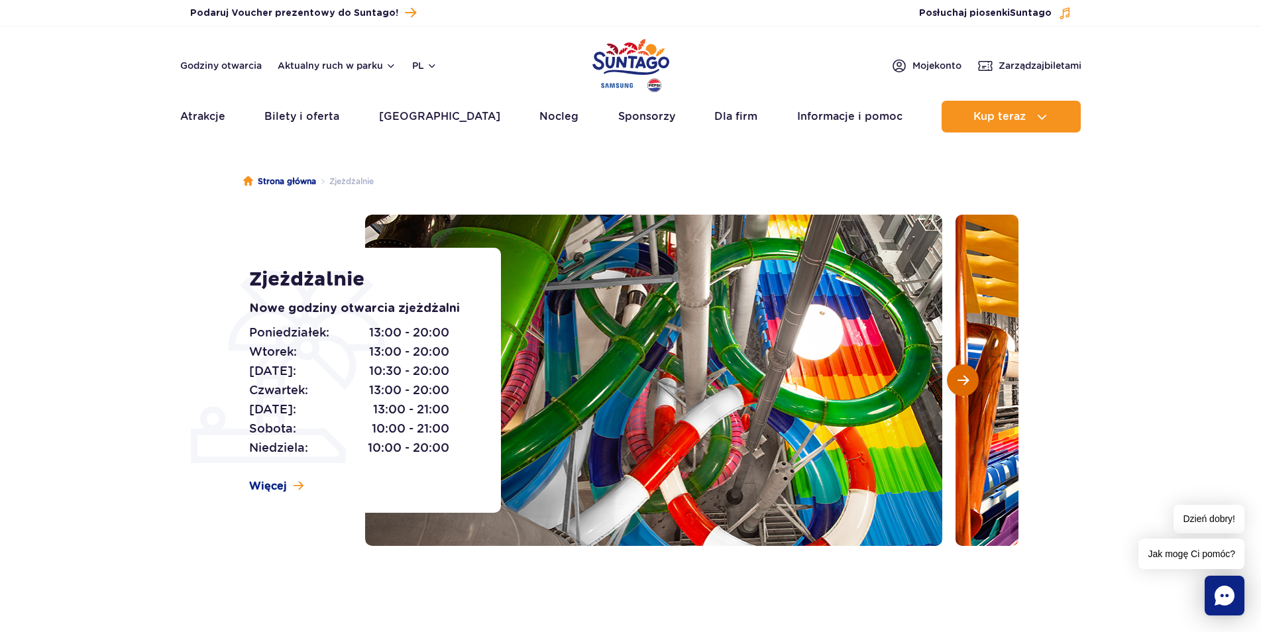
click at [960, 376] on span "Następny slajd" at bounding box center [962, 380] width 11 height 12
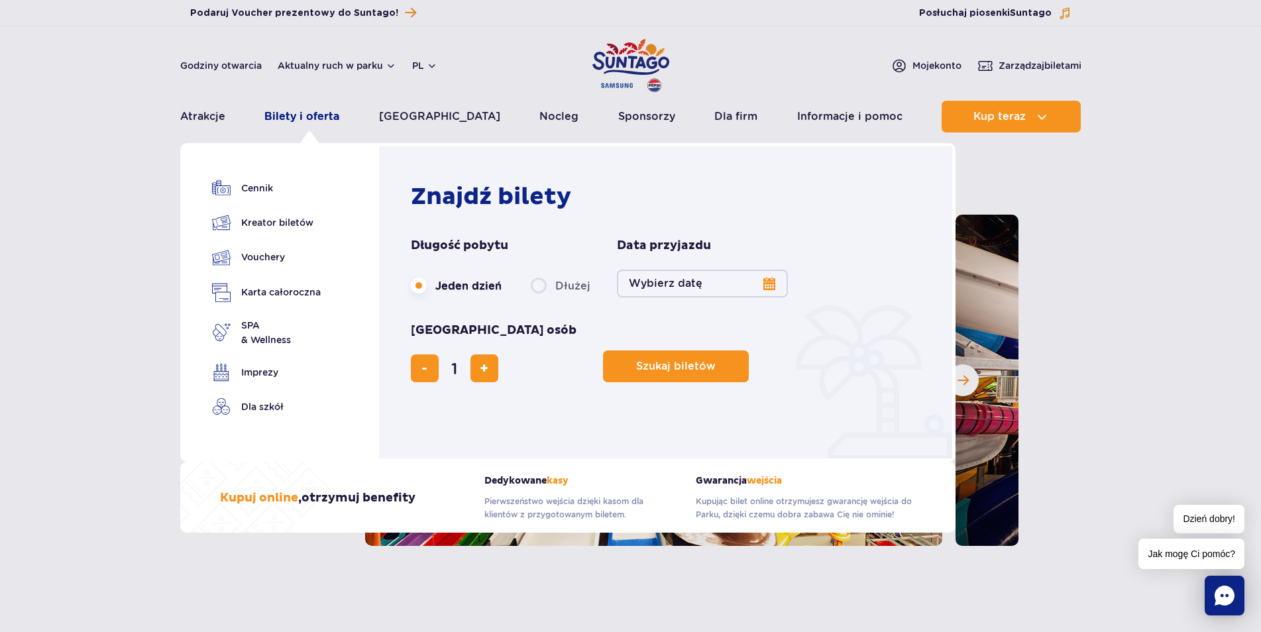
click at [305, 119] on link "Bilety i oferta" at bounding box center [301, 117] width 75 height 32
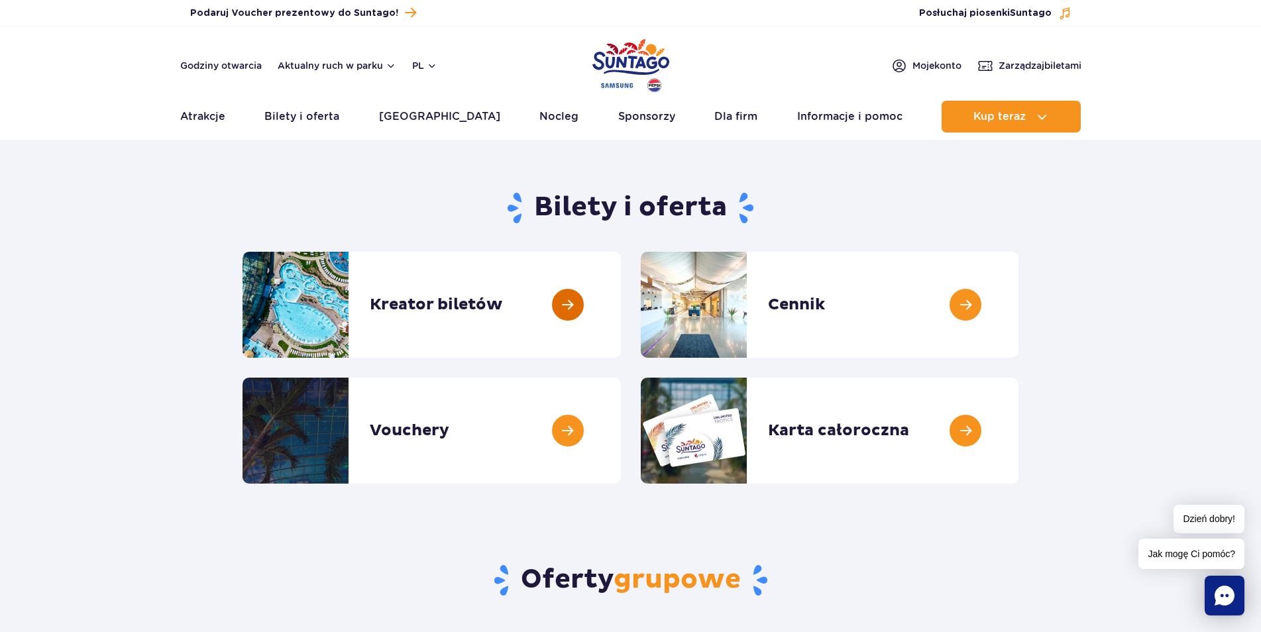
click at [621, 300] on link at bounding box center [621, 305] width 0 height 106
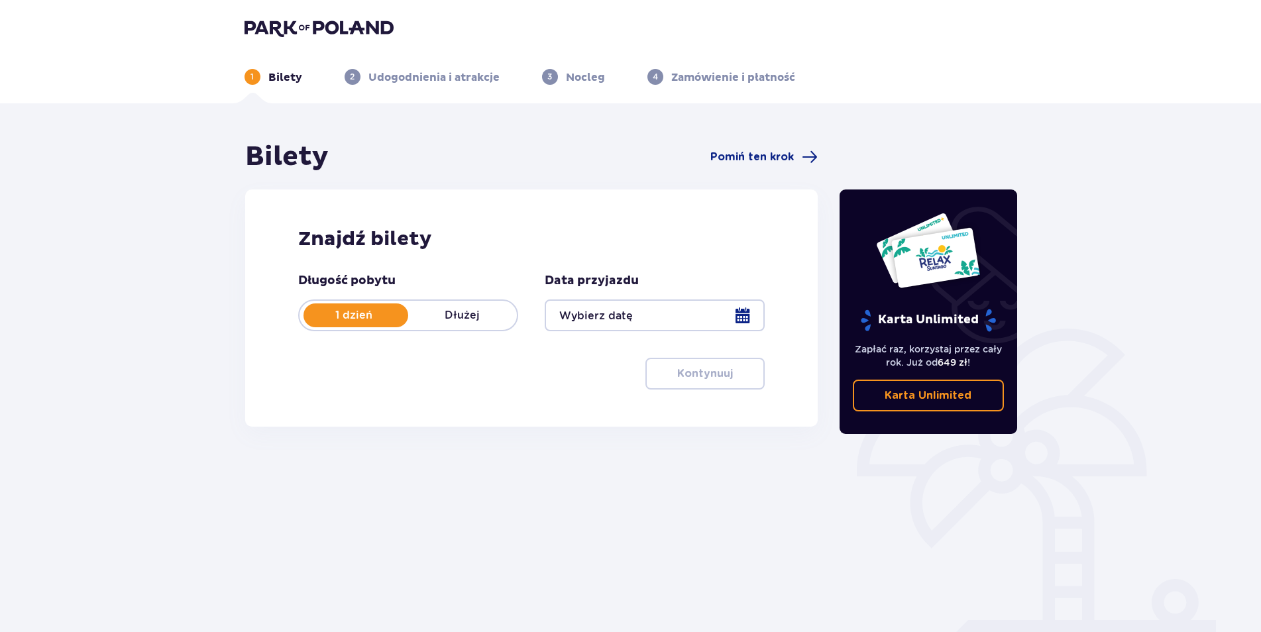
click at [303, 23] on img at bounding box center [319, 28] width 149 height 19
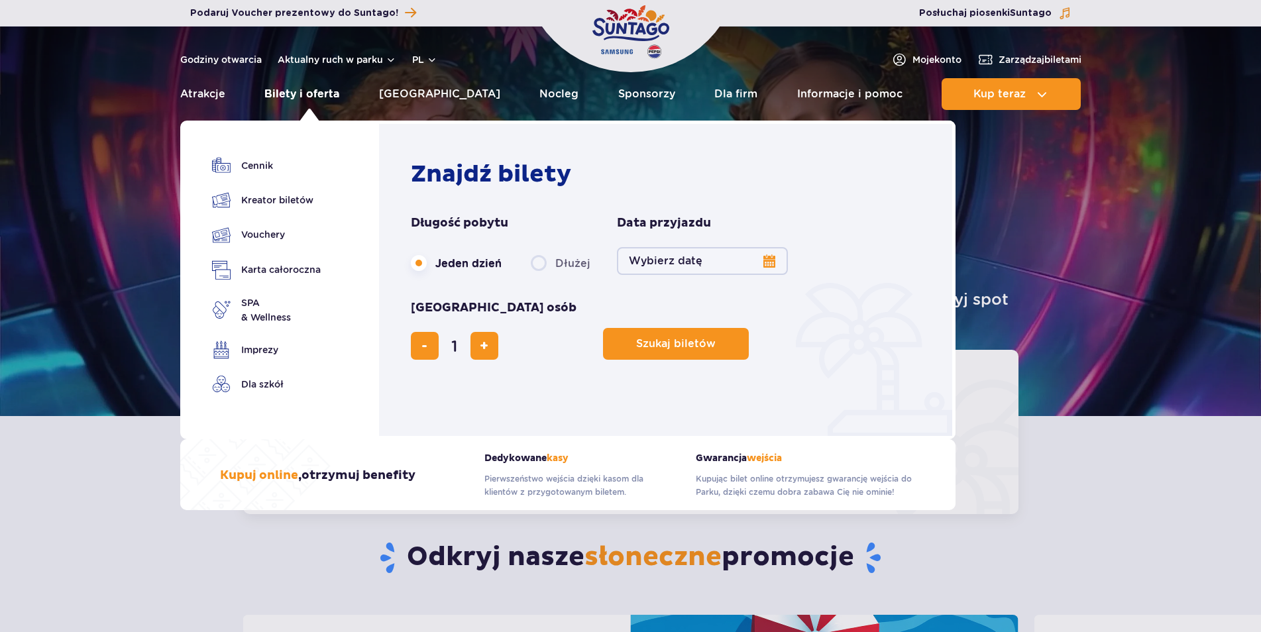
click at [297, 99] on link "Bilety i oferta" at bounding box center [301, 94] width 75 height 32
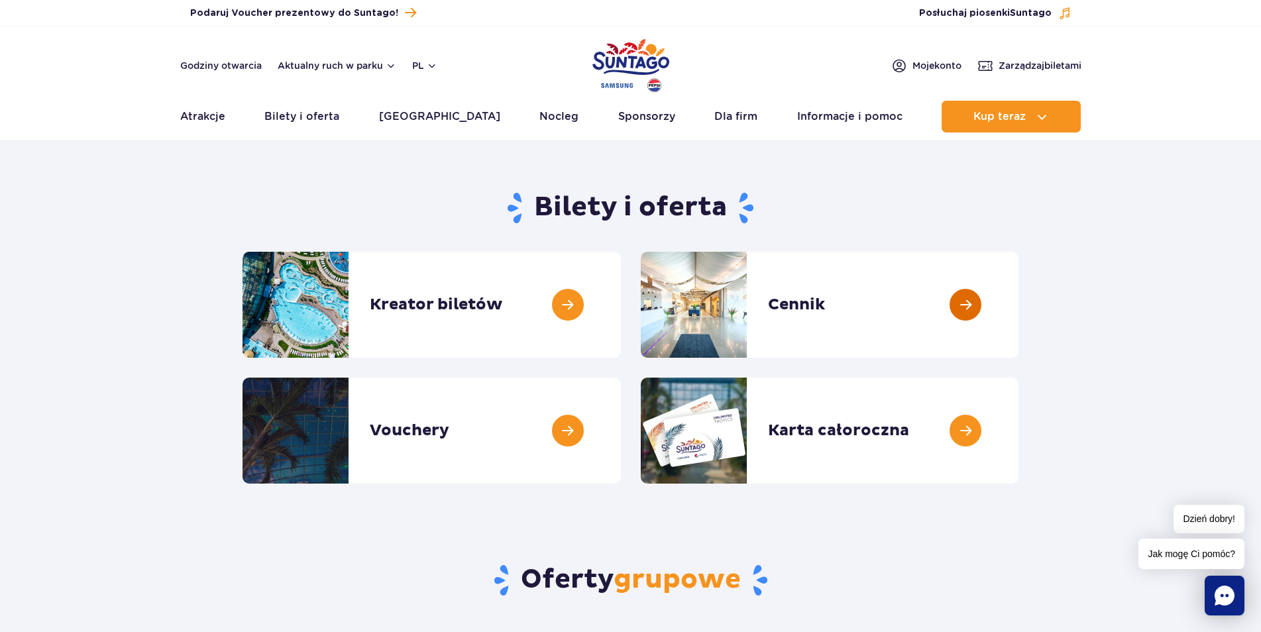
click at [1018, 301] on link at bounding box center [1018, 305] width 0 height 106
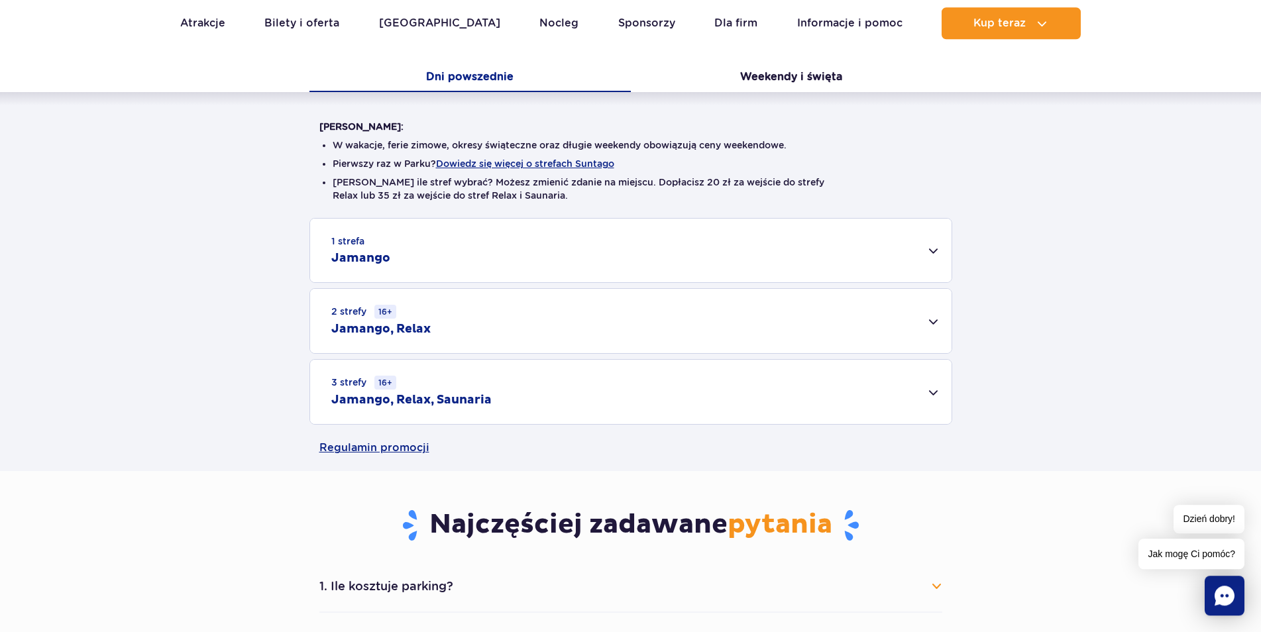
scroll to position [338, 0]
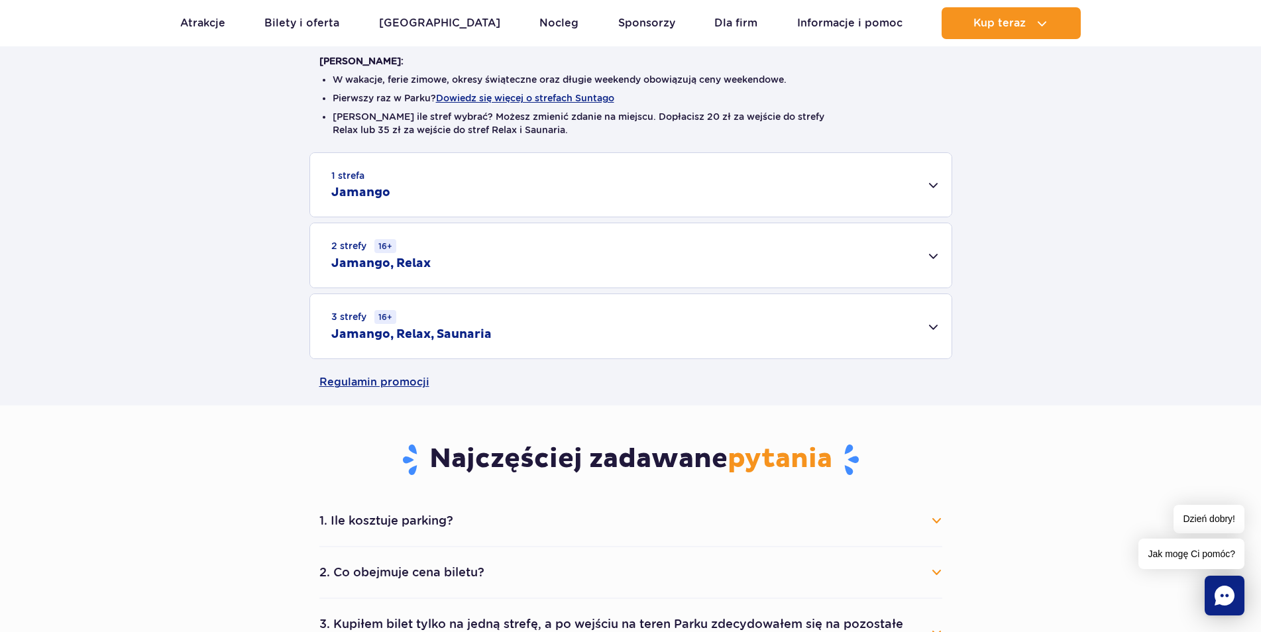
click at [437, 517] on button "1. Ile kosztuje parking?" at bounding box center [630, 520] width 623 height 29
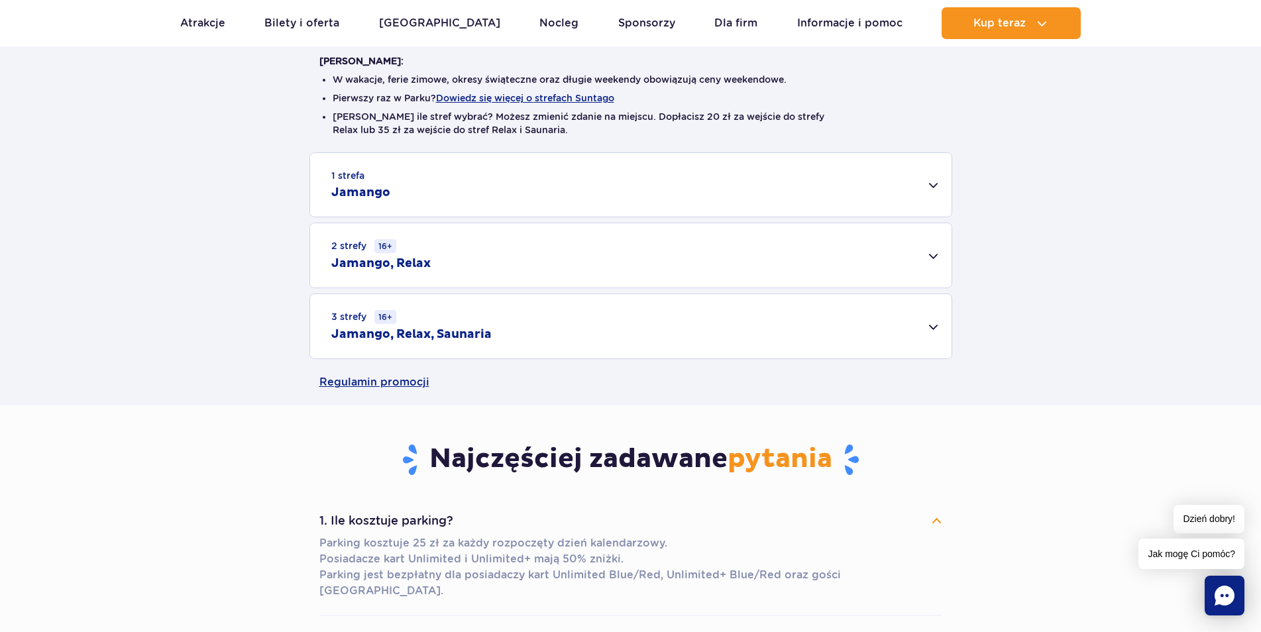
click at [442, 518] on button "1. Ile kosztuje parking?" at bounding box center [630, 520] width 623 height 29
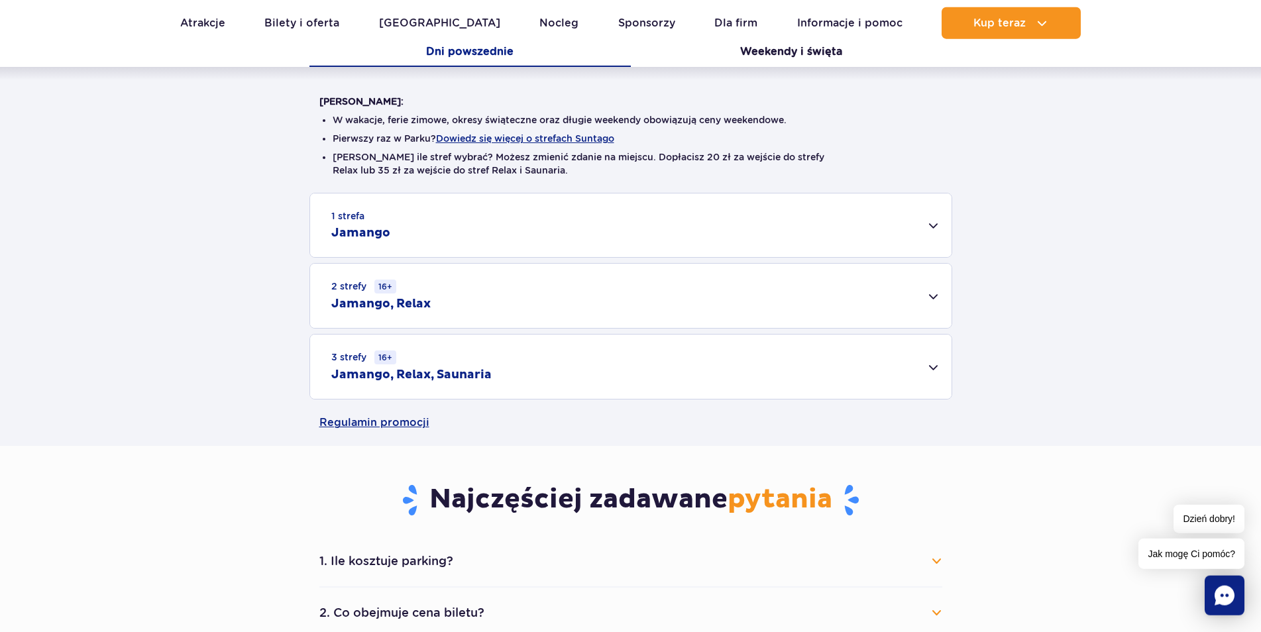
scroll to position [135, 0]
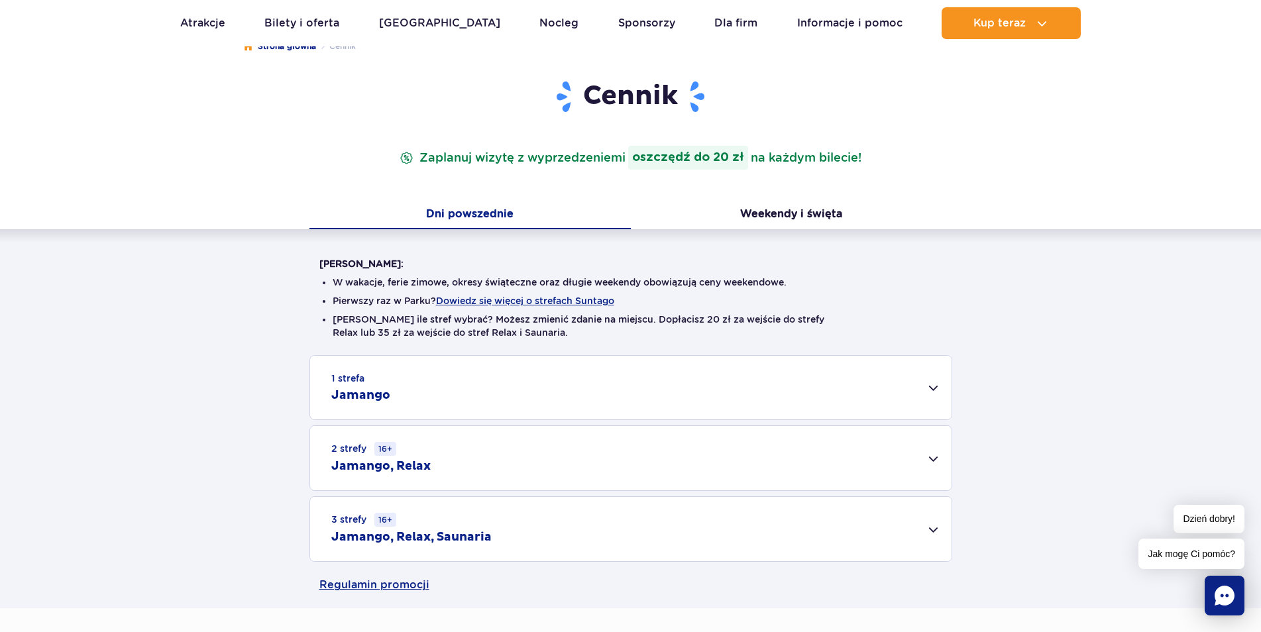
click at [388, 399] on h2 "Jamango" at bounding box center [360, 396] width 59 height 16
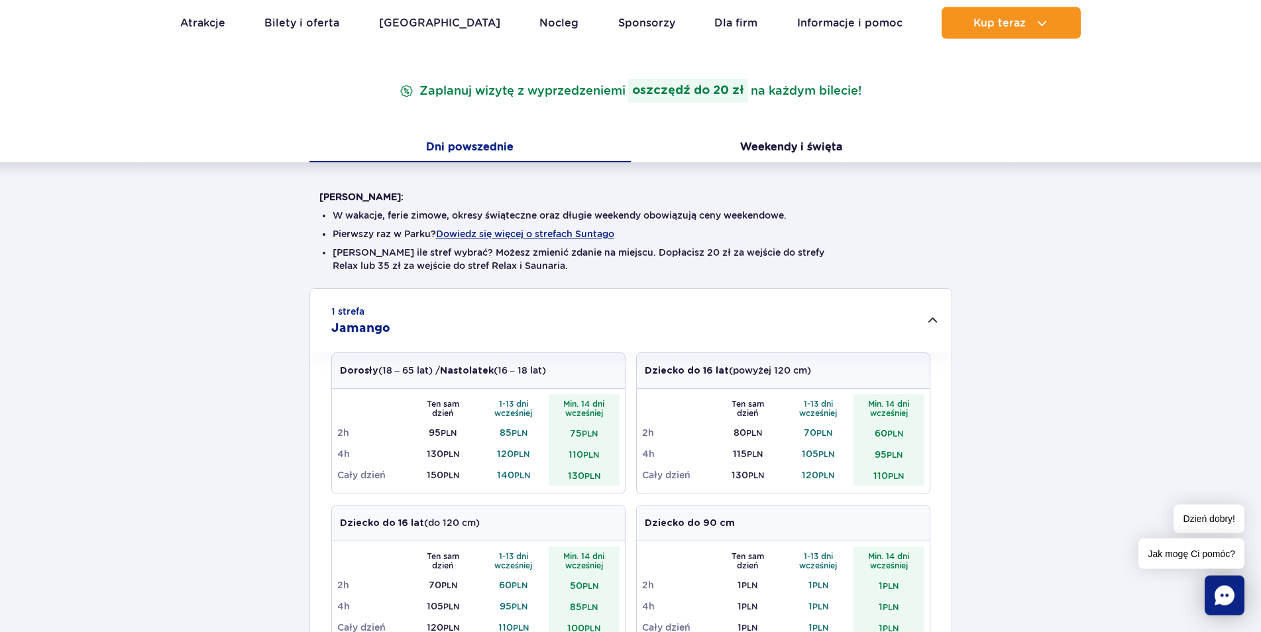
scroll to position [338, 0]
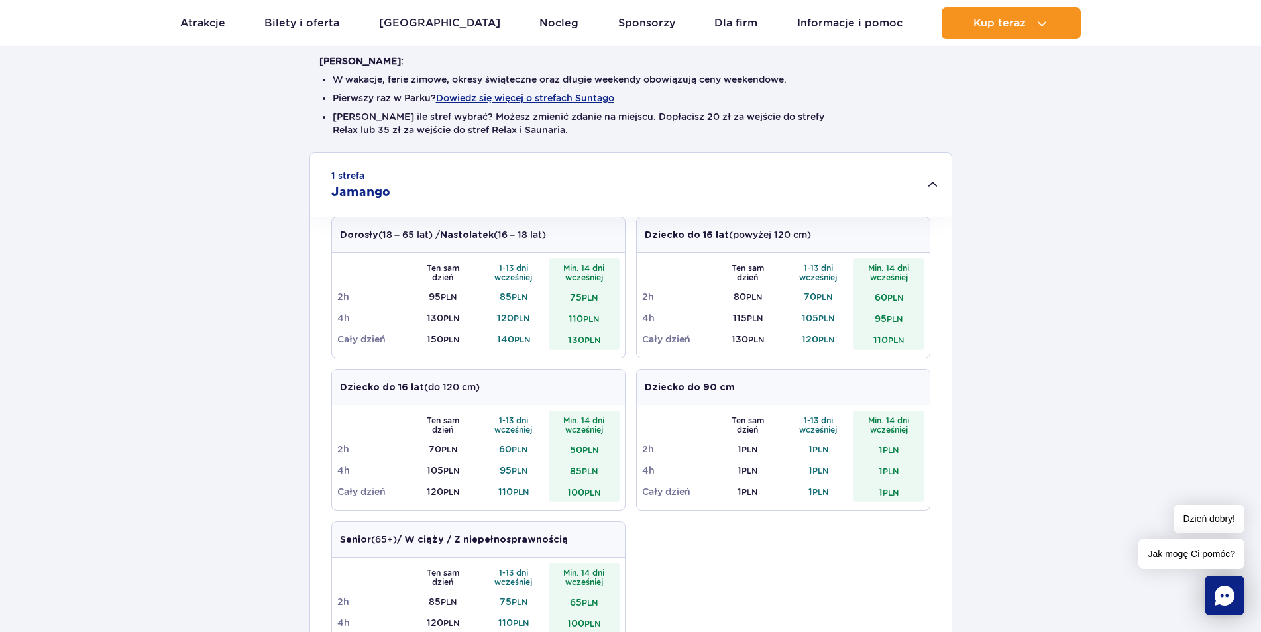
click at [932, 174] on div "1 strefa Jamango" at bounding box center [630, 185] width 641 height 64
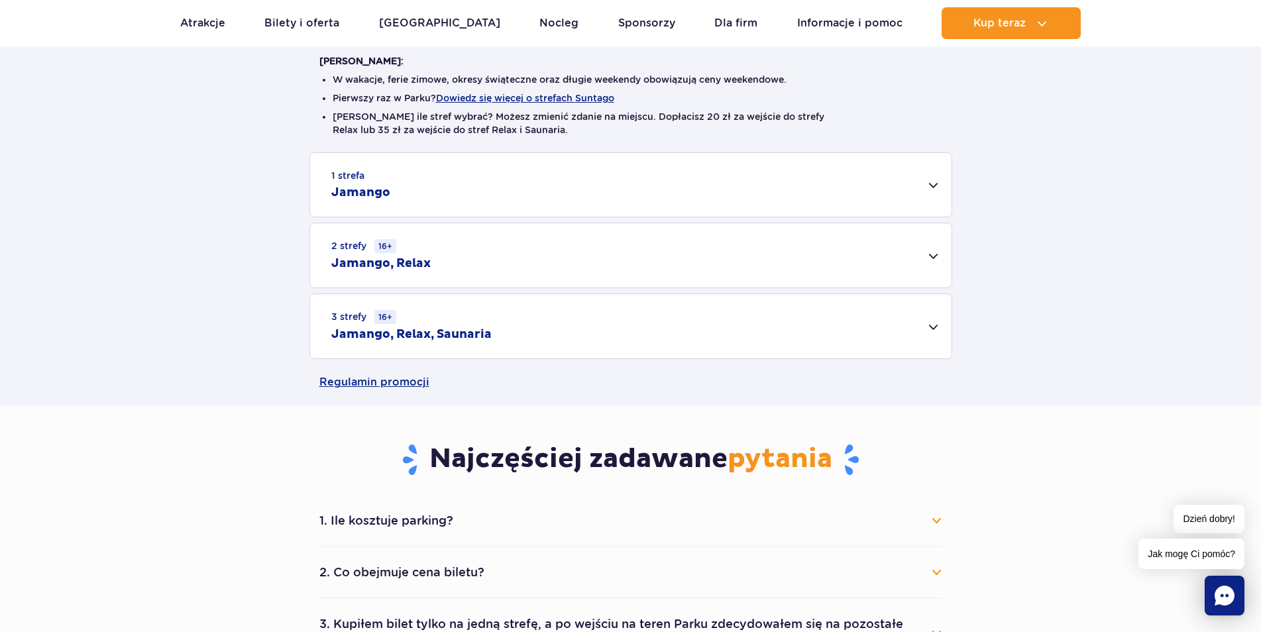
click at [500, 188] on div "1 strefa Jamango" at bounding box center [630, 185] width 641 height 64
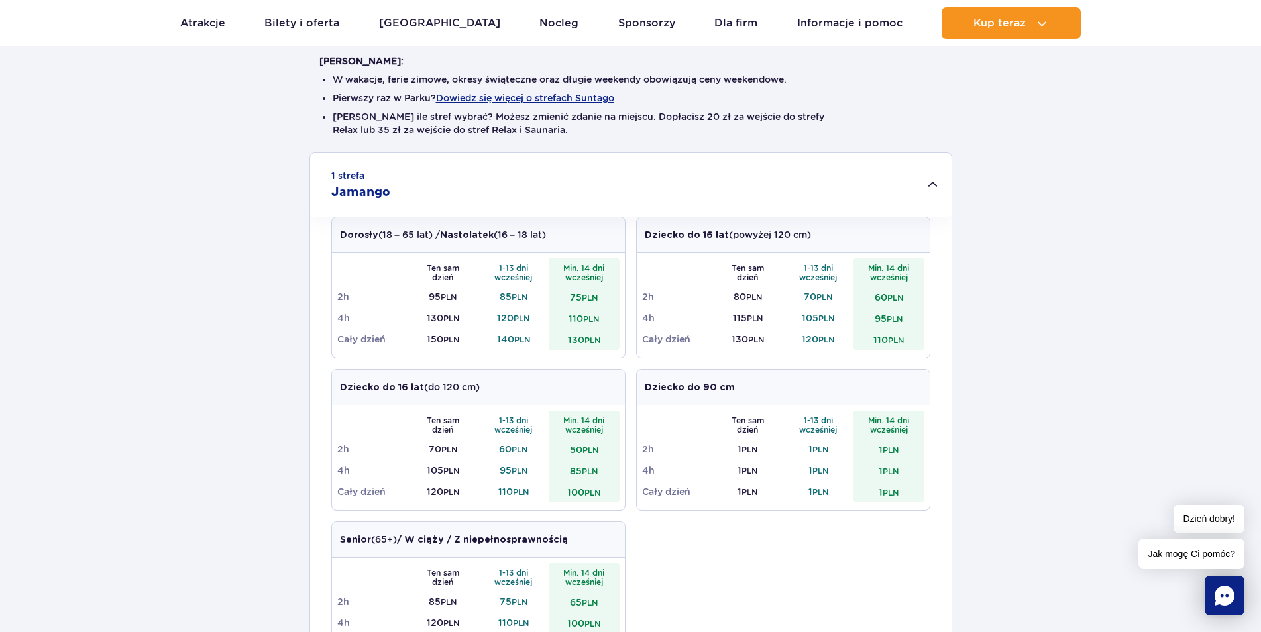
click at [498, 186] on div "1 strefa Jamango" at bounding box center [630, 185] width 641 height 64
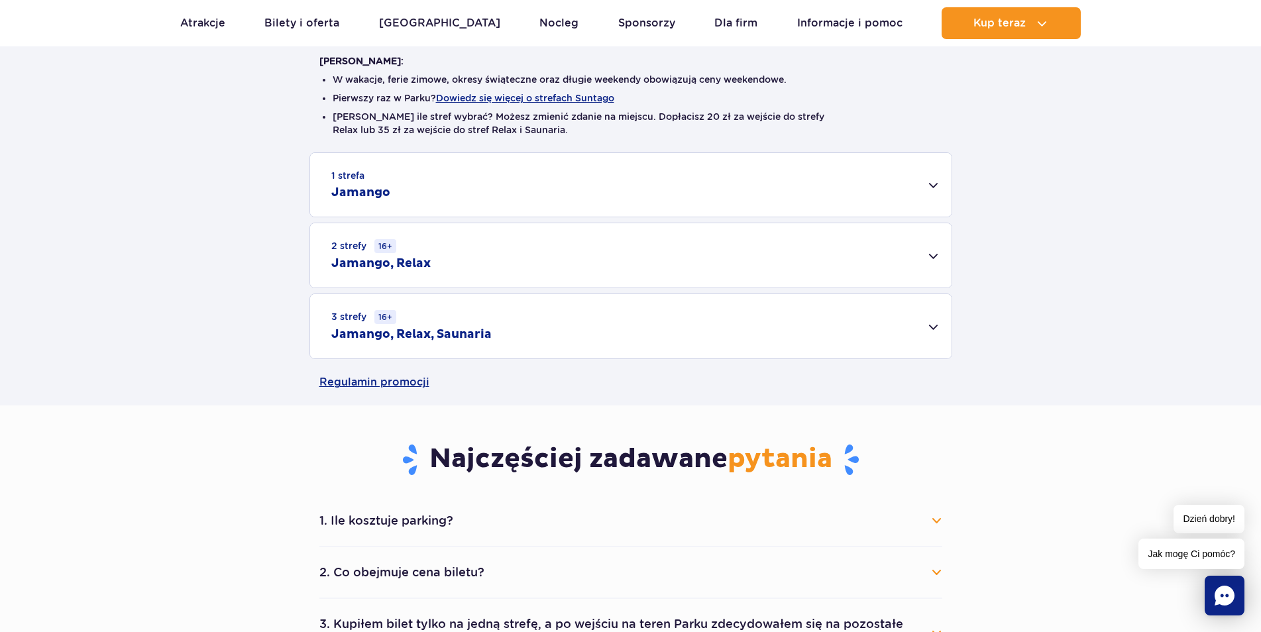
click at [481, 248] on div "2 strefy 16+ Jamango, Relax" at bounding box center [630, 255] width 641 height 64
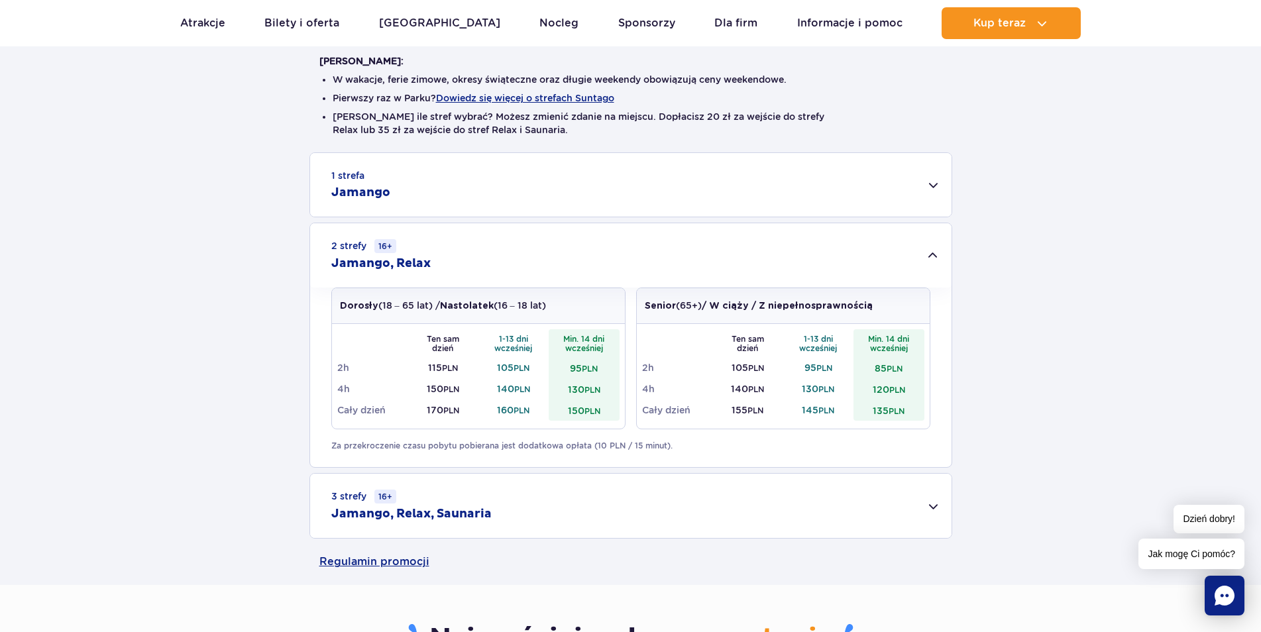
click at [481, 248] on div "2 strefy 16+ Jamango, Relax" at bounding box center [630, 255] width 641 height 64
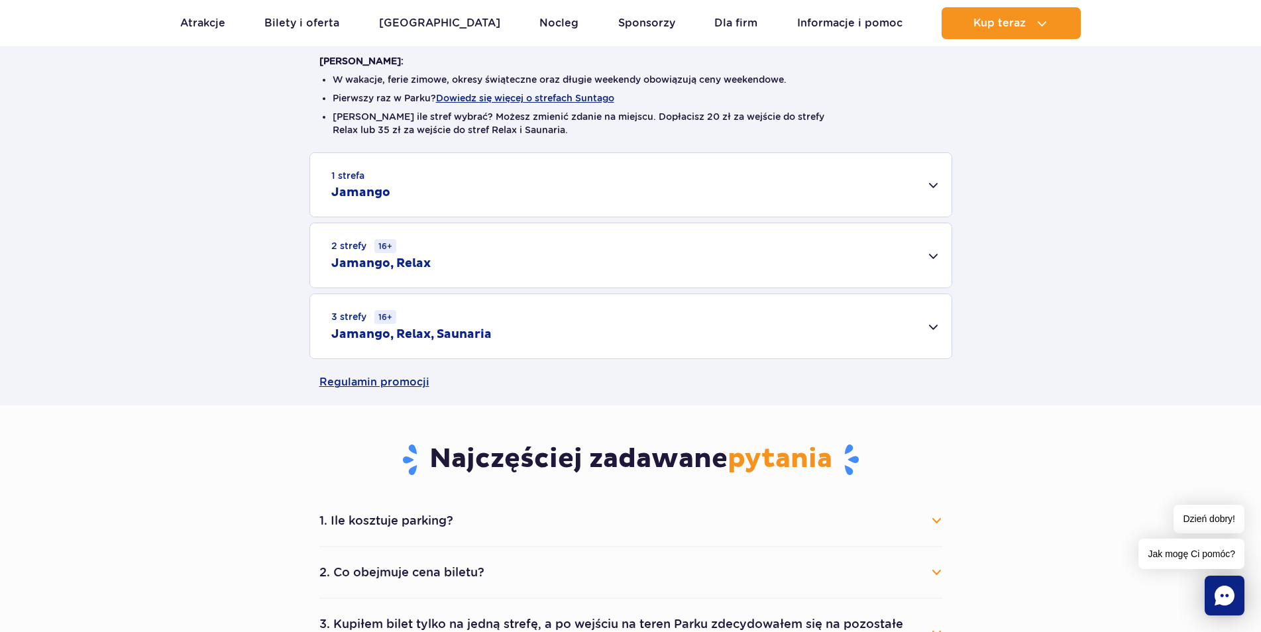
click at [508, 322] on div "3 strefy 16+ Jamango, Relax, Saunaria" at bounding box center [630, 326] width 641 height 64
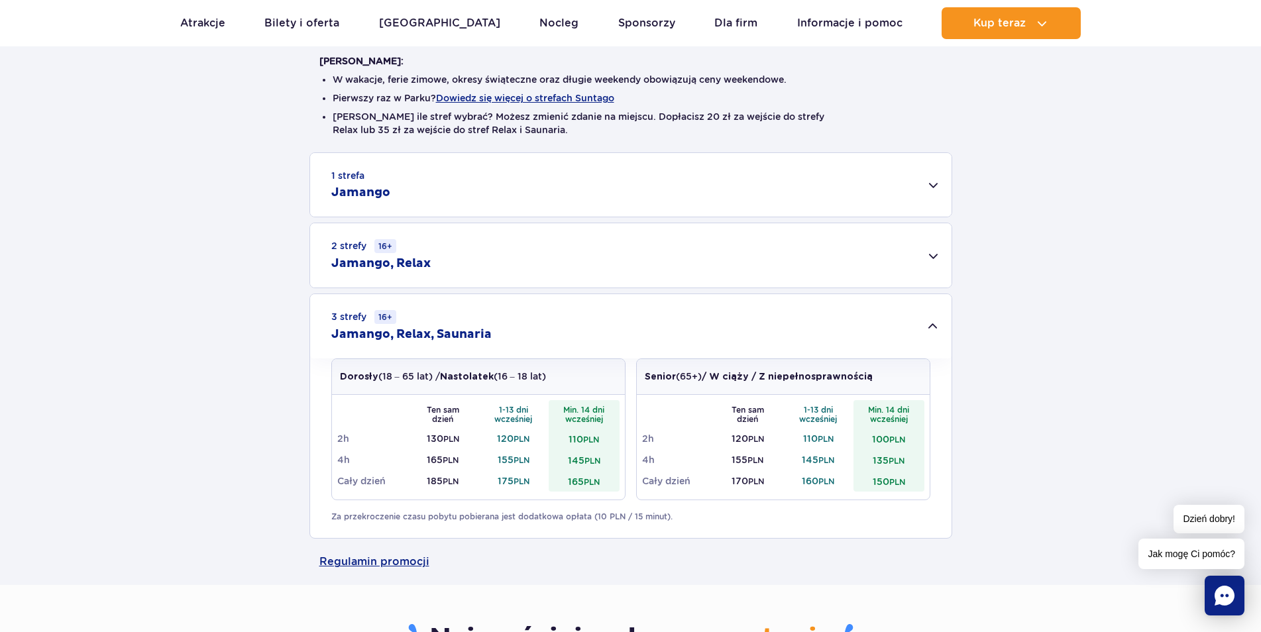
click at [508, 322] on div "3 strefy 16+ Jamango, Relax, Saunaria" at bounding box center [630, 326] width 641 height 64
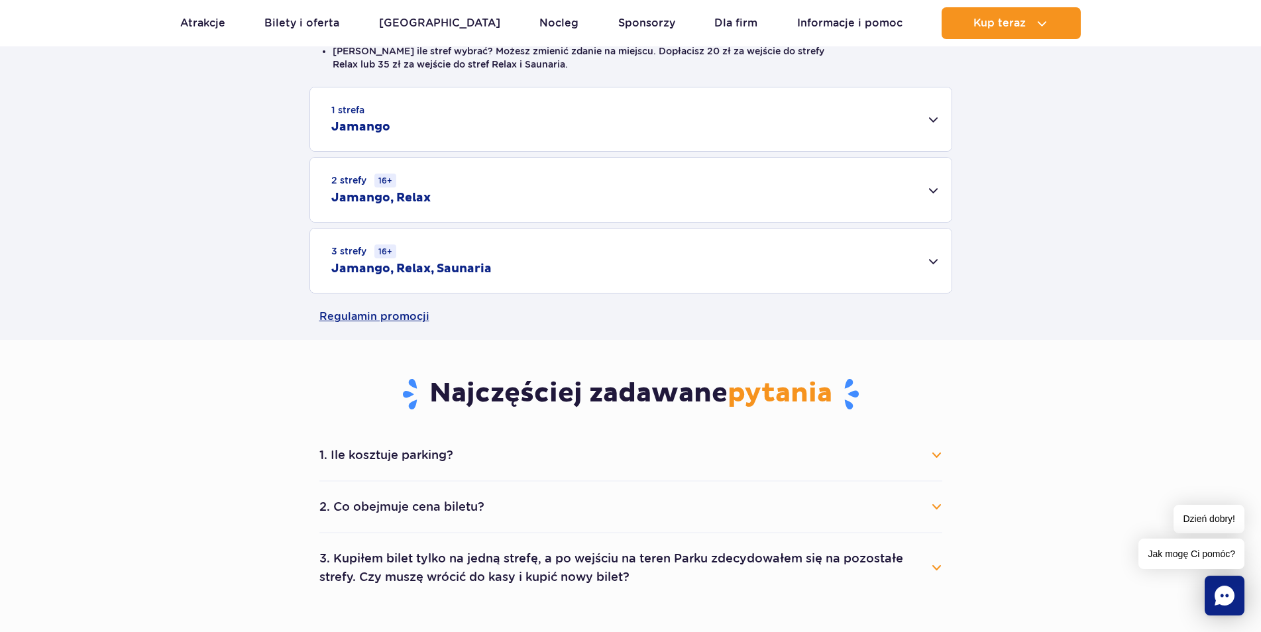
scroll to position [406, 0]
click at [435, 500] on button "2. Co obejmuje cena biletu?" at bounding box center [630, 504] width 623 height 29
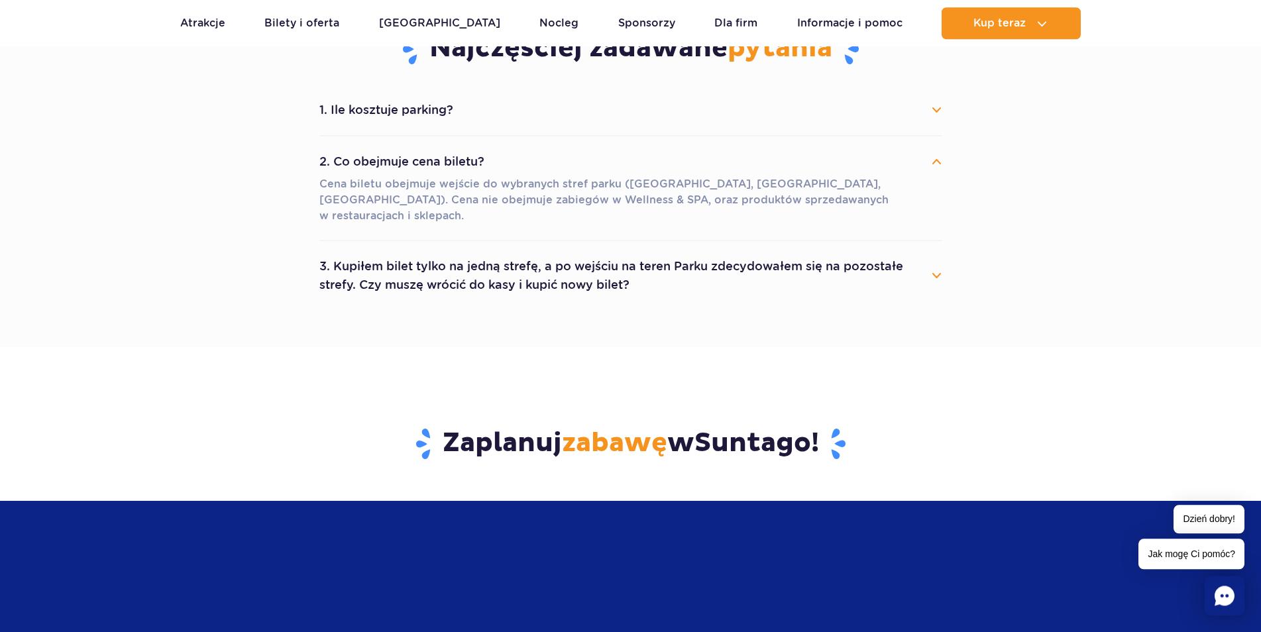
scroll to position [743, 0]
